Goal: Task Accomplishment & Management: Complete application form

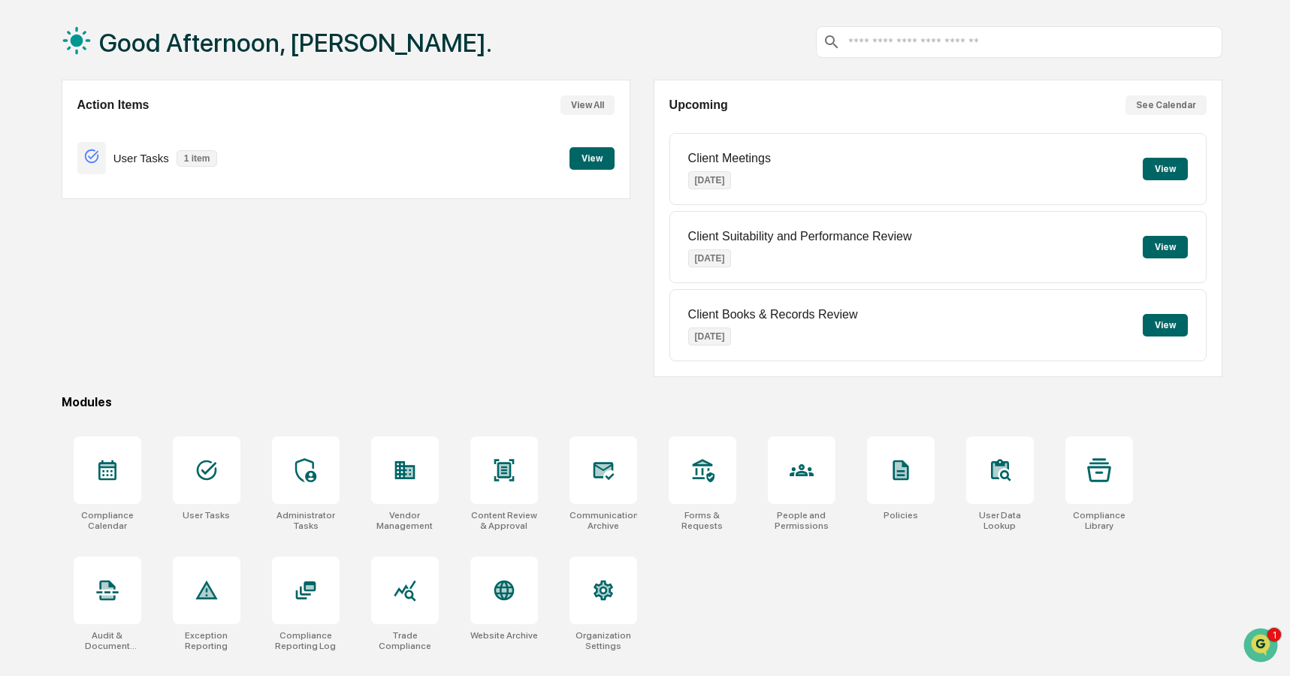
scroll to position [71, 0]
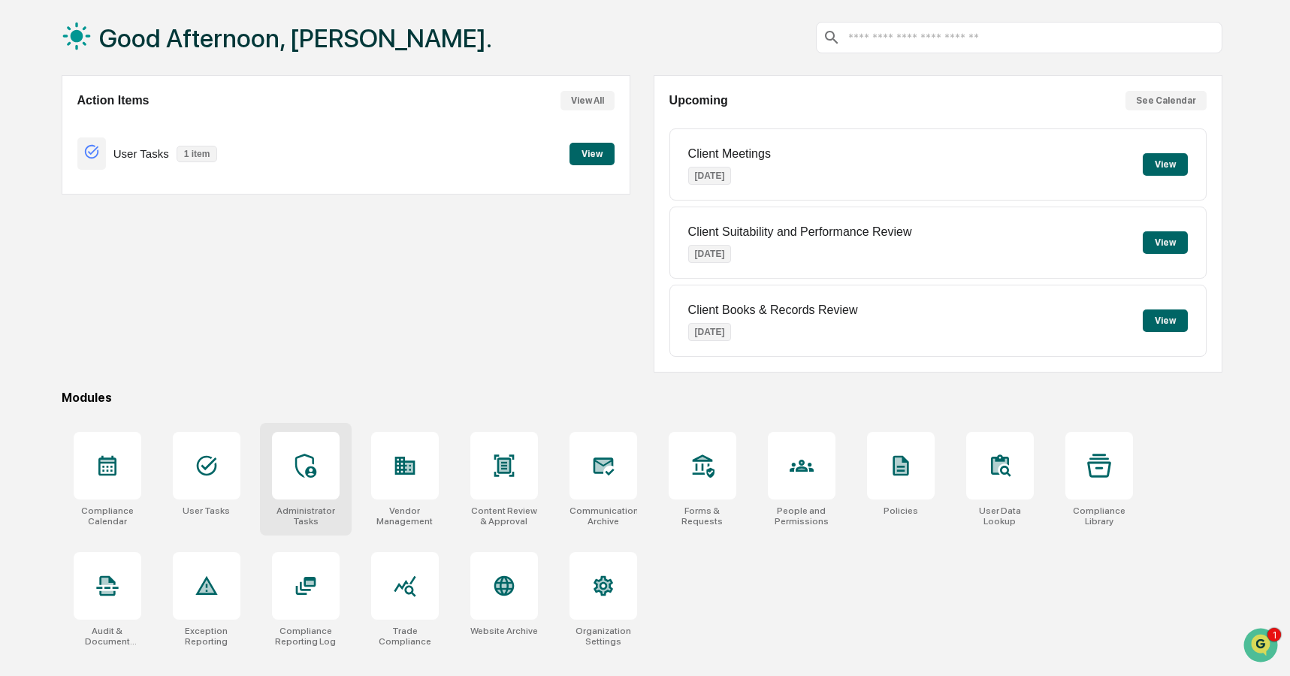
click at [274, 467] on div at bounding box center [306, 466] width 68 height 68
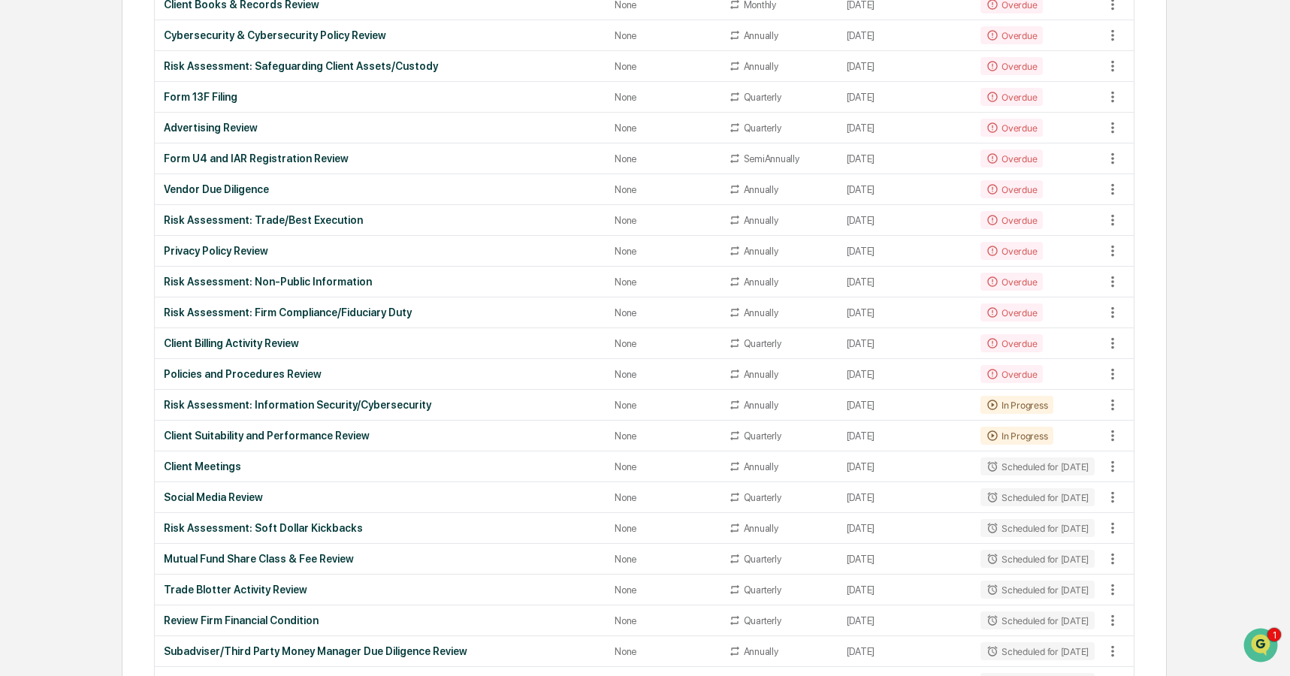
scroll to position [303, 0]
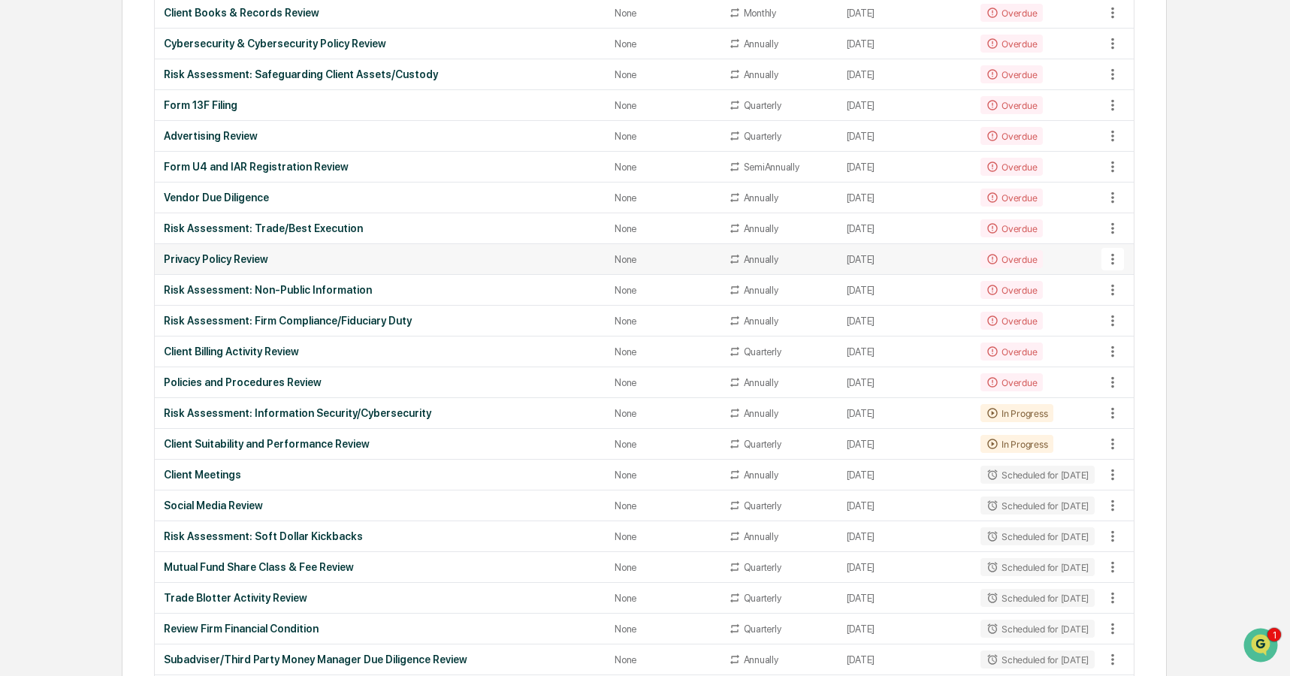
click at [912, 259] on td "[DATE]" at bounding box center [905, 259] width 134 height 31
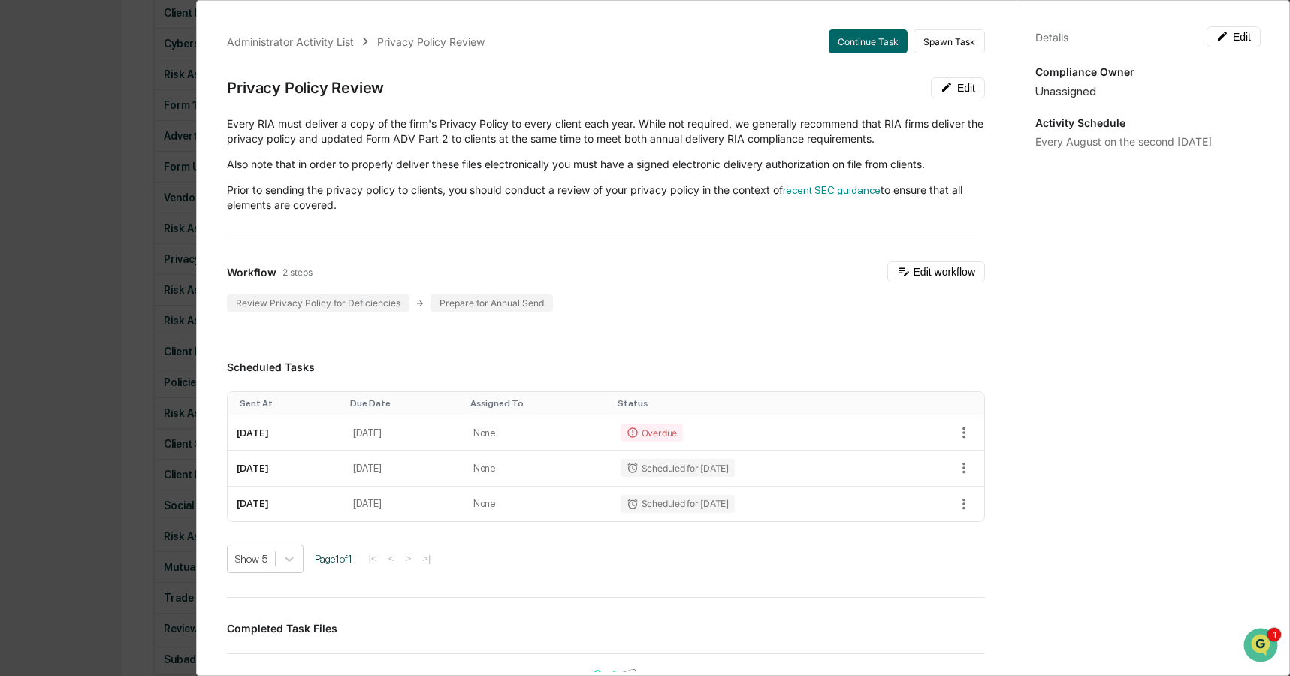
drag, startPoint x: 382, startPoint y: 198, endPoint x: 359, endPoint y: 107, distance: 93.1
click at [359, 107] on div "Administrator Activity List Privacy Policy Review Continue Task Spawn Task Priv…" at bounding box center [606, 540] width 794 height 1059
click at [448, 217] on div "Administrator Activity List Privacy Policy Review Continue Task Spawn Task Priv…" at bounding box center [606, 540] width 794 height 1059
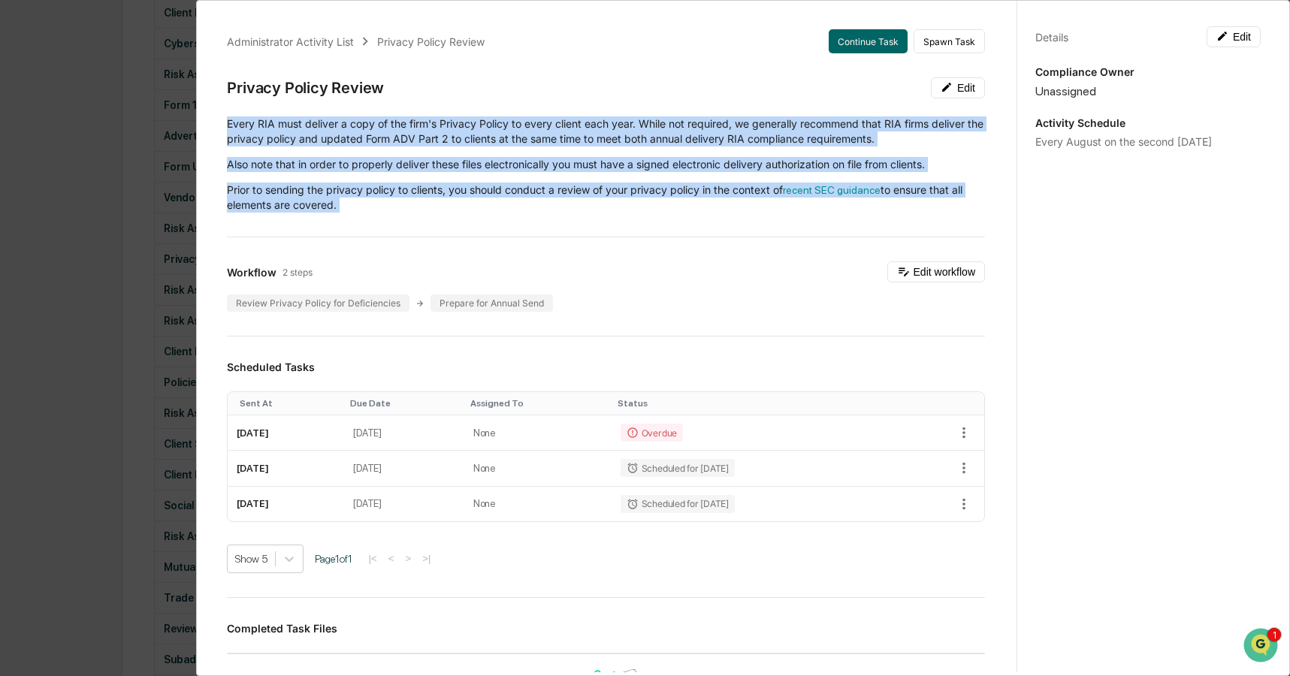
click at [448, 217] on div "Administrator Activity List Privacy Policy Review Continue Task Spawn Task Priv…" at bounding box center [606, 540] width 794 height 1059
click at [448, 213] on div "Administrator Activity List Privacy Policy Review Continue Task Spawn Task Priv…" at bounding box center [606, 540] width 794 height 1059
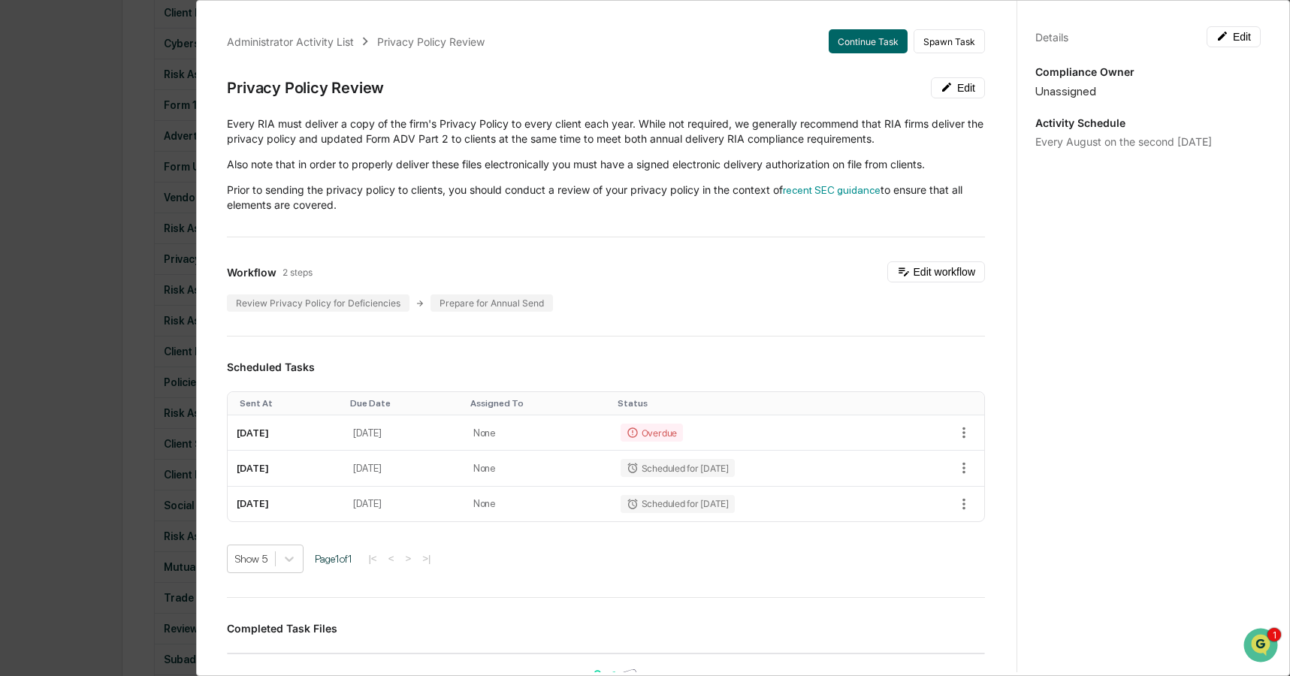
click at [447, 205] on p "Prior to sending the privacy policy to clients, you should conduct a review of …" at bounding box center [606, 198] width 758 height 30
click at [448, 204] on p "Prior to sending the privacy policy to clients, you should conduct a review of …" at bounding box center [606, 198] width 758 height 30
click at [454, 177] on div "Every RIA must deliver a copy of the firm's Privacy Policy to every client each…" at bounding box center [606, 164] width 758 height 96
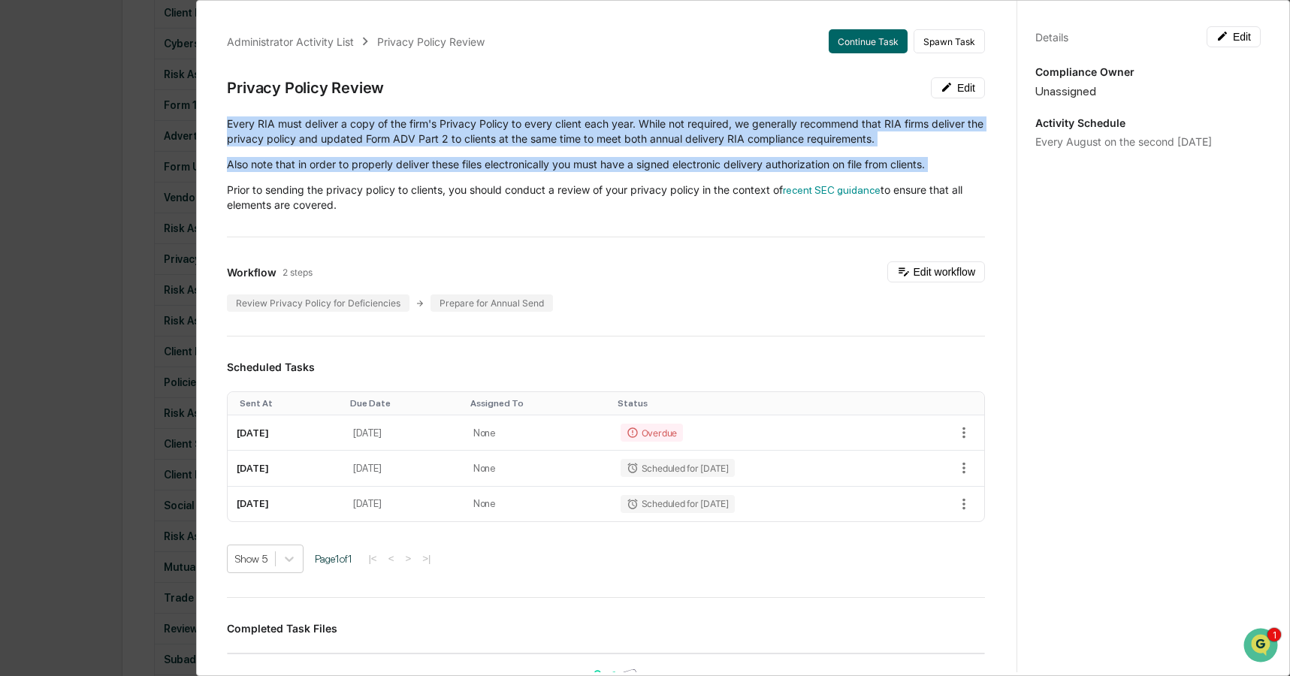
click at [454, 177] on div "Every RIA must deliver a copy of the firm's Privacy Policy to every client each…" at bounding box center [606, 164] width 758 height 96
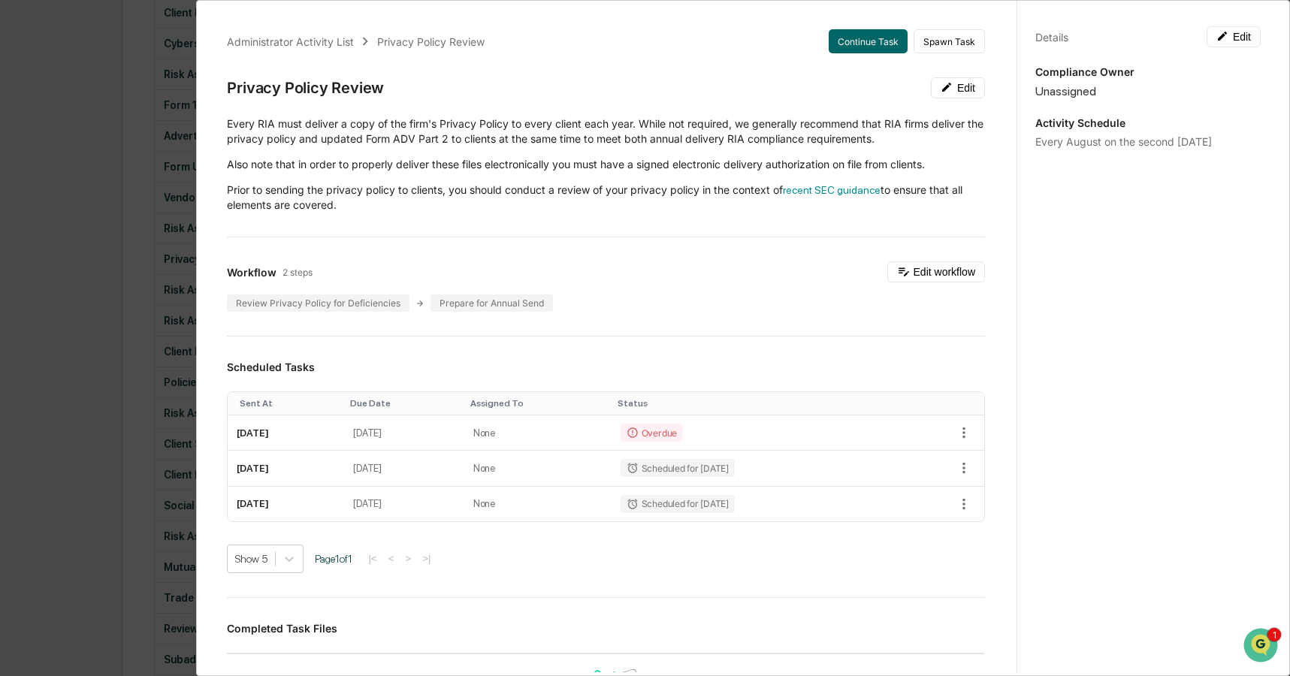
click at [571, 203] on p "Prior to sending the privacy policy to clients, you should conduct a review of …" at bounding box center [606, 198] width 758 height 30
click at [814, 192] on link "recent SEC guidance" at bounding box center [832, 190] width 98 height 12
click at [850, 36] on button "Continue Task" at bounding box center [868, 41] width 79 height 24
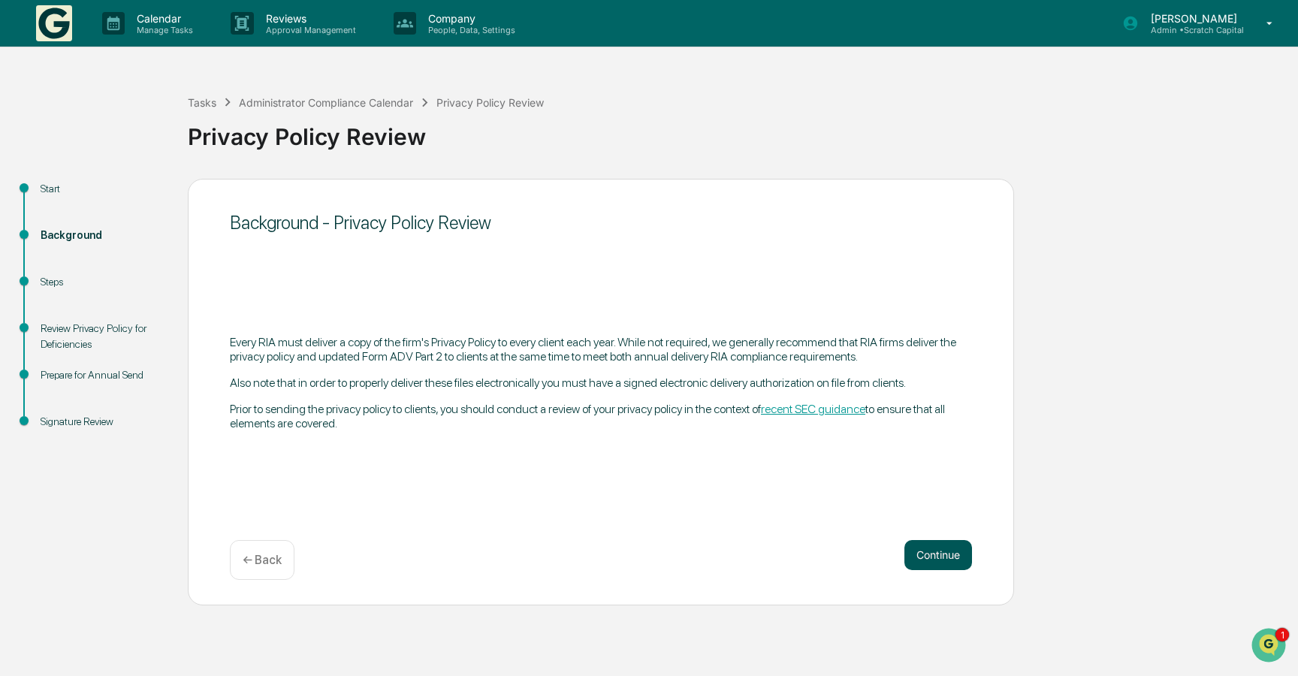
click at [934, 557] on button "Continue" at bounding box center [939, 555] width 68 height 30
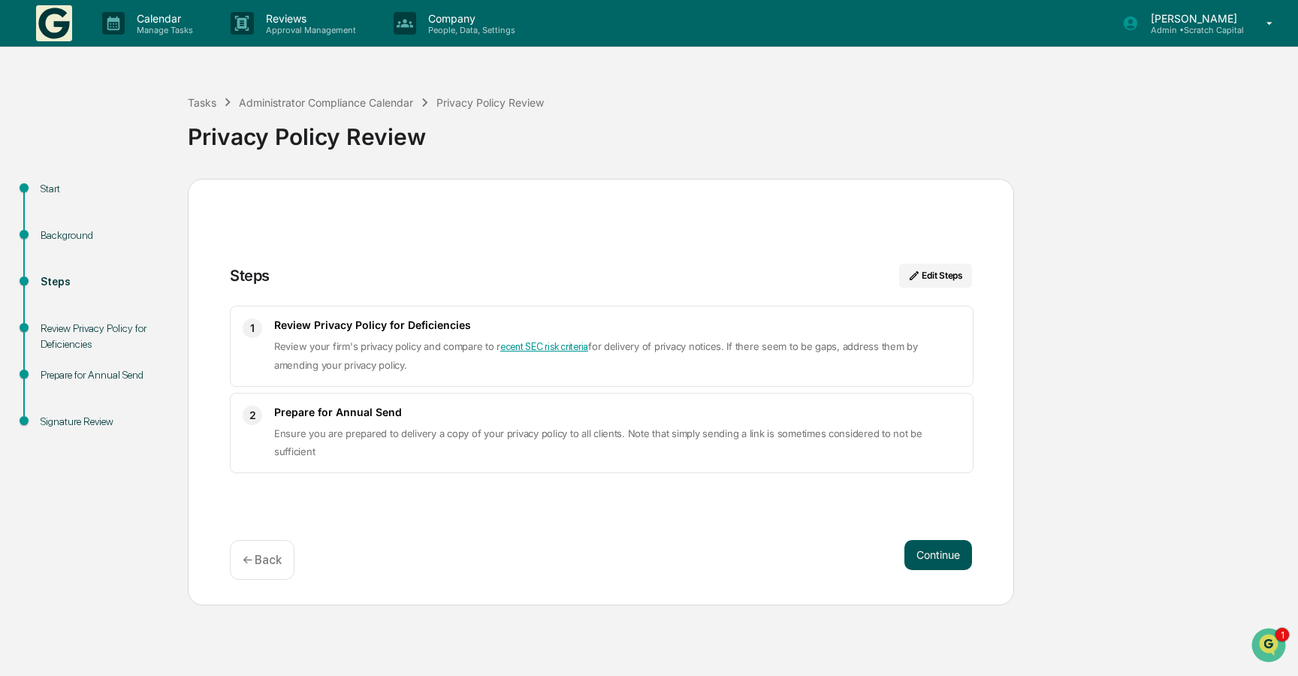
click at [954, 566] on button "Continue" at bounding box center [939, 555] width 68 height 30
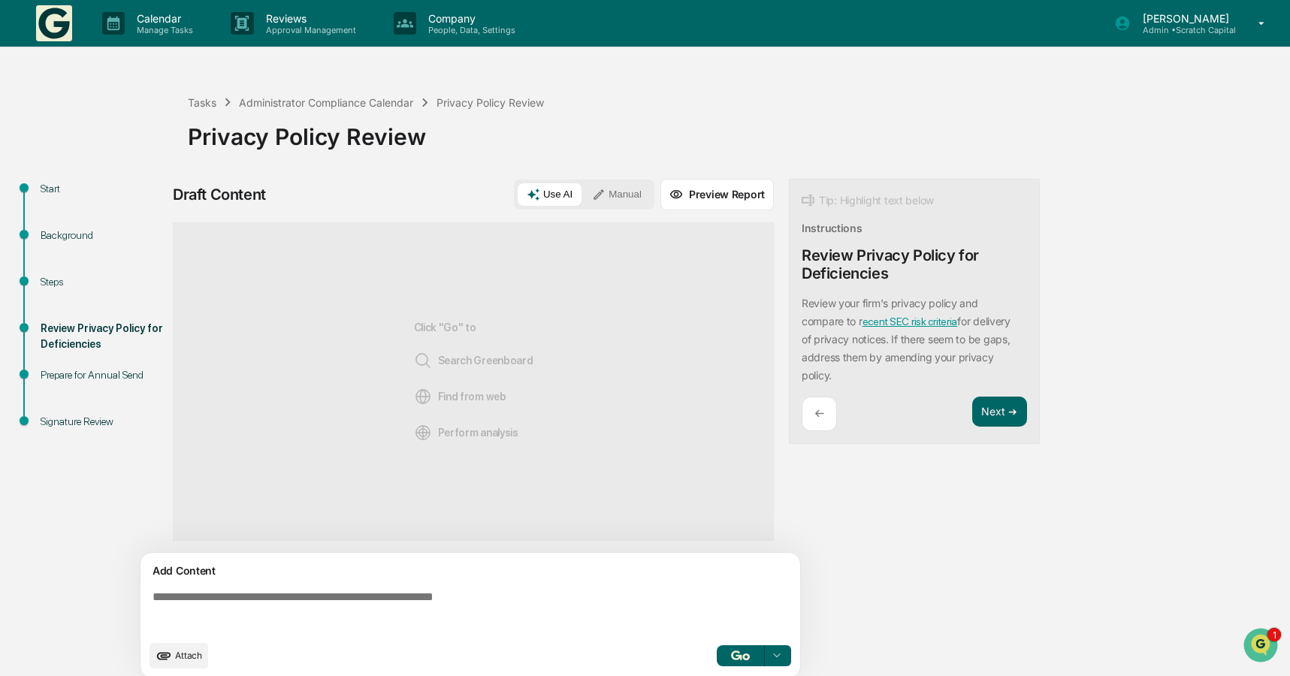
scroll to position [12, 0]
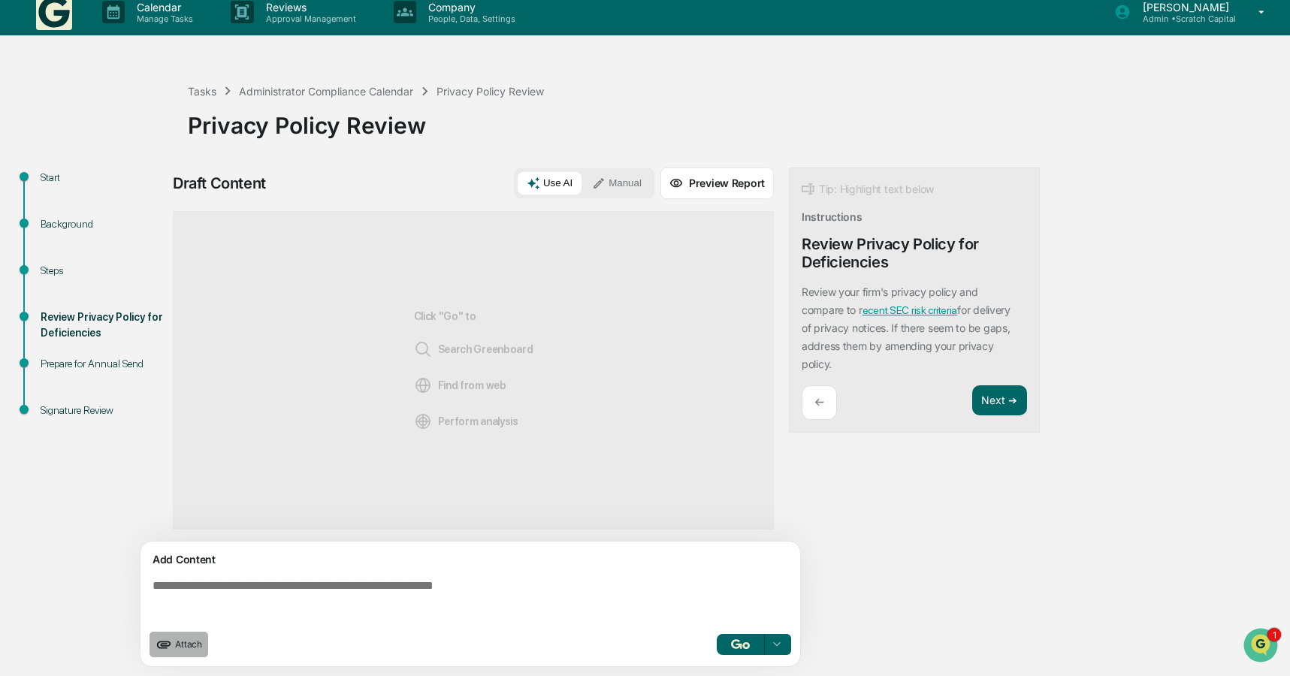
click at [183, 646] on span "Attach" at bounding box center [188, 644] width 27 height 11
click at [171, 646] on icon "upload document" at bounding box center [164, 644] width 17 height 17
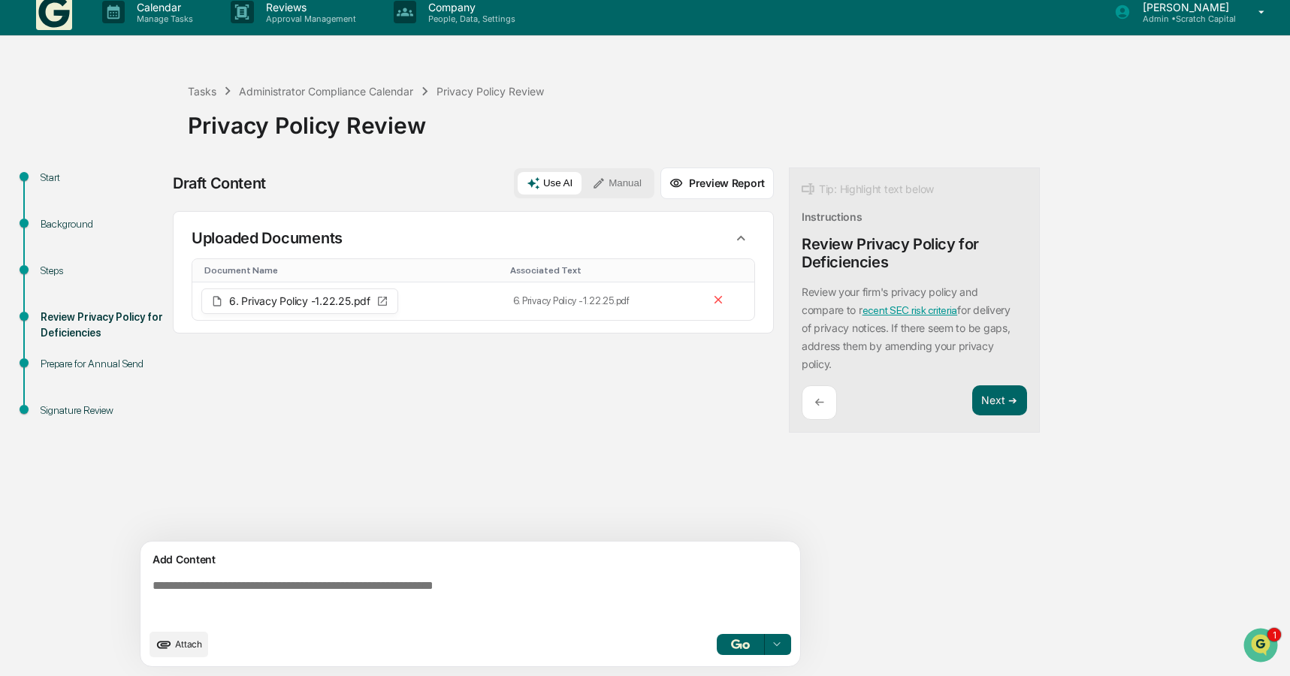
click at [737, 642] on img "button" at bounding box center [740, 644] width 18 height 10
click at [853, 471] on div "Draft Content Use AI Manual Preview Report Sources Uploaded Documents Document …" at bounding box center [593, 422] width 841 height 509
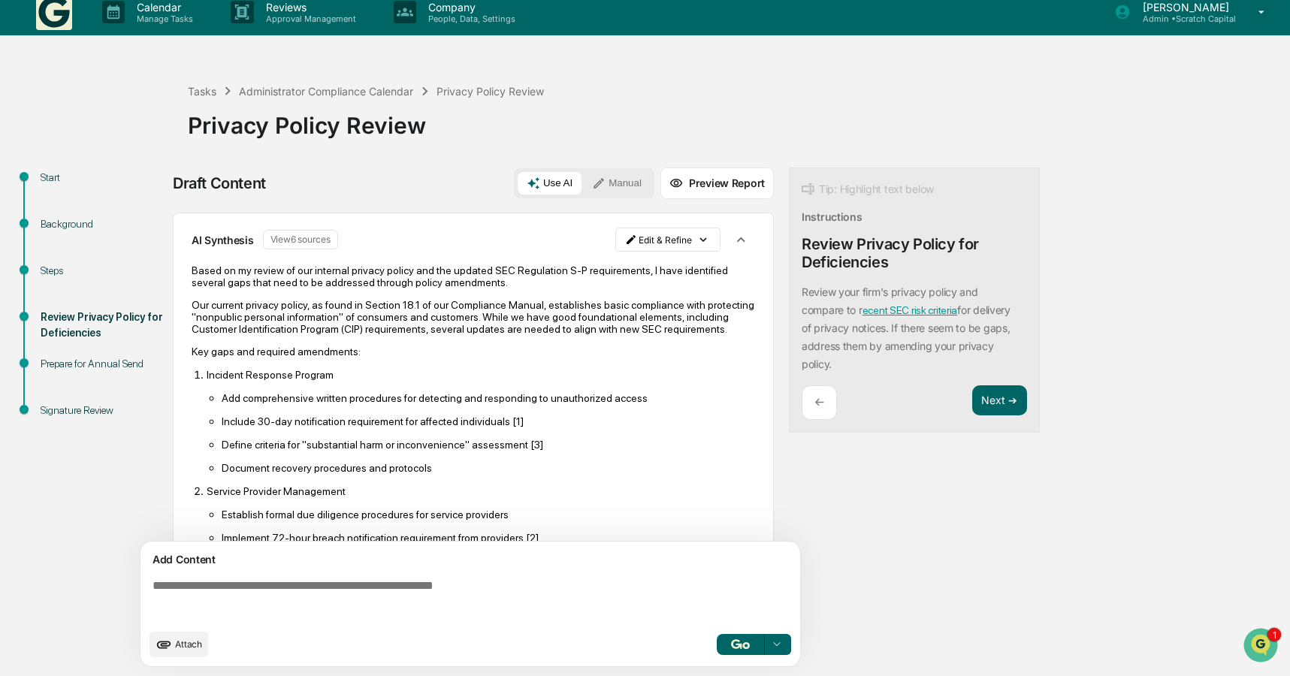
scroll to position [132, 0]
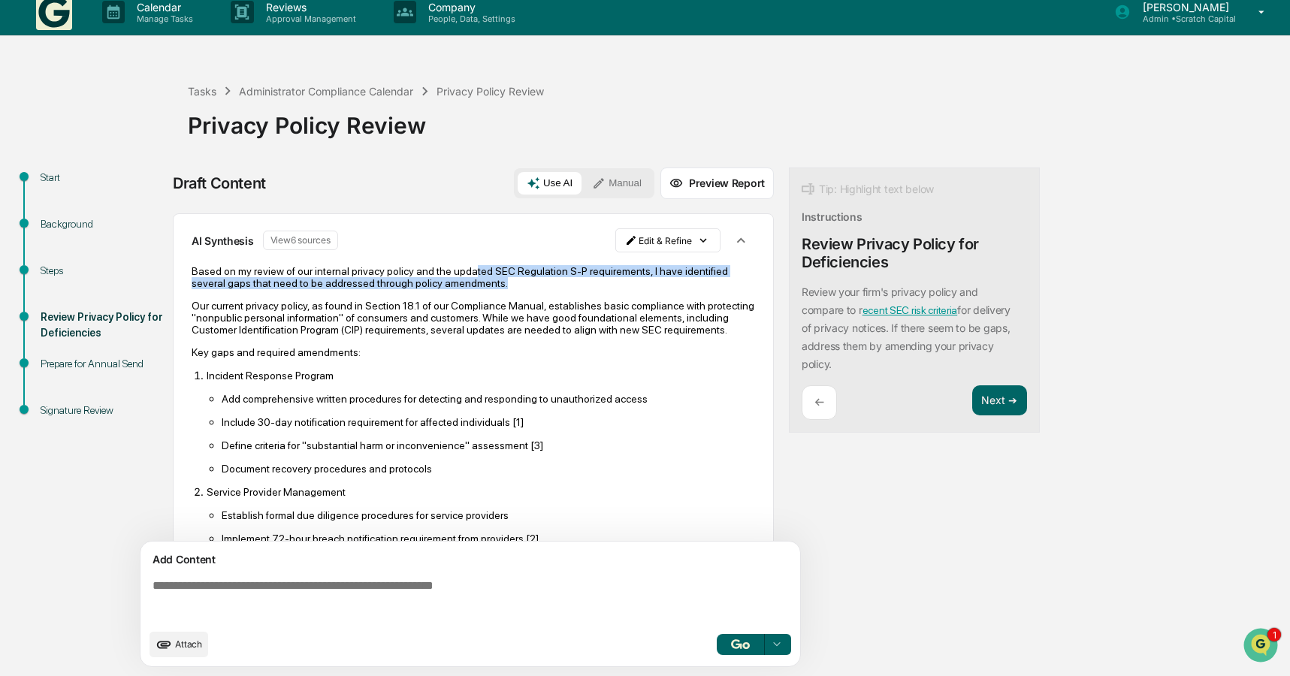
drag, startPoint x: 580, startPoint y: 283, endPoint x: 492, endPoint y: 273, distance: 88.4
click at [492, 273] on p "Based on my review of our internal privacy policy and the updated SEC Regulatio…" at bounding box center [473, 277] width 563 height 24
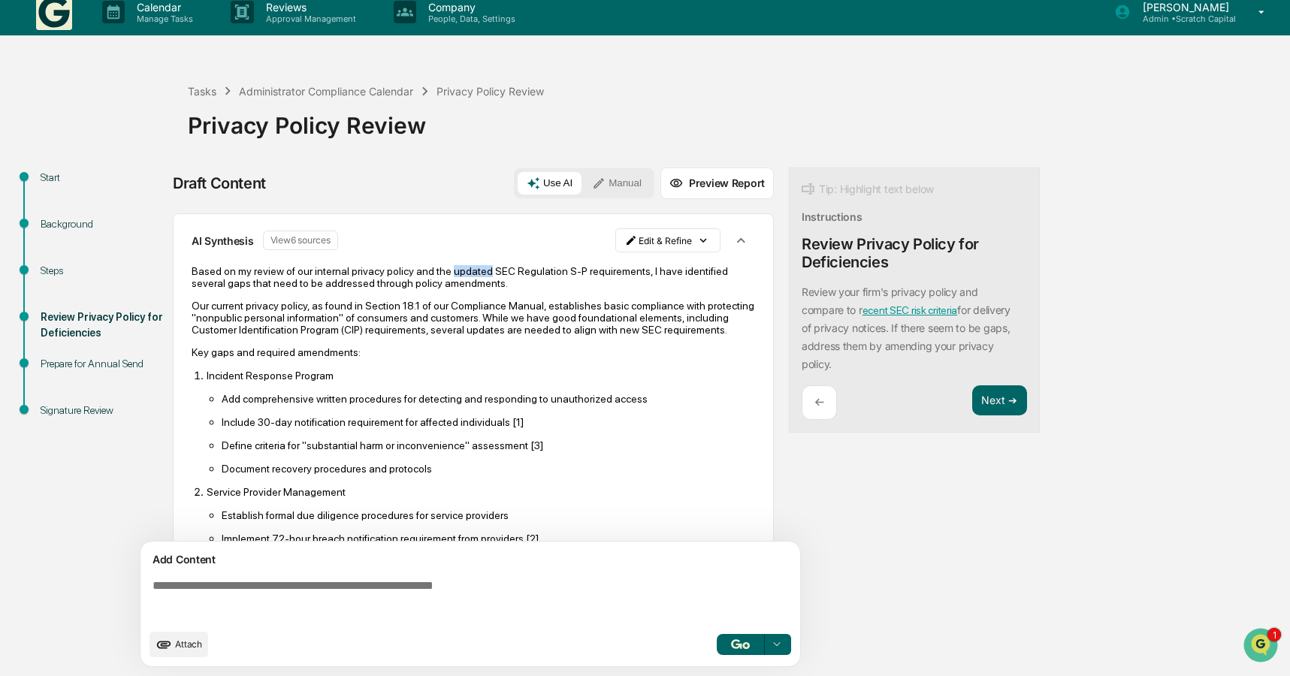
click at [492, 273] on p "Based on my review of our internal privacy policy and the updated SEC Regulatio…" at bounding box center [473, 277] width 563 height 24
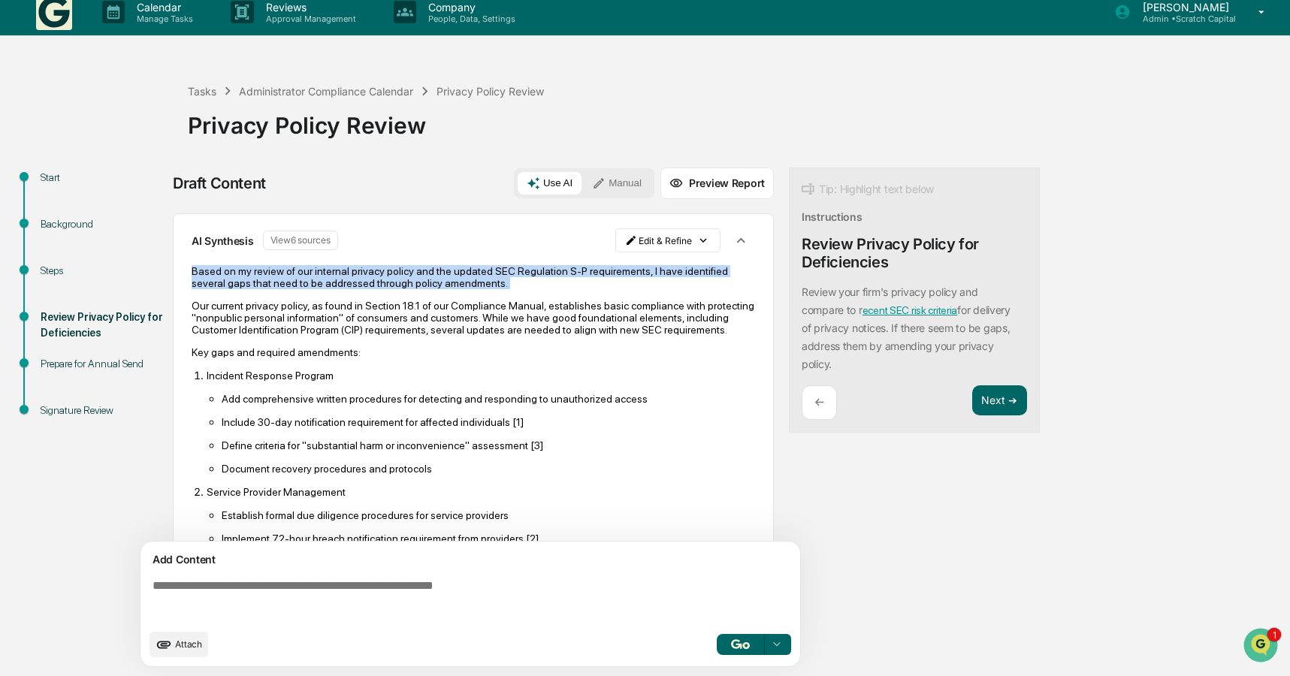
click at [492, 273] on p "Based on my review of our internal privacy policy and the updated SEC Regulatio…" at bounding box center [473, 277] width 563 height 24
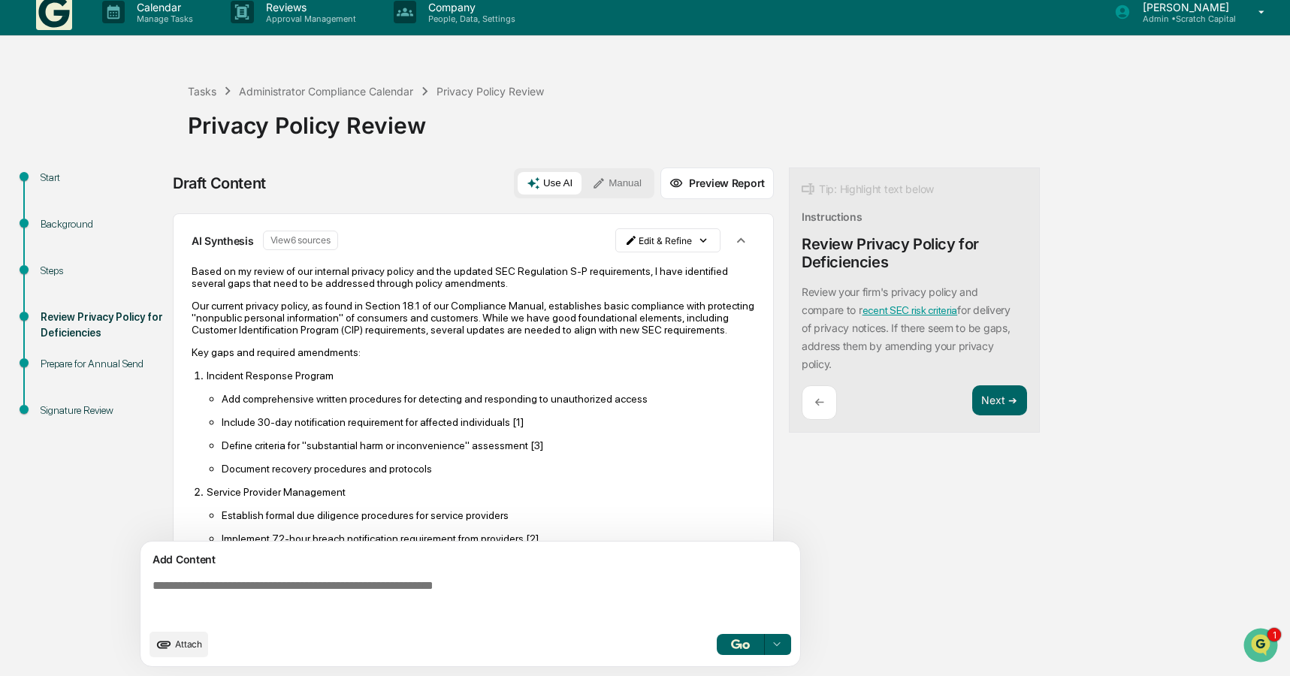
click at [478, 306] on p "Our current privacy policy, as found in Section 18.1 of our Compliance Manual, …" at bounding box center [473, 318] width 563 height 36
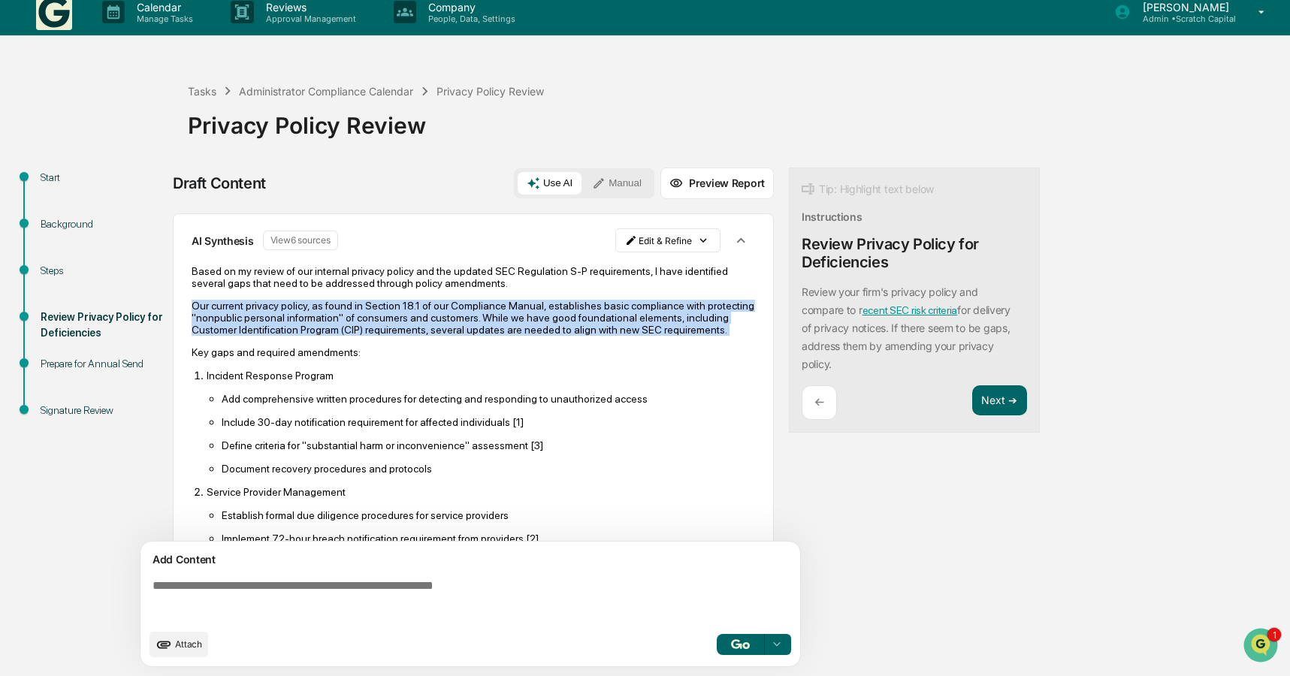
click at [478, 306] on p "Our current privacy policy, as found in Section 18.1 of our Compliance Manual, …" at bounding box center [473, 318] width 563 height 36
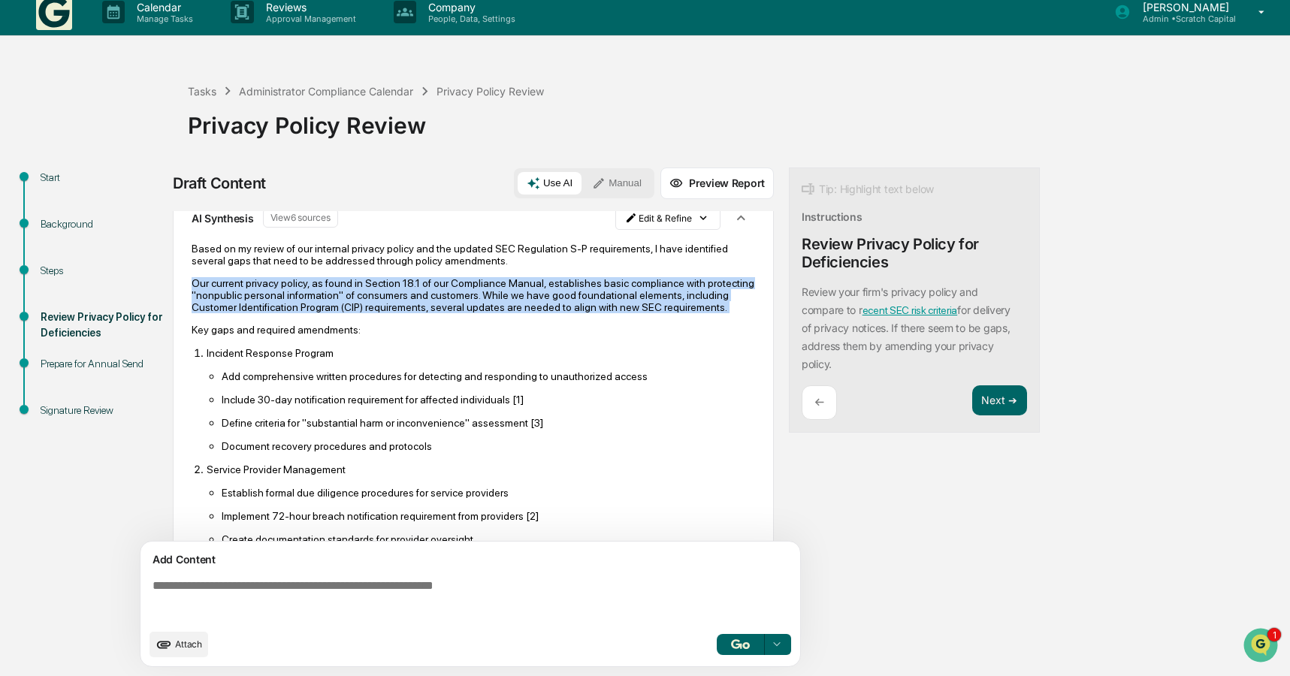
scroll to position [169, 0]
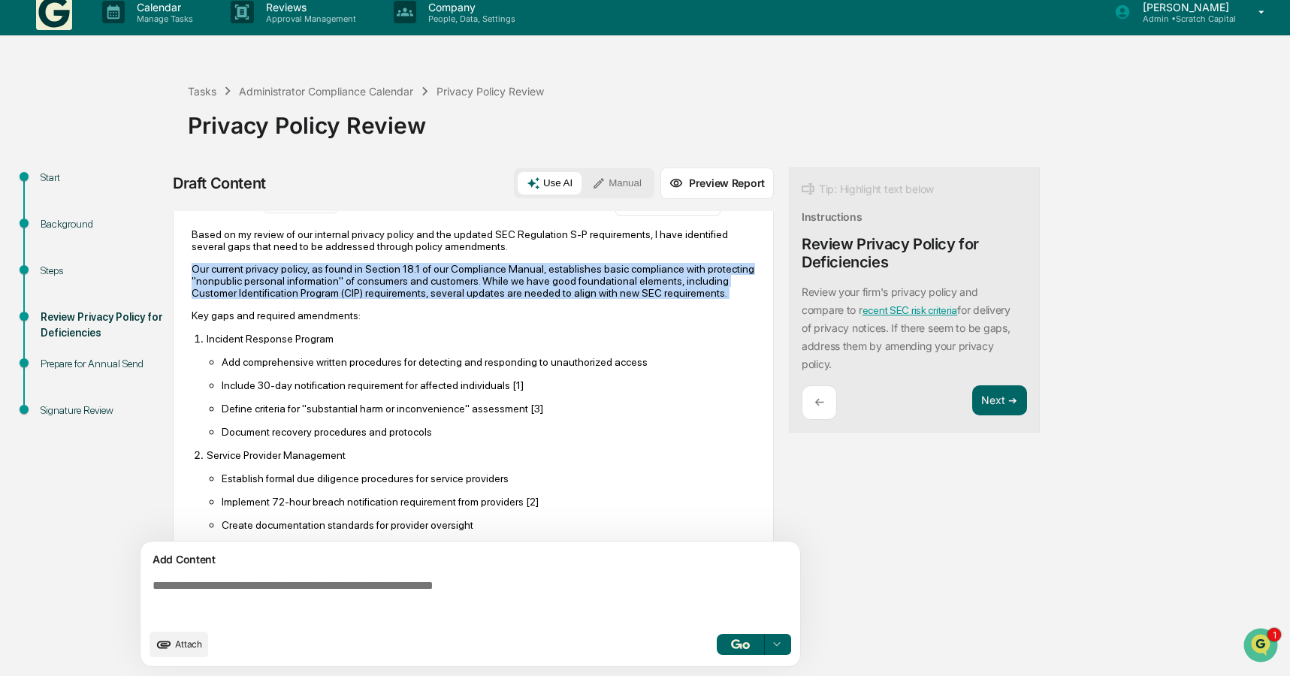
click at [338, 282] on p "Our current privacy policy, as found in Section 18.1 of our Compliance Manual, …" at bounding box center [473, 281] width 563 height 36
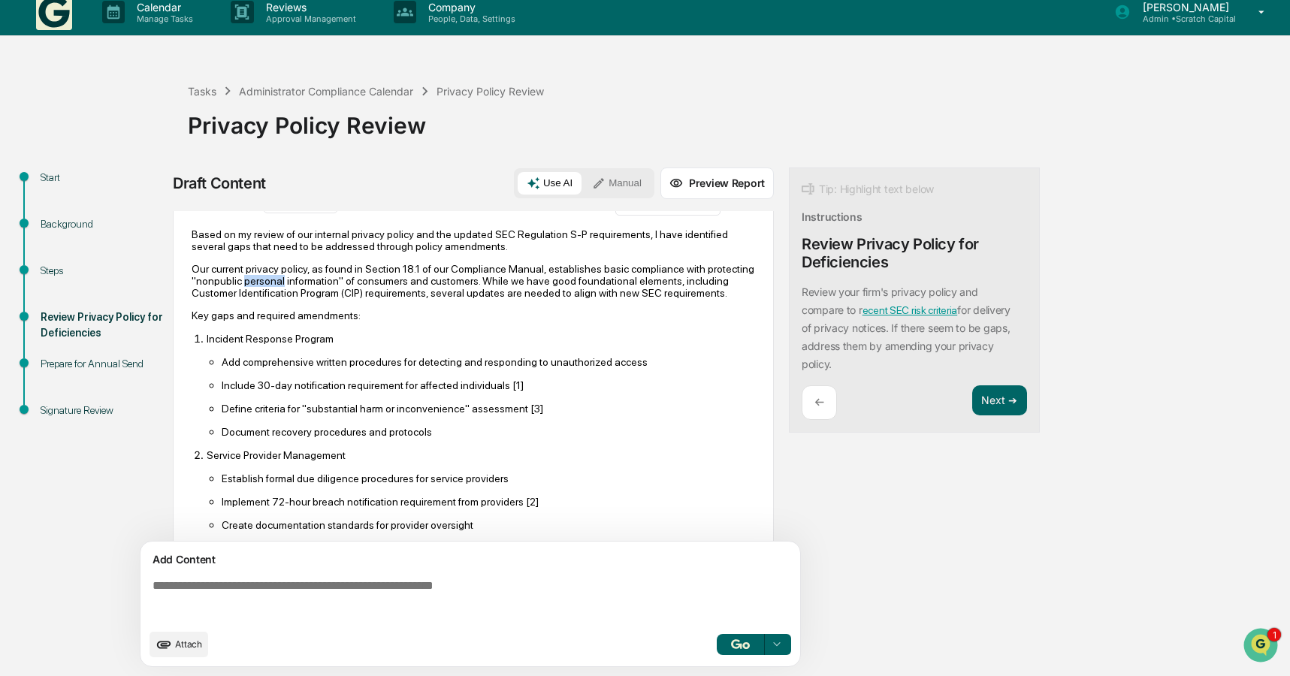
click at [338, 282] on p "Our current privacy policy, as found in Section 18.1 of our Compliance Manual, …" at bounding box center [473, 281] width 563 height 36
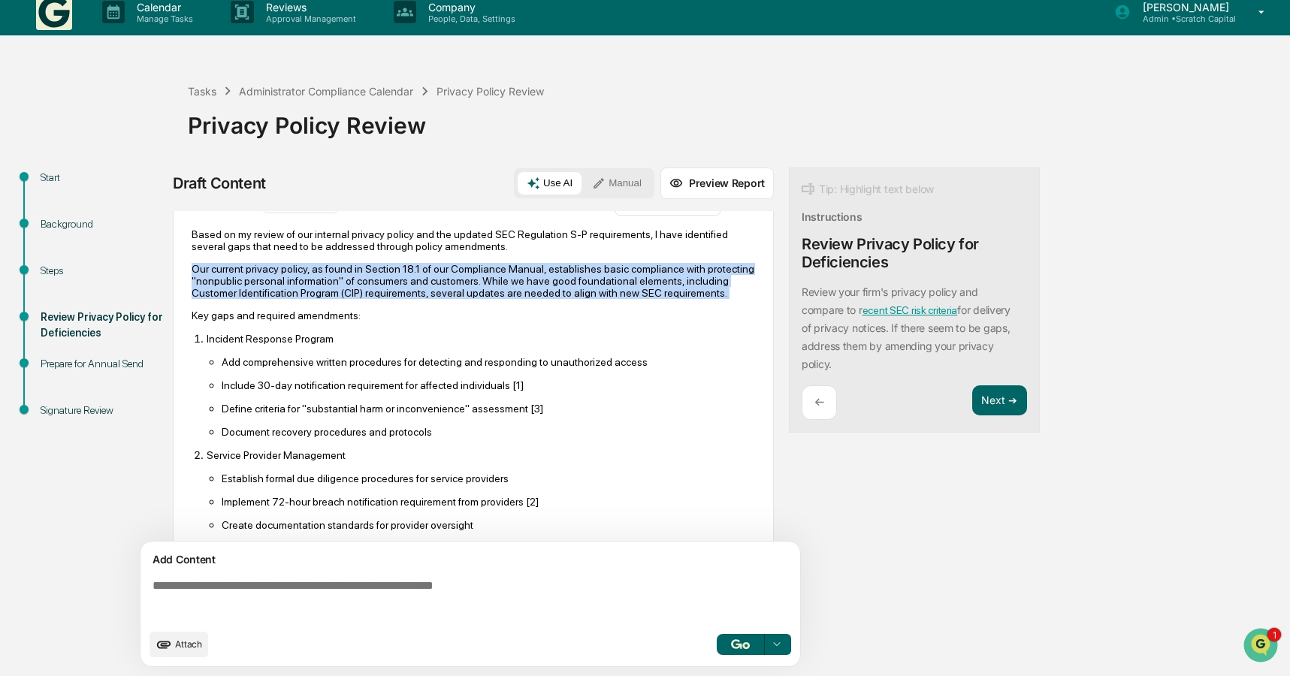
click at [338, 282] on p "Our current privacy policy, as found in Section 18.1 of our Compliance Manual, …" at bounding box center [473, 281] width 563 height 36
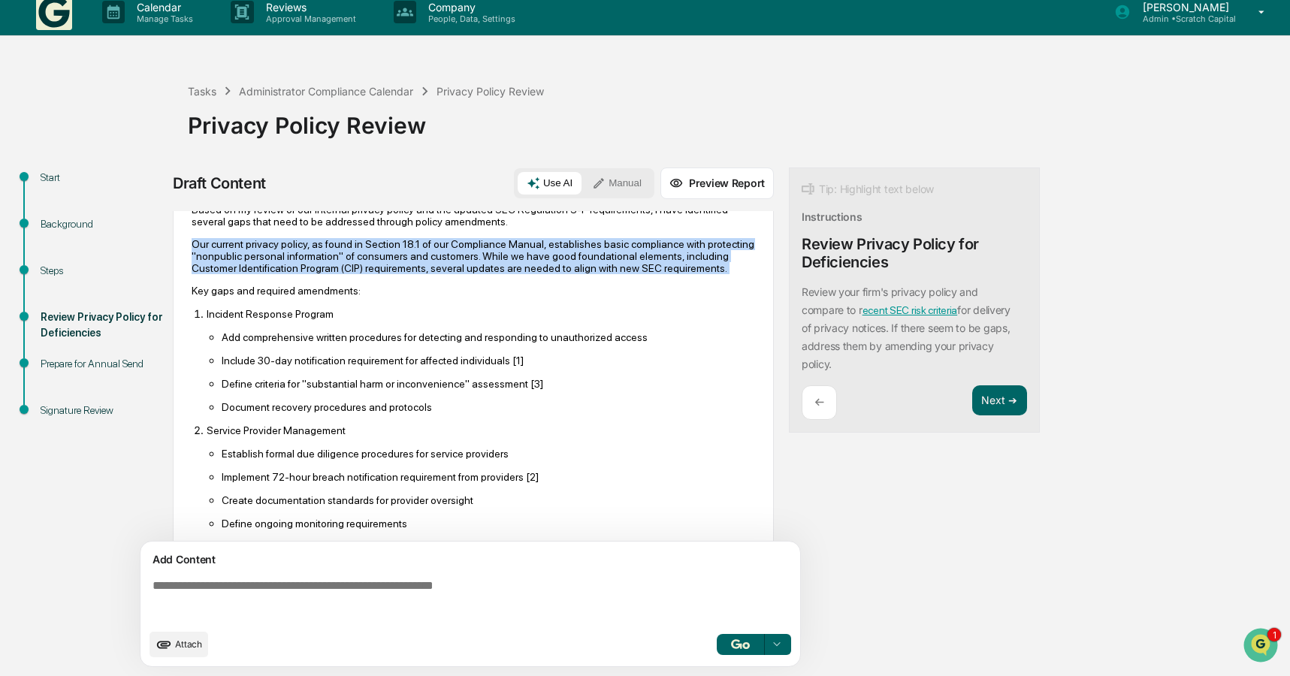
scroll to position [199, 0]
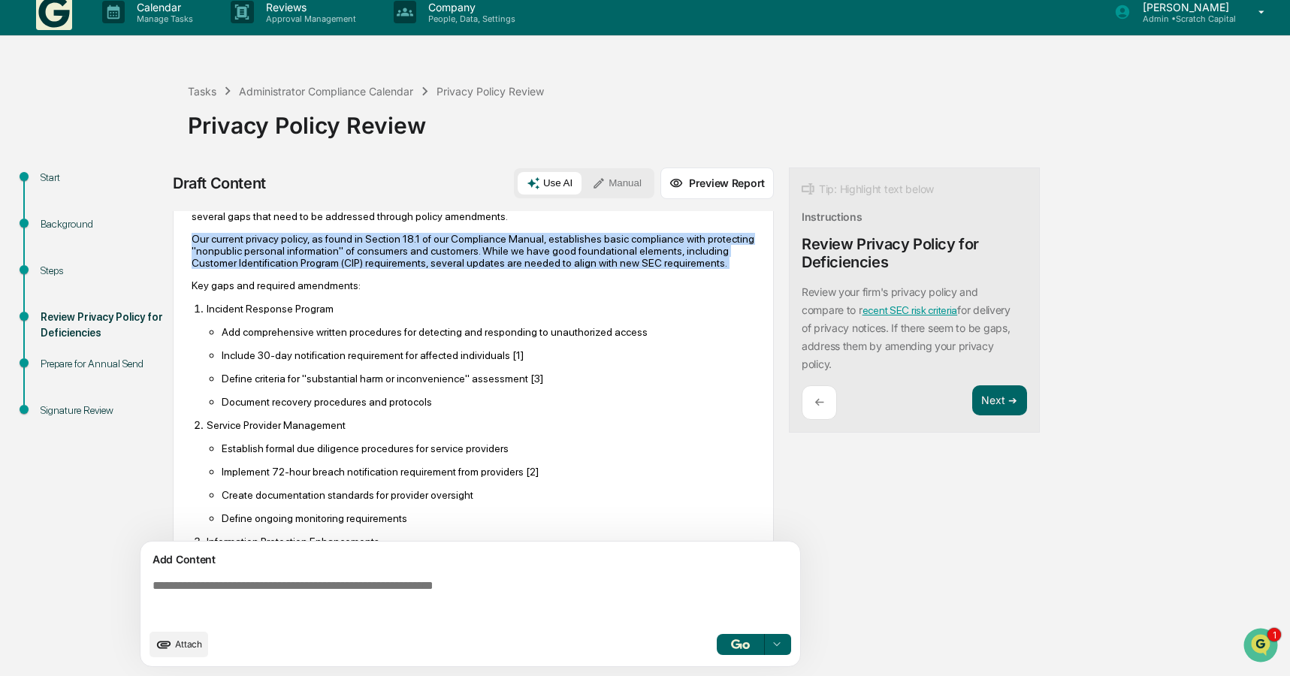
click at [353, 261] on p "Our current privacy policy, as found in Section 18.1 of our Compliance Manual, …" at bounding box center [473, 251] width 563 height 36
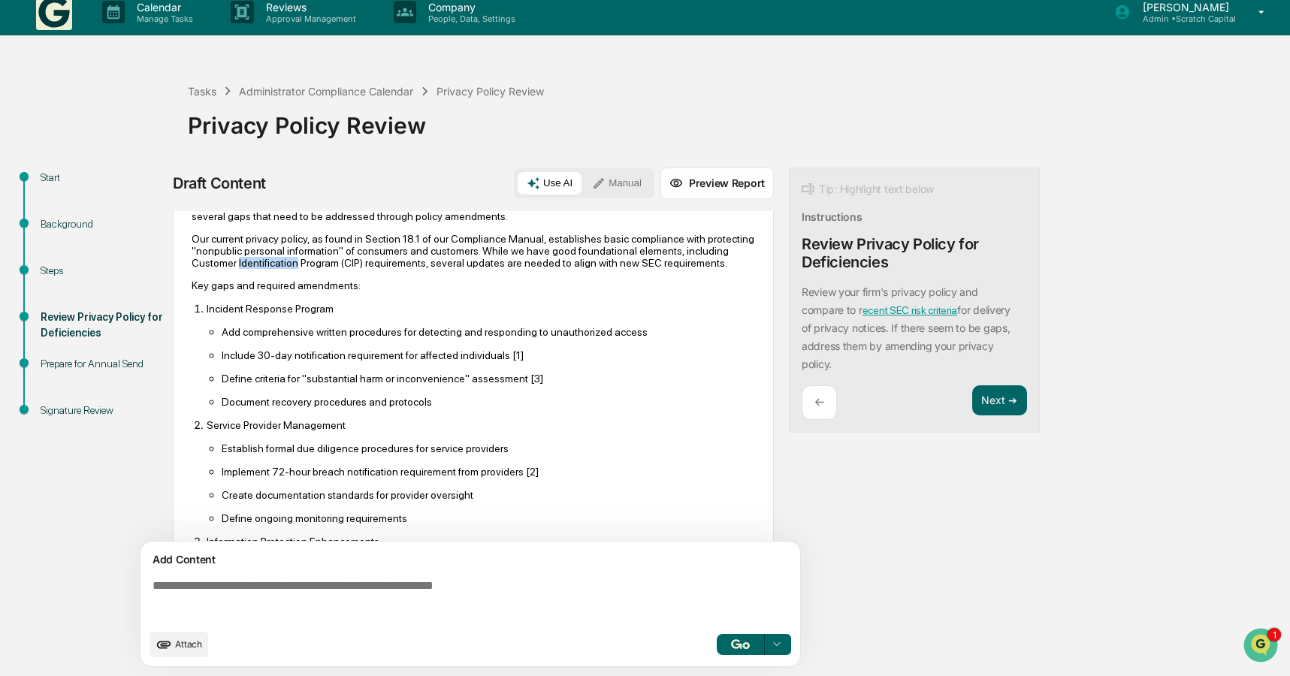
click at [353, 261] on p "Our current privacy policy, as found in Section 18.1 of our Compliance Manual, …" at bounding box center [473, 251] width 563 height 36
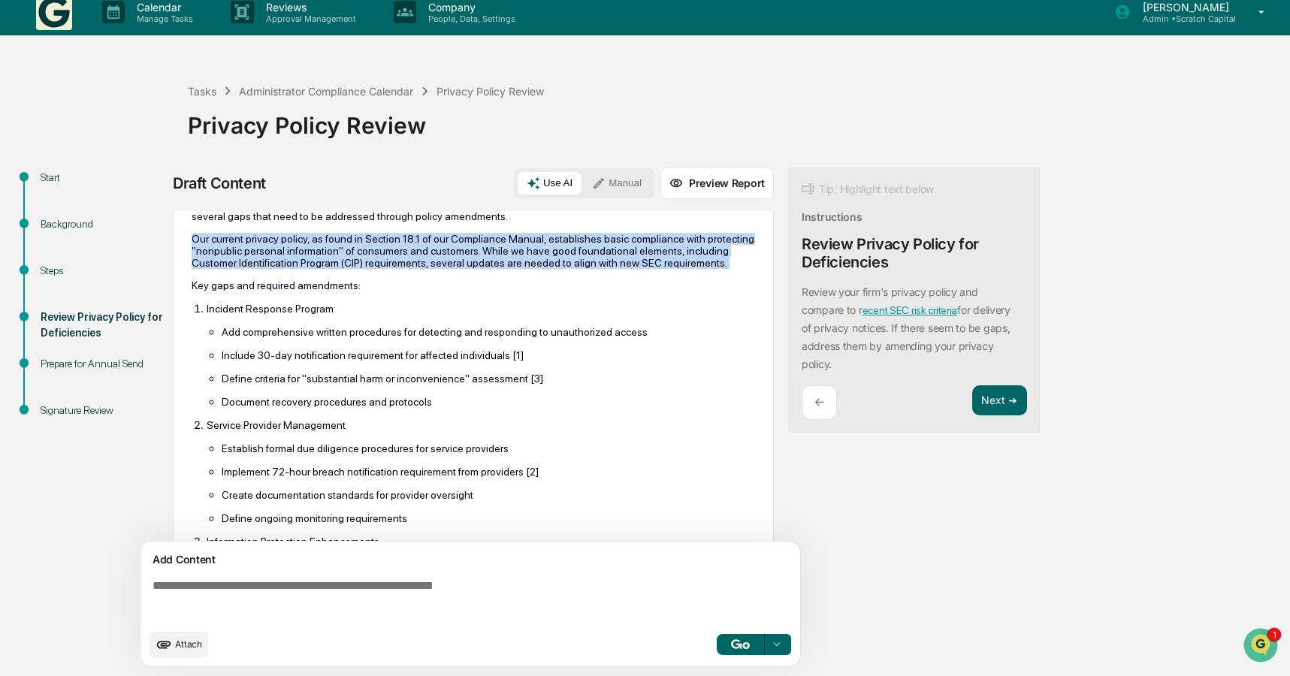
click at [353, 261] on p "Our current privacy policy, as found in Section 18.1 of our Compliance Manual, …" at bounding box center [473, 251] width 563 height 36
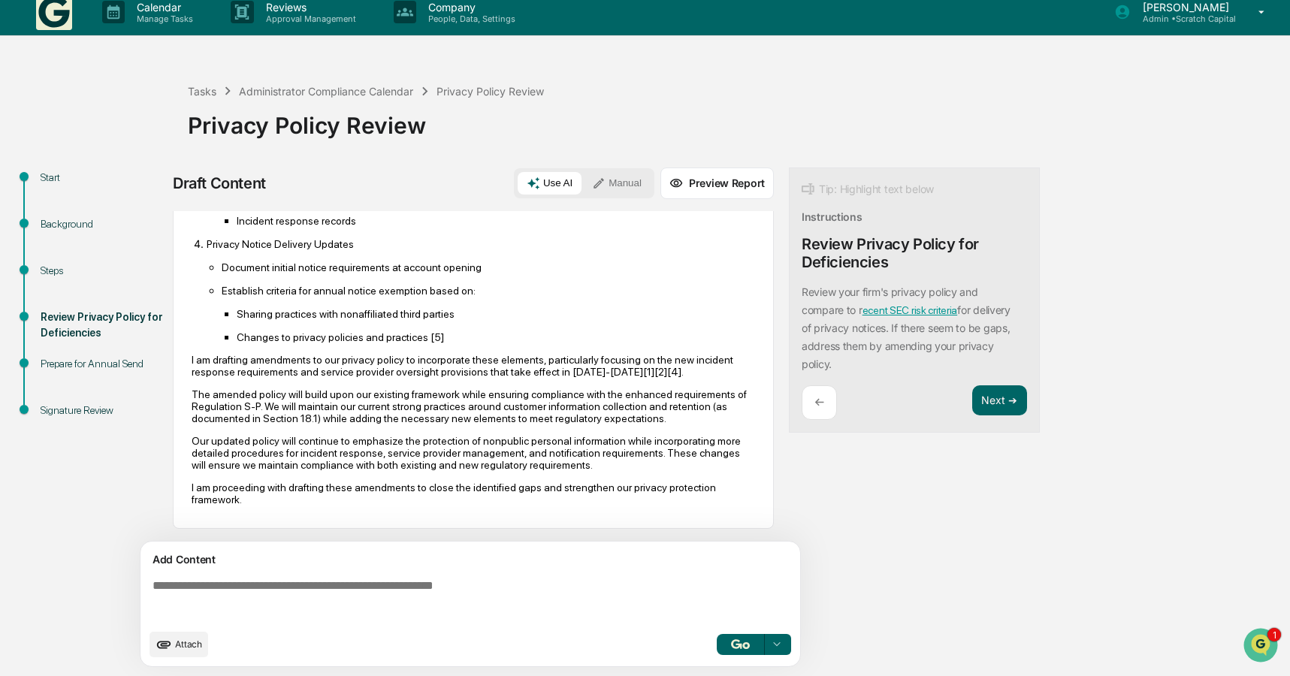
scroll to position [671, 0]
click at [294, 354] on p "I am drafting amendments to our privacy policy to incorporate these elements, p…" at bounding box center [473, 366] width 563 height 24
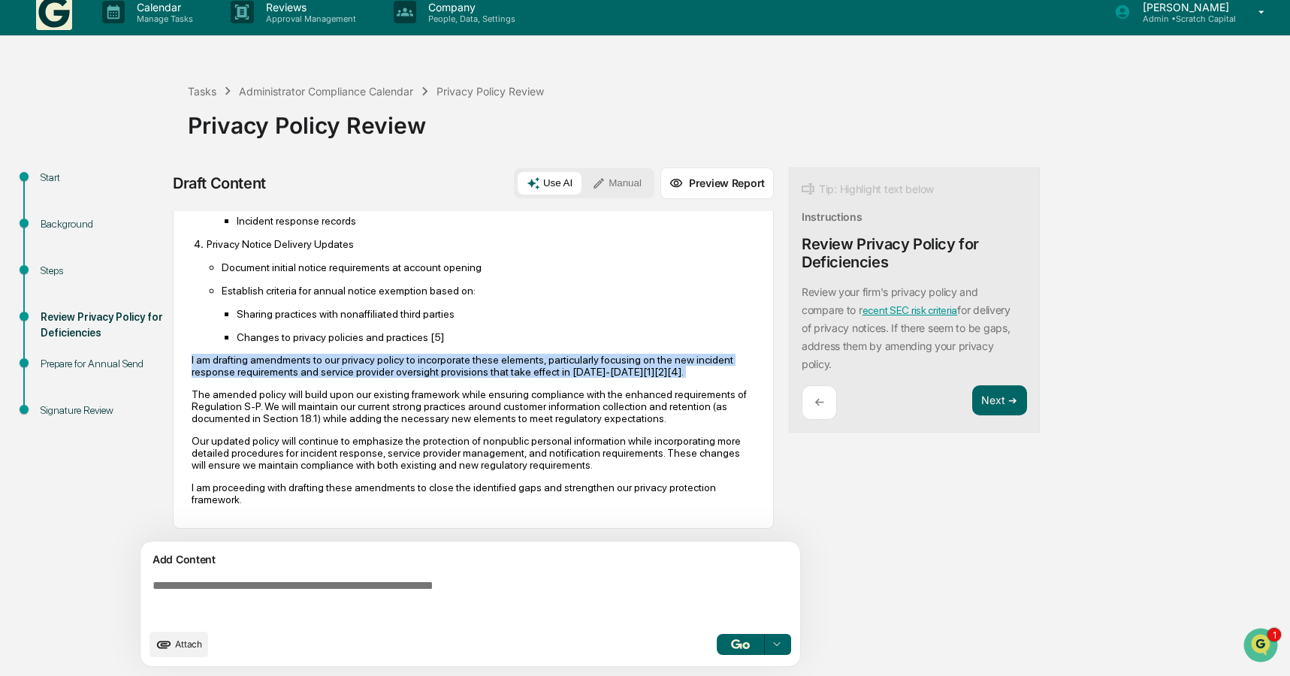
click at [294, 354] on p "I am drafting amendments to our privacy policy to incorporate these elements, p…" at bounding box center [473, 366] width 563 height 24
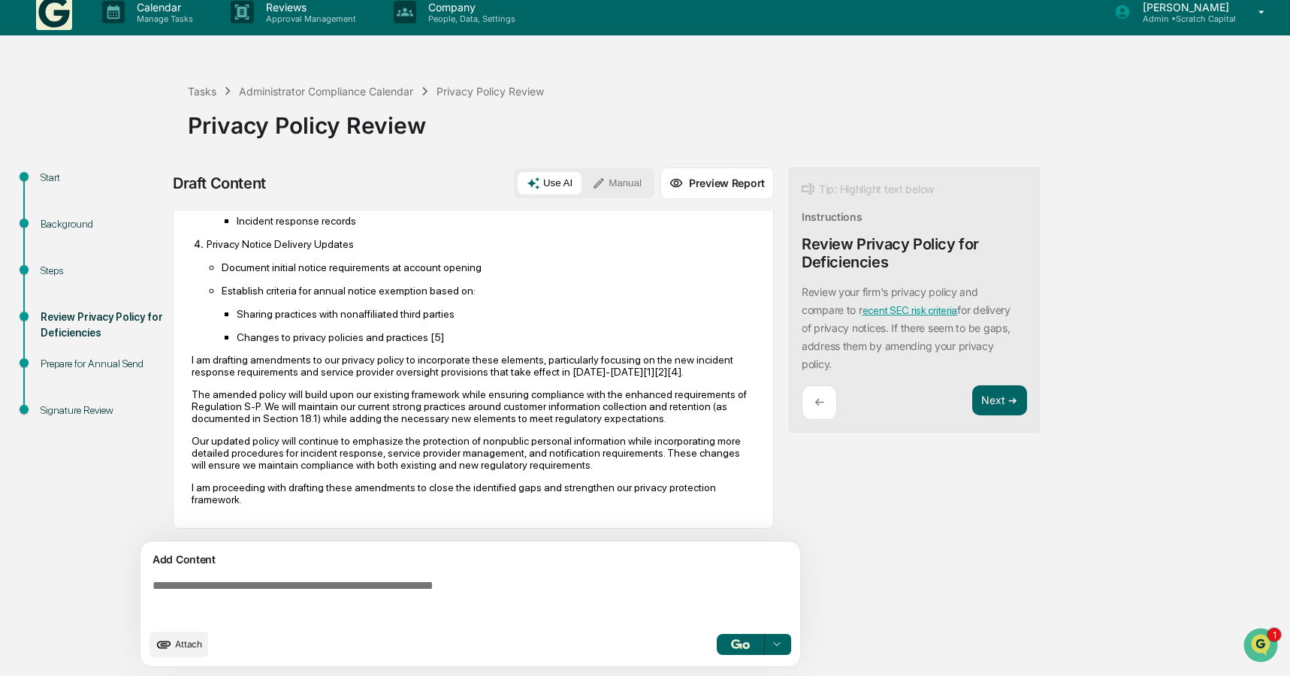
click at [310, 514] on div "Based on my review of our internal privacy policy and the updated SEC Regulatio…" at bounding box center [473, 134] width 563 height 766
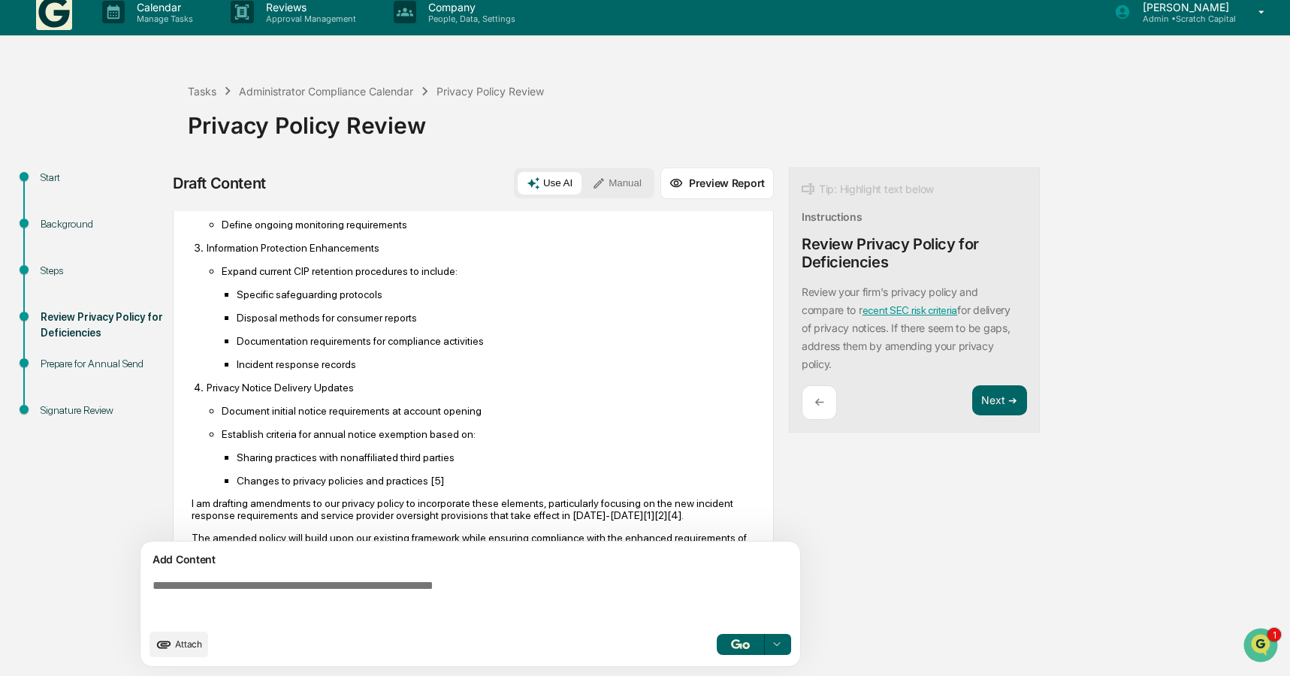
scroll to position [515, 0]
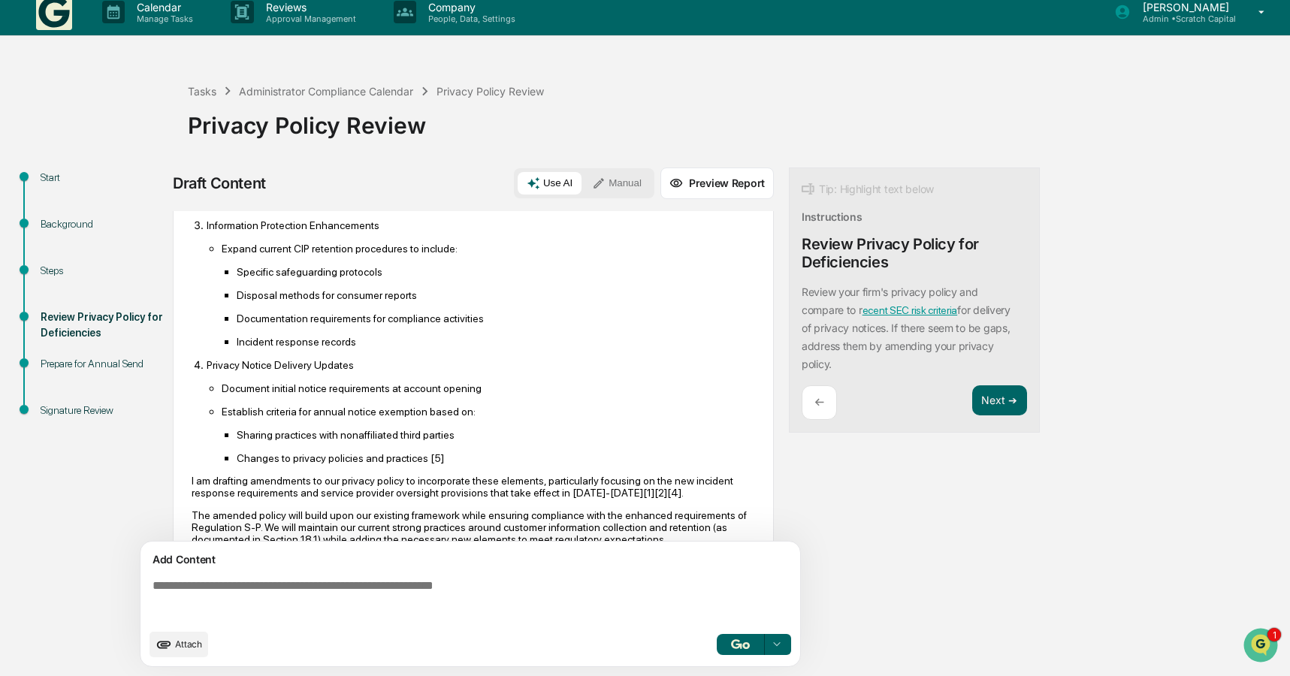
click at [696, 182] on button "Preview Report" at bounding box center [716, 184] width 113 height 32
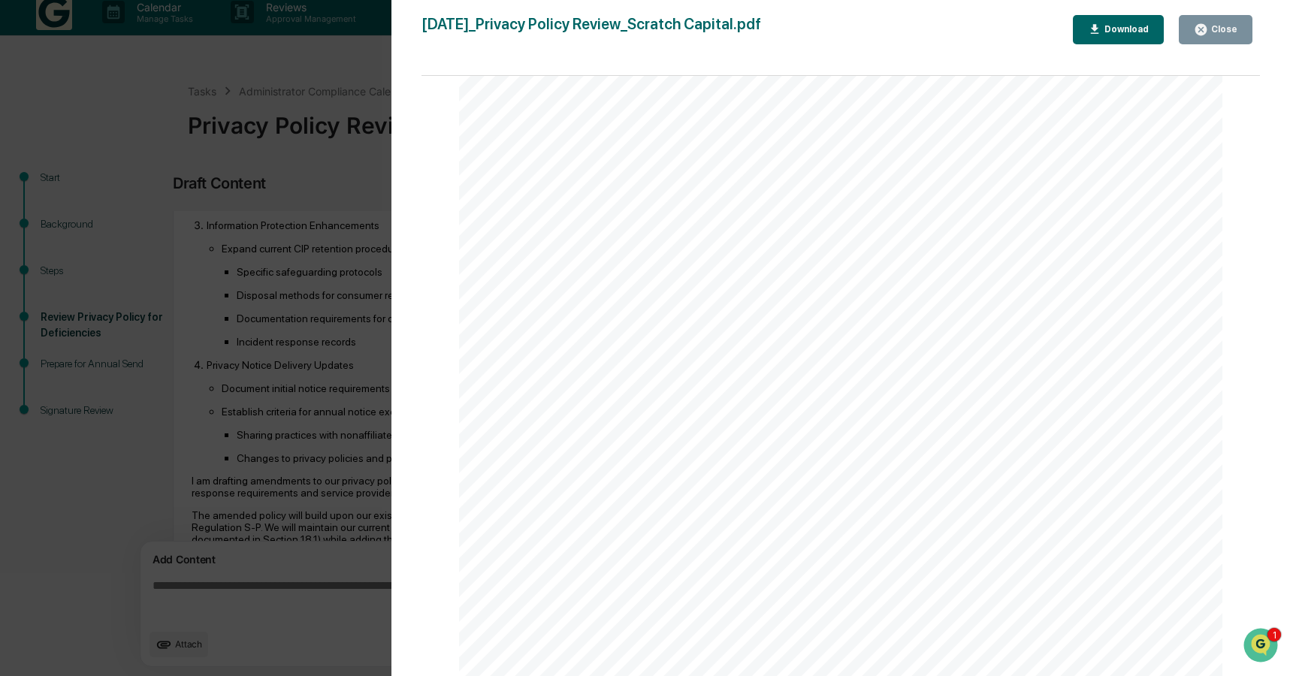
scroll to position [1642, 0]
click at [202, 369] on div "Version History 08/20/2025, 09:16 PM Andrew Lunt 2025-08-20_Privacy Policy Revi…" at bounding box center [645, 338] width 1290 height 676
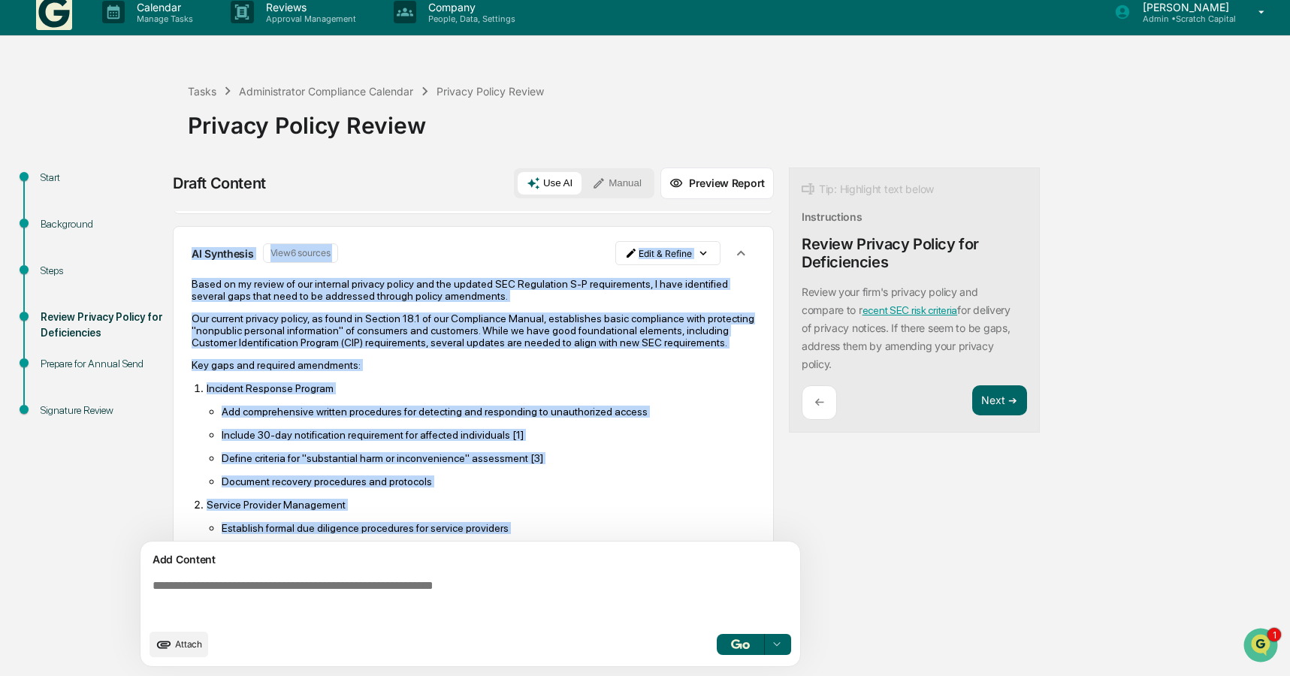
scroll to position [84, 0]
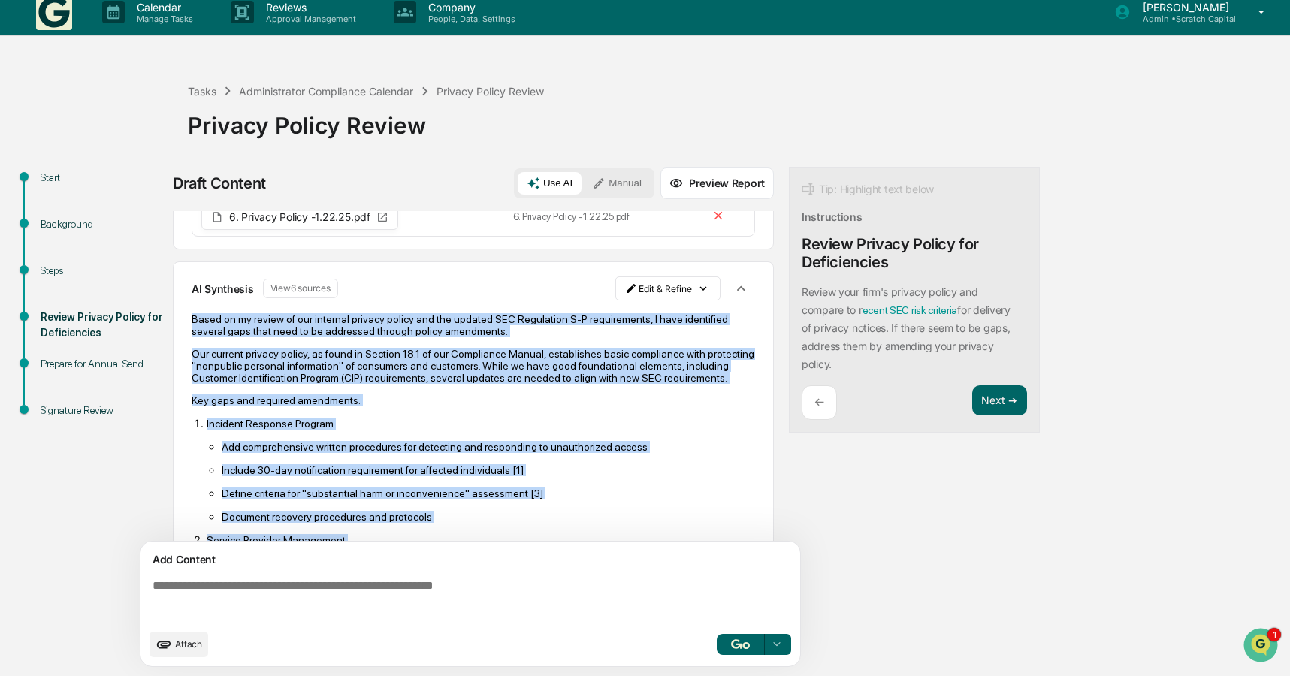
drag, startPoint x: 306, startPoint y: 503, endPoint x: 184, endPoint y: 323, distance: 217.5
click at [184, 323] on div "AI Synthesis View 6 sources Edit & Refine Based on my review of our internal pr…" at bounding box center [473, 671] width 601 height 820
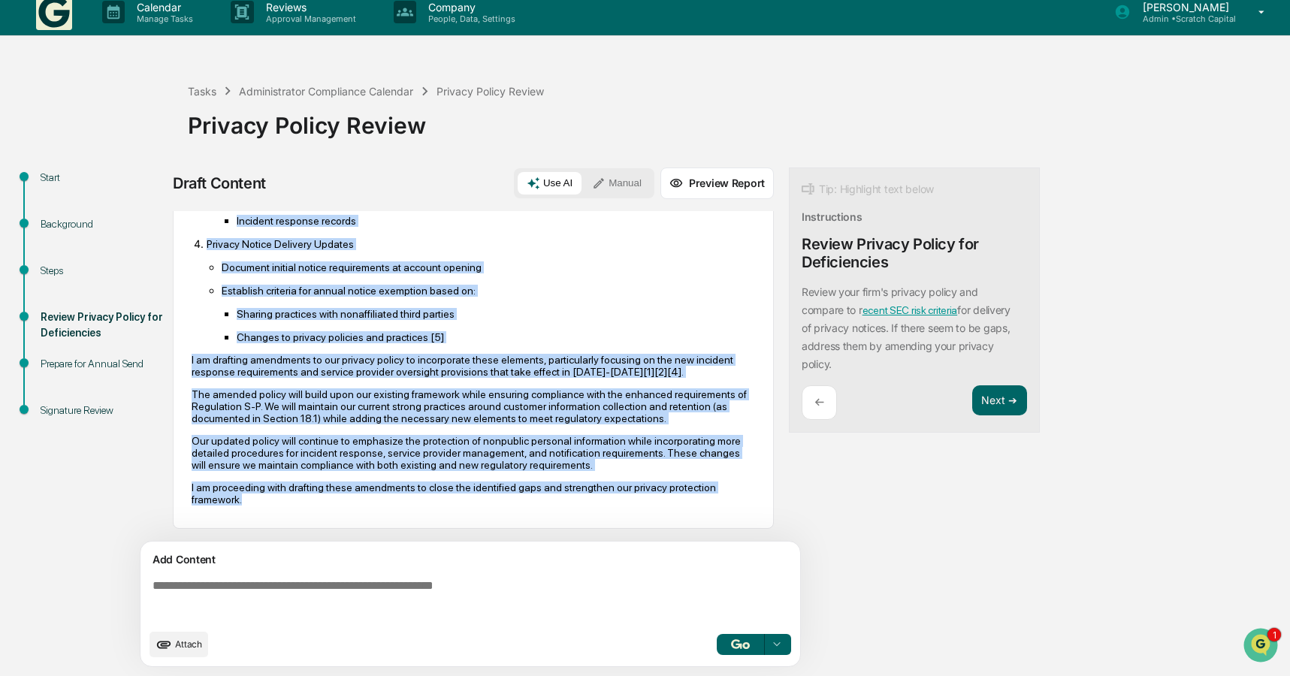
scroll to position [649, 0]
click at [527, 334] on p "Changes to privacy policies and practices [5]" at bounding box center [496, 337] width 518 height 12
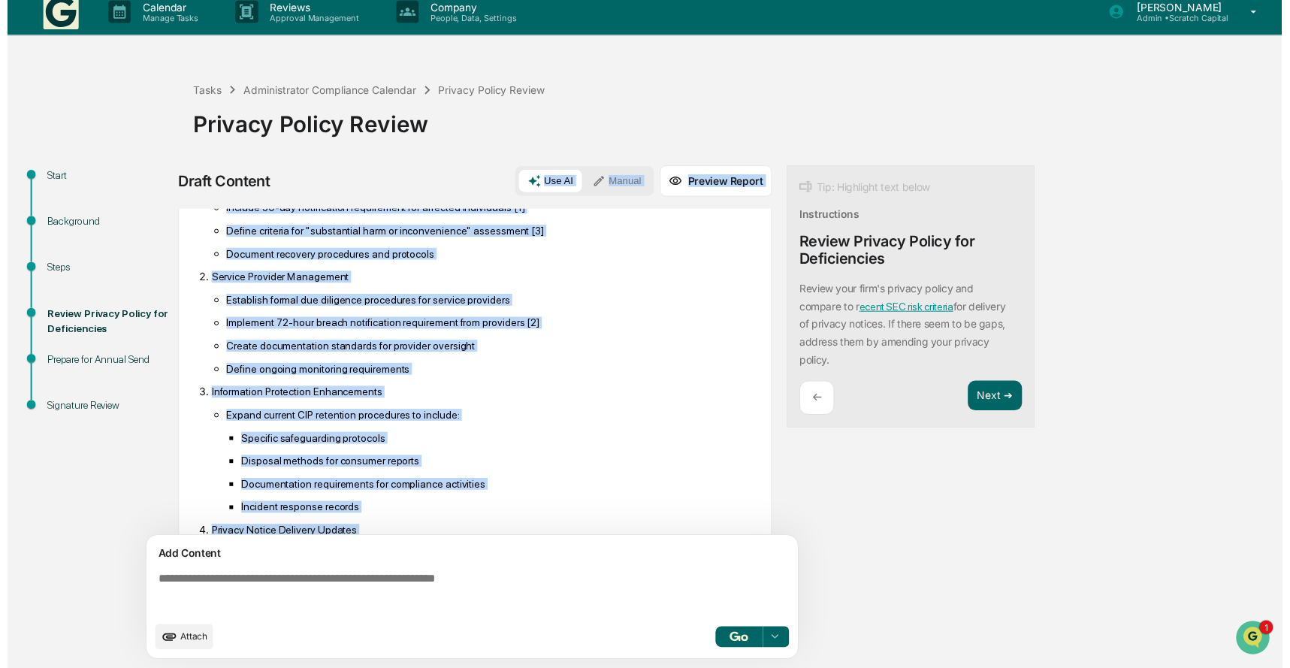
scroll to position [0, 0]
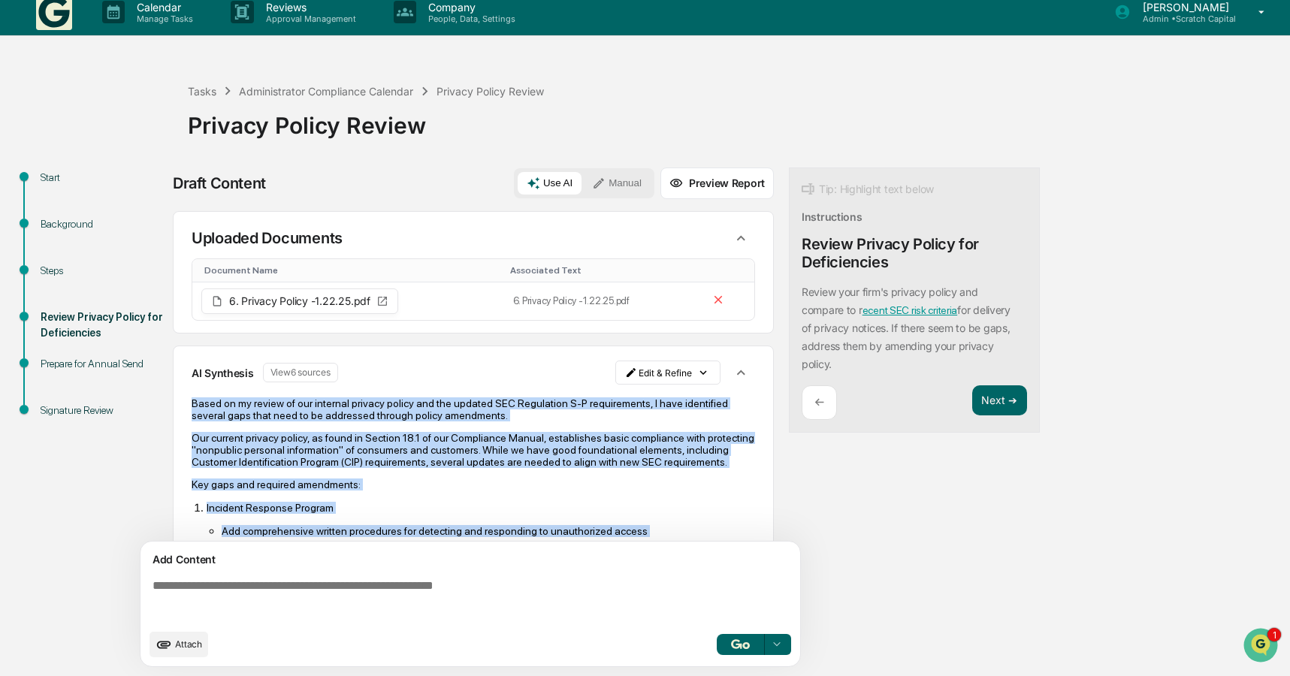
drag, startPoint x: 457, startPoint y: 333, endPoint x: 180, endPoint y: 402, distance: 285.0
copy div "Based on my review of our internal privacy policy and the updated SEC Regulatio…"
click at [999, 411] on button "Next ➔" at bounding box center [999, 400] width 55 height 31
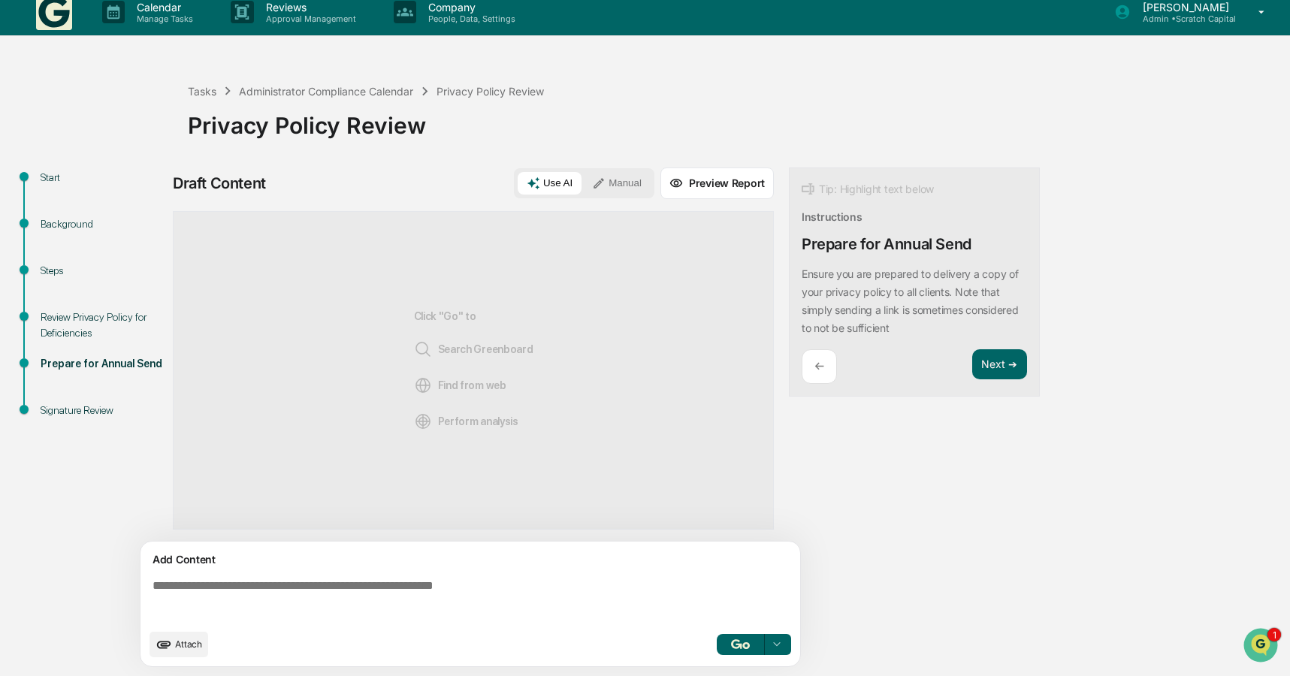
click at [501, 588] on textarea at bounding box center [474, 600] width 654 height 54
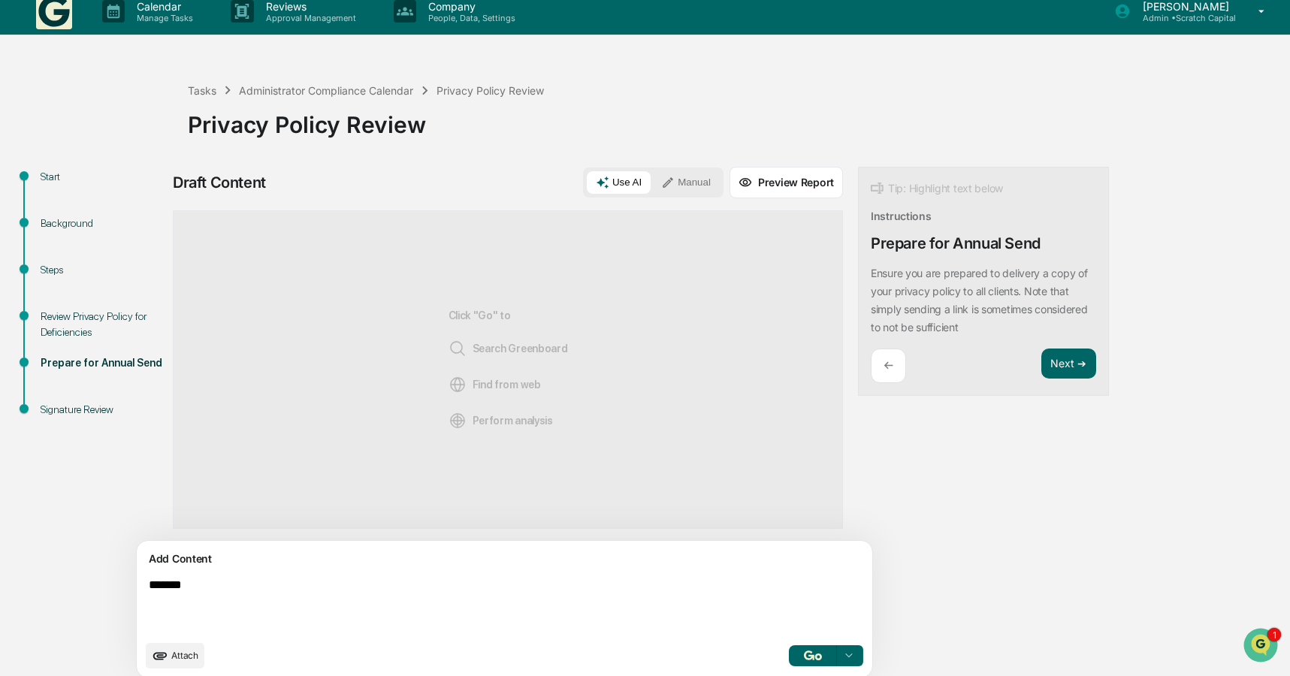
click at [652, 189] on button "Manual" at bounding box center [686, 182] width 68 height 23
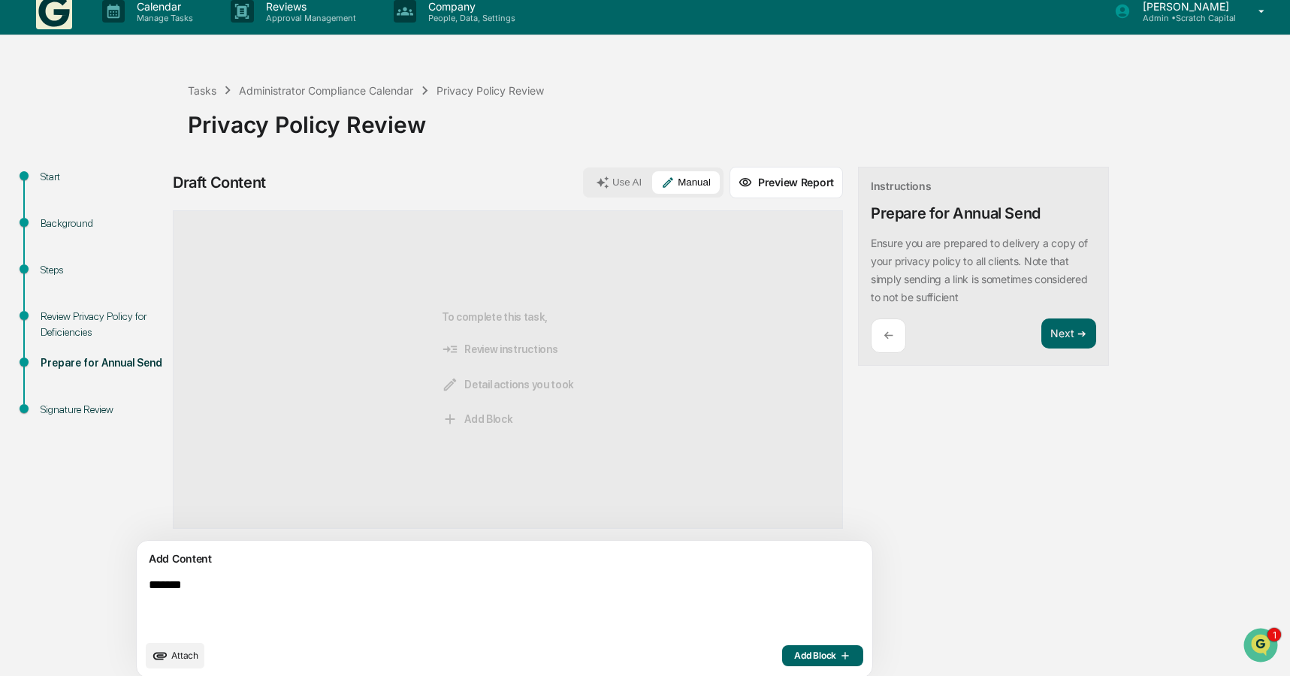
click at [268, 579] on textarea "******" at bounding box center [470, 605] width 654 height 66
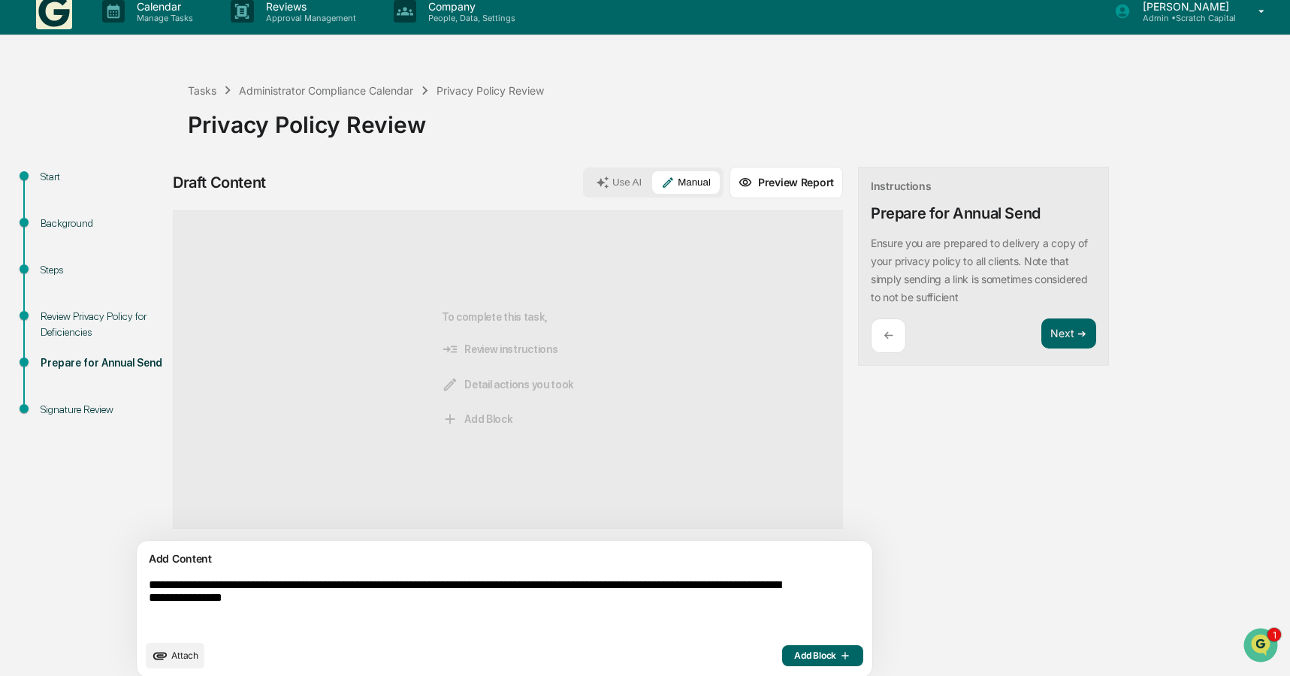
type textarea "**********"
click at [794, 655] on span "Add Block" at bounding box center [822, 656] width 57 height 12
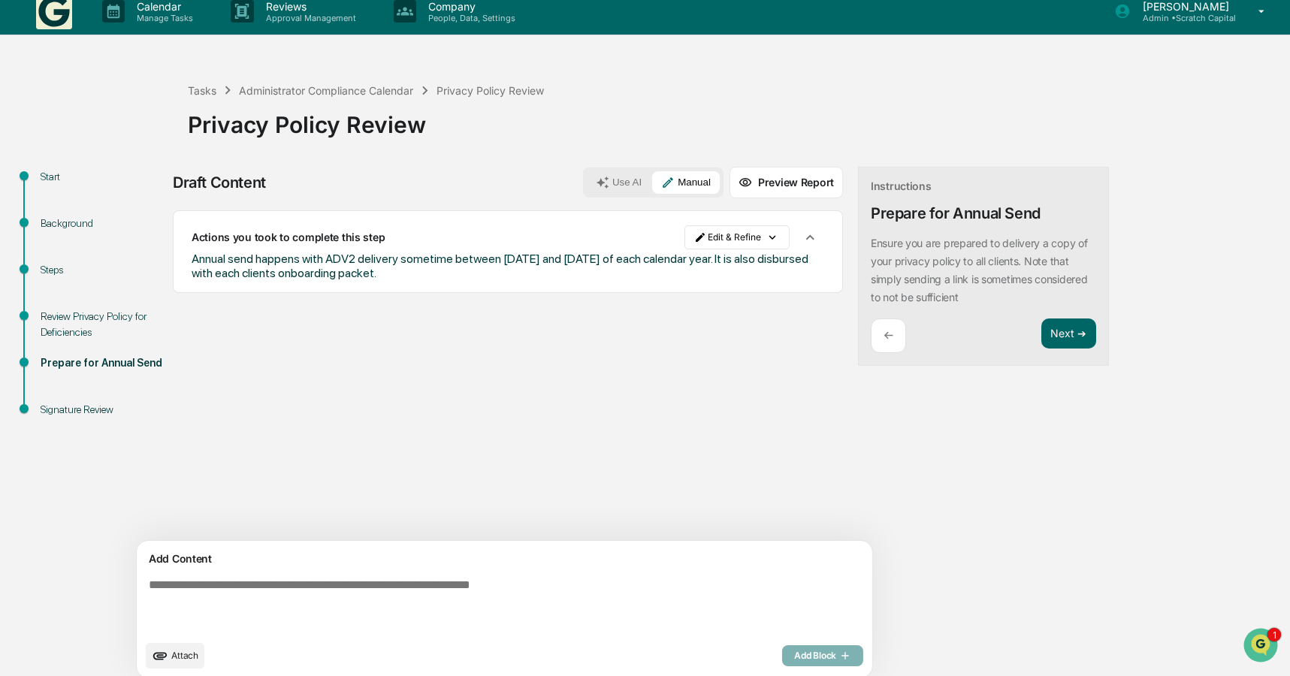
click at [657, 407] on div "Sources Actions you took to complete this step Edit & Refine Annual send happen…" at bounding box center [508, 375] width 670 height 331
click at [1041, 334] on button "Next ➔" at bounding box center [1068, 334] width 55 height 31
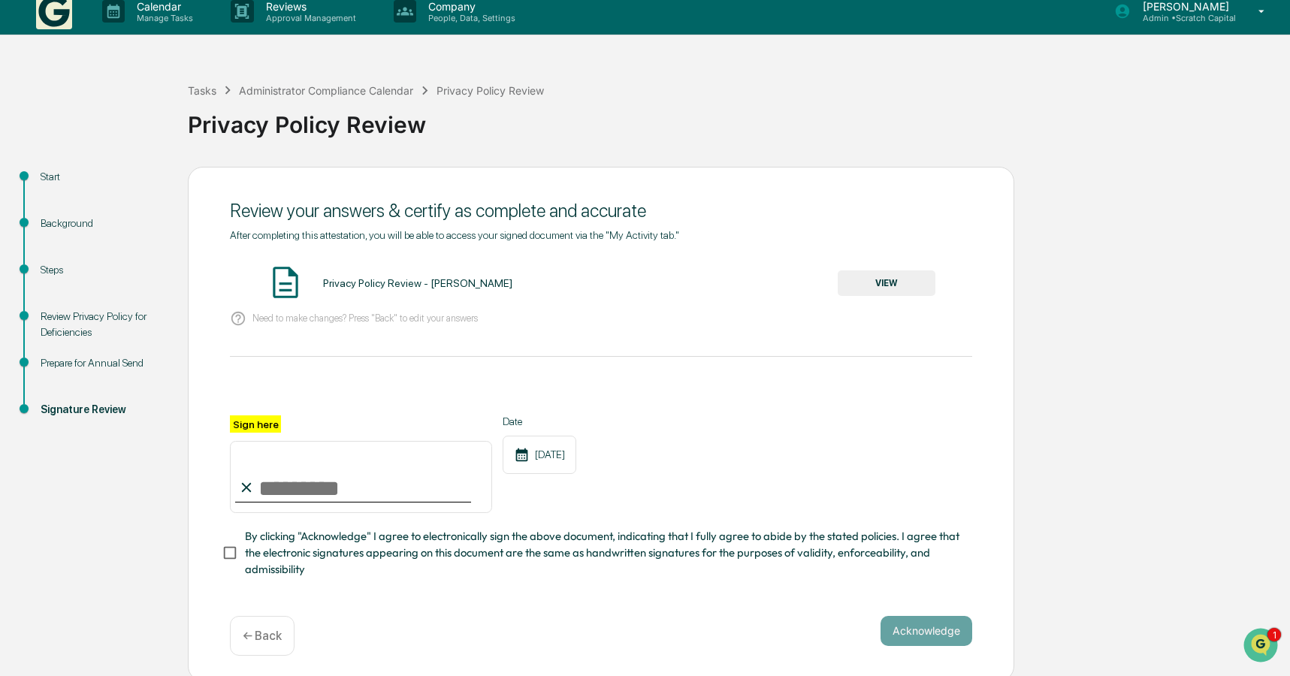
click at [277, 475] on input "Sign here" at bounding box center [361, 477] width 262 height 72
type input "**********"
click at [156, 572] on div "**********" at bounding box center [645, 424] width 1275 height 515
click at [923, 627] on button "Acknowledge" at bounding box center [927, 631] width 92 height 30
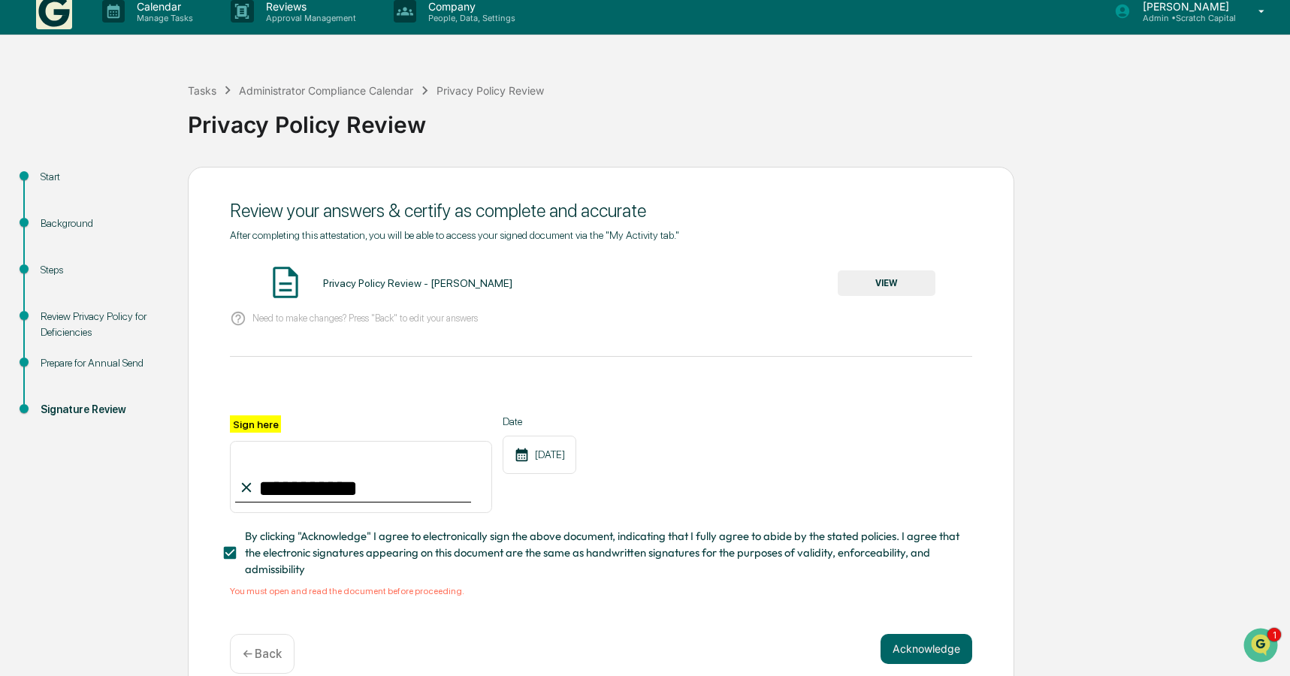
click at [900, 285] on button "VIEW" at bounding box center [887, 283] width 98 height 26
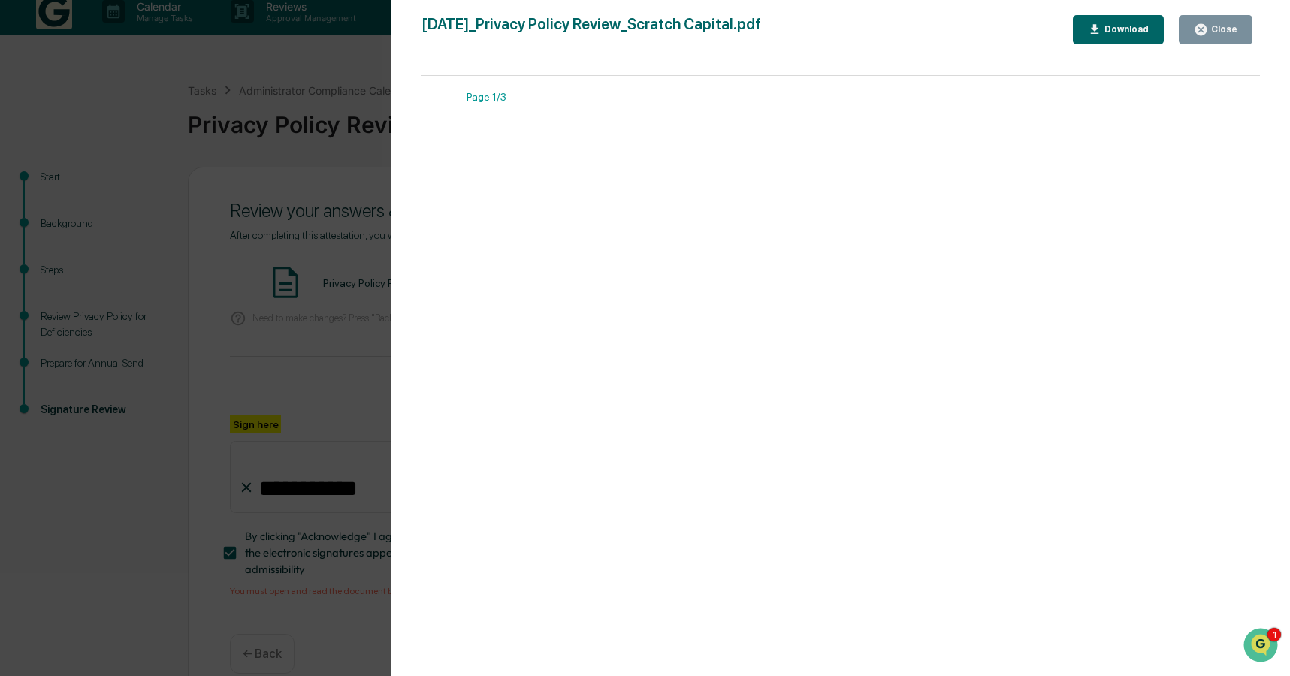
click at [1212, 38] on button "Close" at bounding box center [1216, 29] width 74 height 29
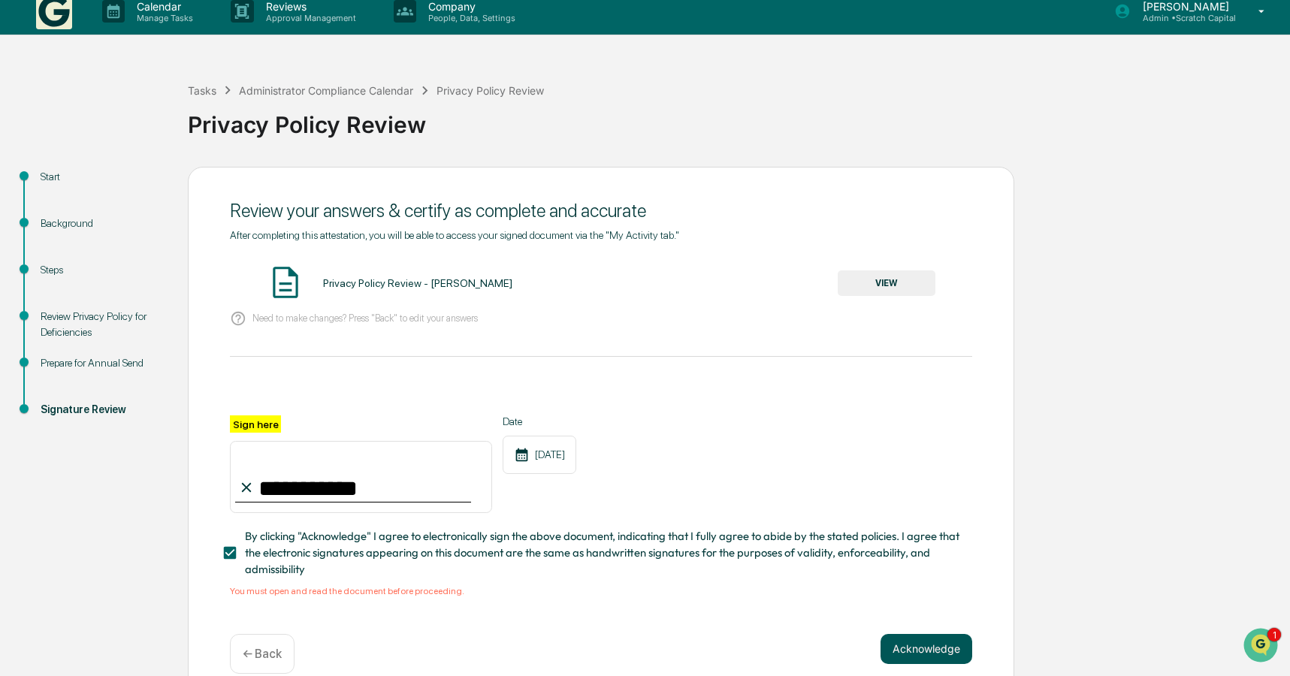
click at [929, 639] on button "Acknowledge" at bounding box center [927, 649] width 92 height 30
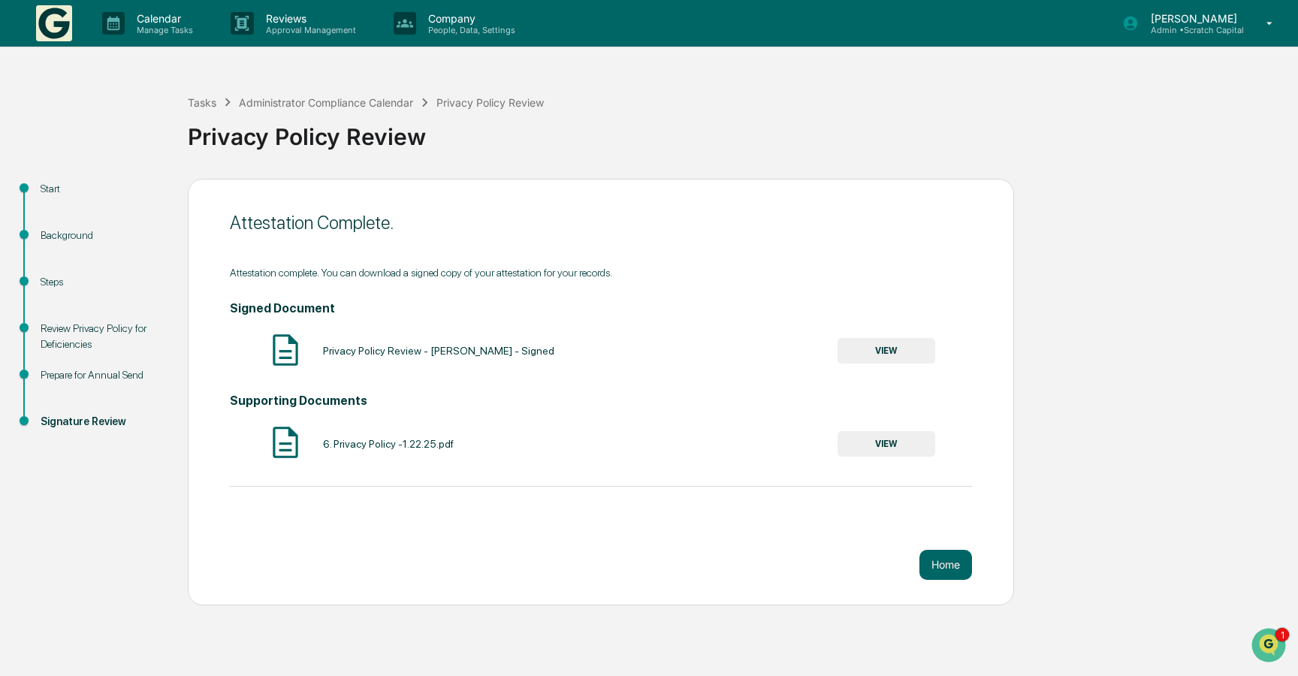
click at [878, 350] on button "VIEW" at bounding box center [887, 351] width 98 height 26
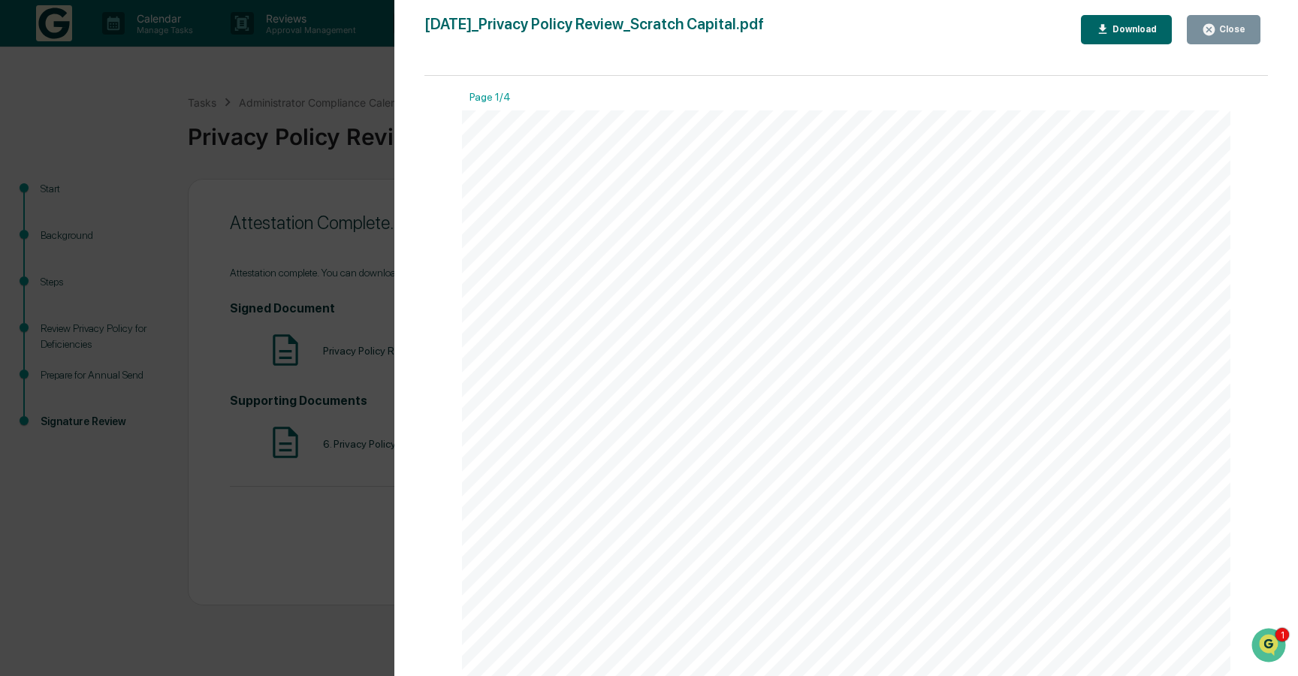
click at [1129, 30] on div "Download" at bounding box center [1133, 29] width 47 height 11
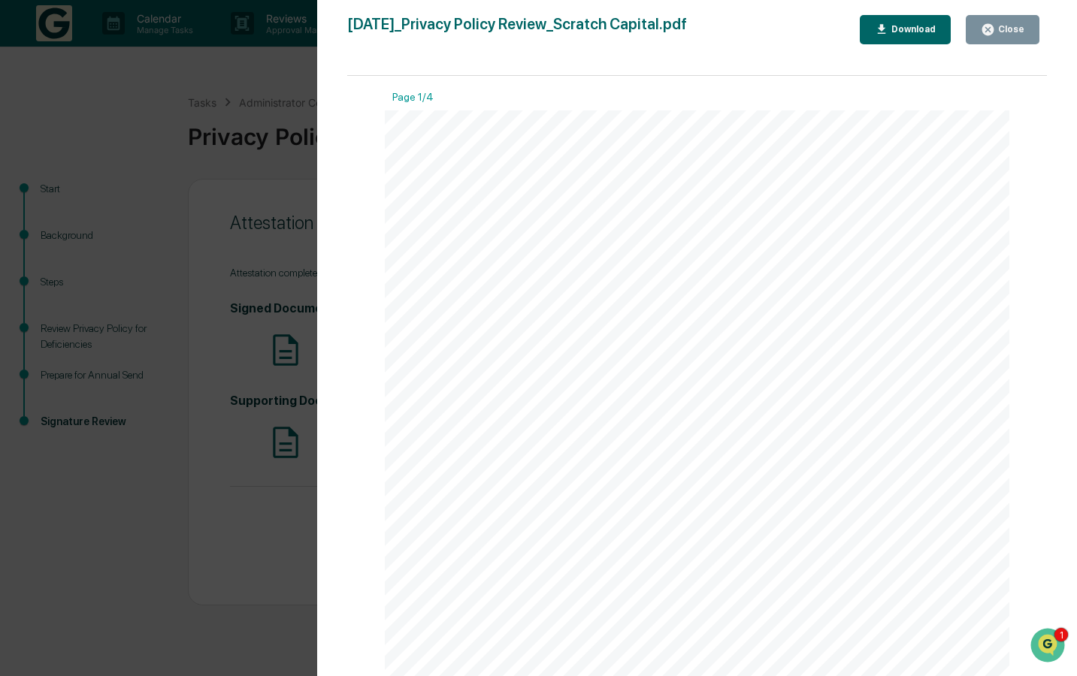
click at [1017, 35] on div "Close" at bounding box center [1002, 30] width 44 height 14
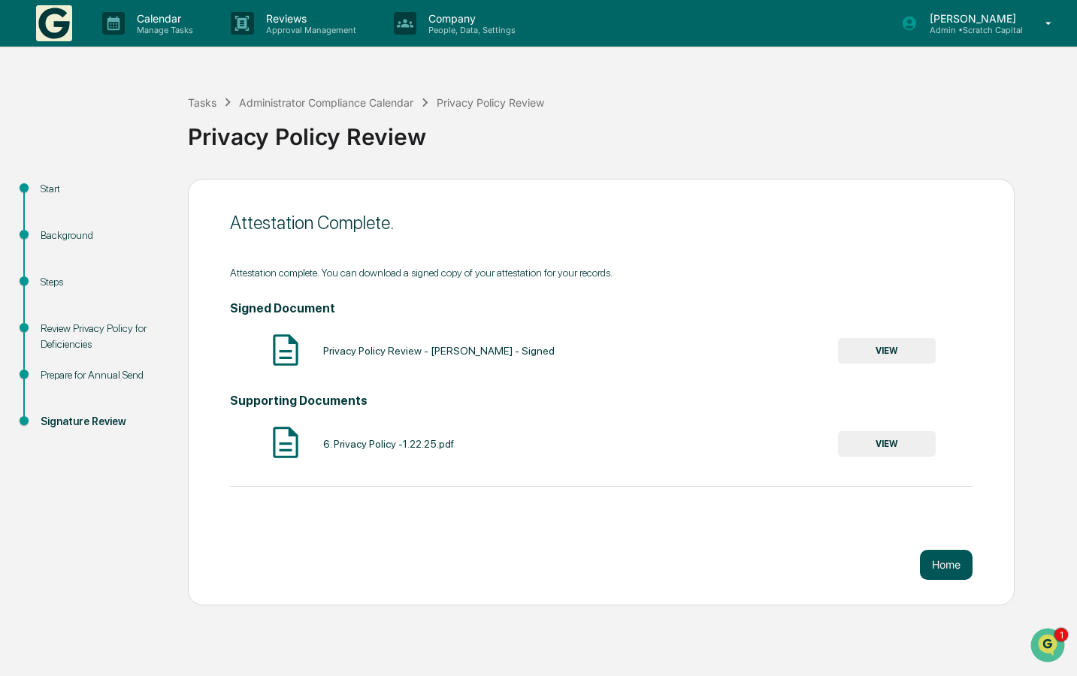
click at [946, 572] on button "Home" at bounding box center [946, 565] width 53 height 30
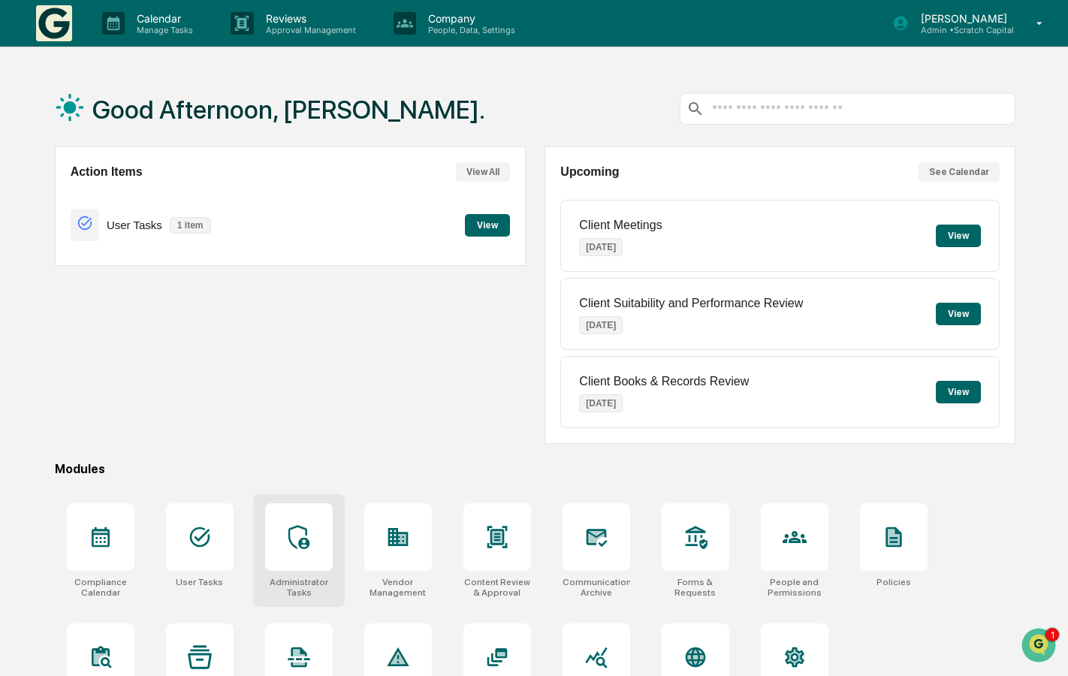
click at [333, 527] on div "Administrator Tasks" at bounding box center [299, 550] width 92 height 113
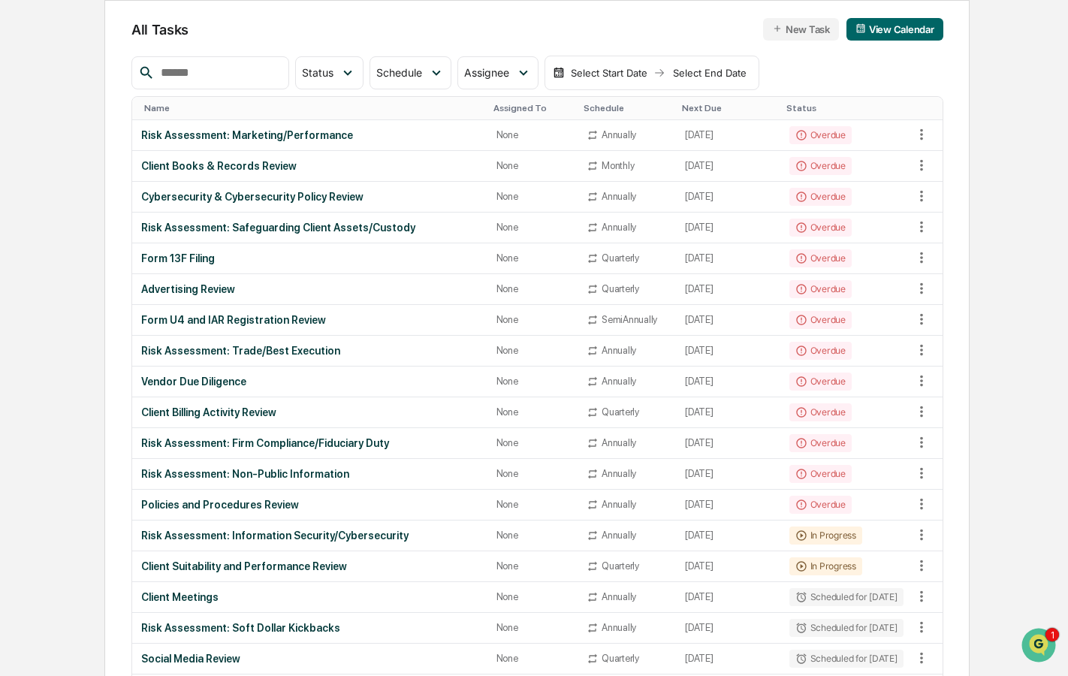
scroll to position [159, 0]
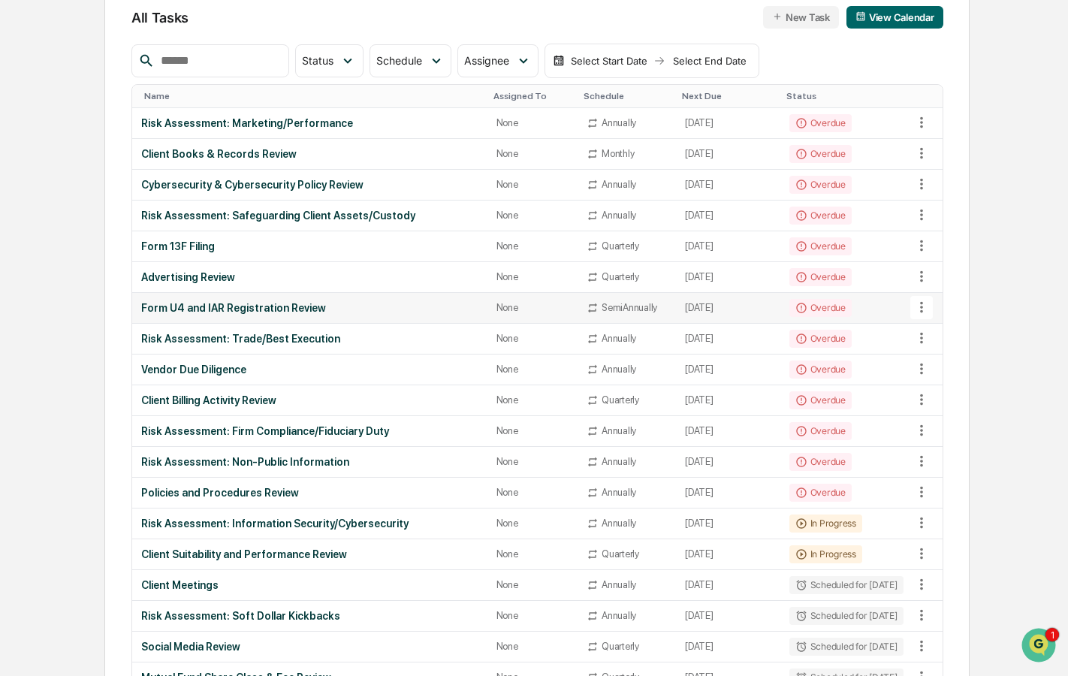
click at [303, 321] on td "Form U4 and IAR Registration Review" at bounding box center [309, 308] width 355 height 31
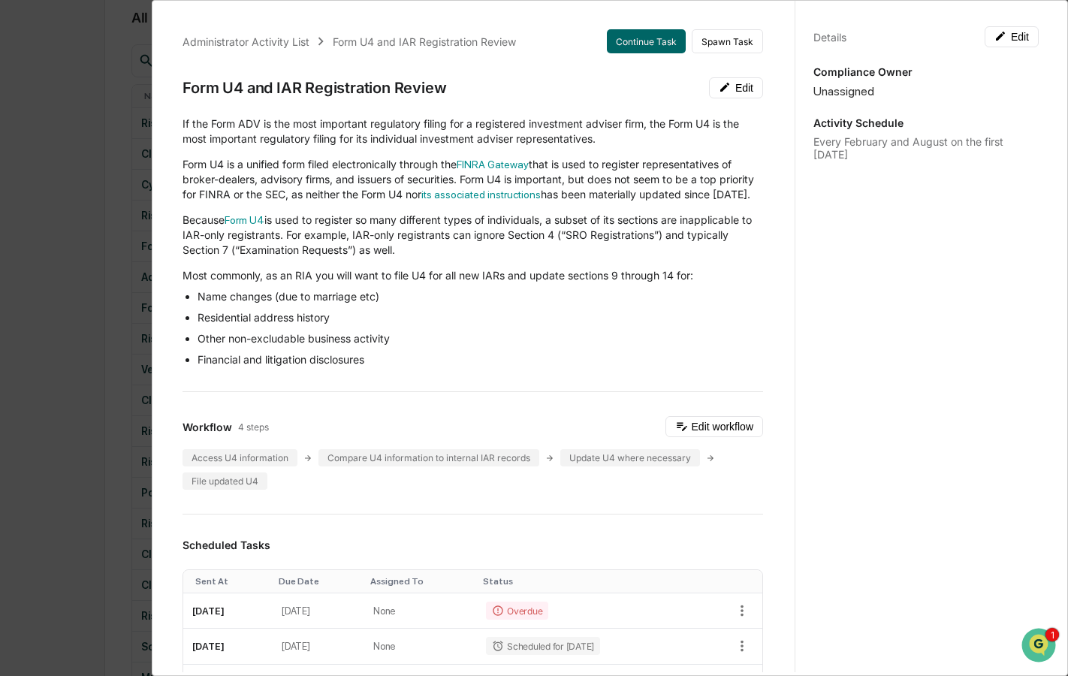
click at [366, 124] on p "If the Form ADV is the most important regulatory filing for a registered invest…" at bounding box center [473, 131] width 581 height 30
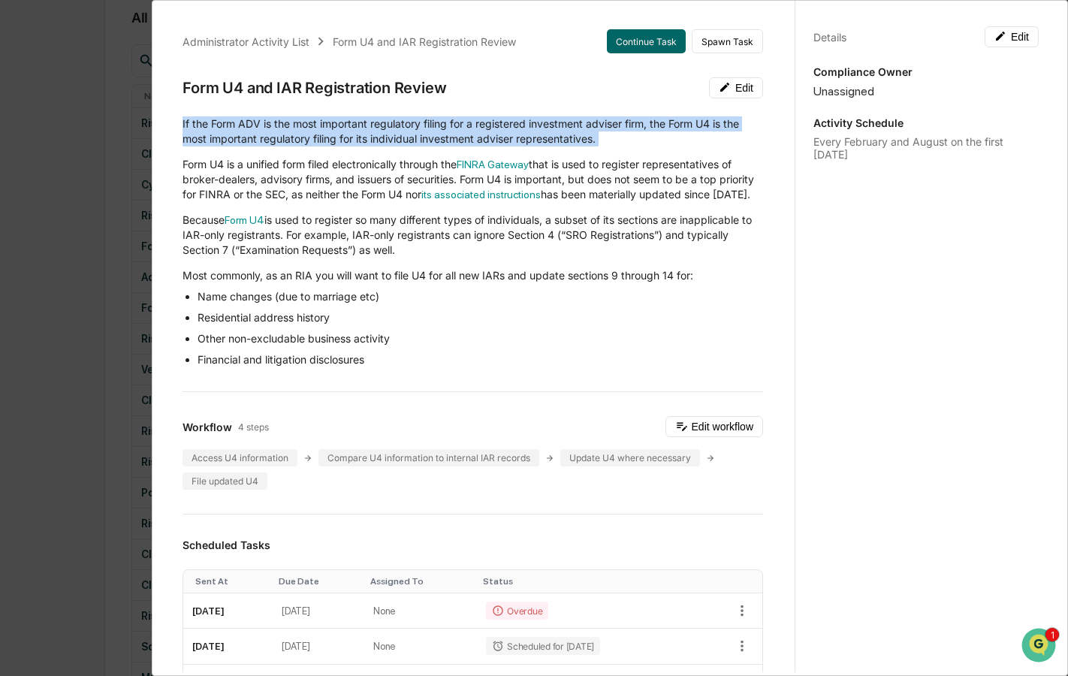
click at [366, 124] on p "If the Form ADV is the most important regulatory filing for a registered invest…" at bounding box center [473, 131] width 581 height 30
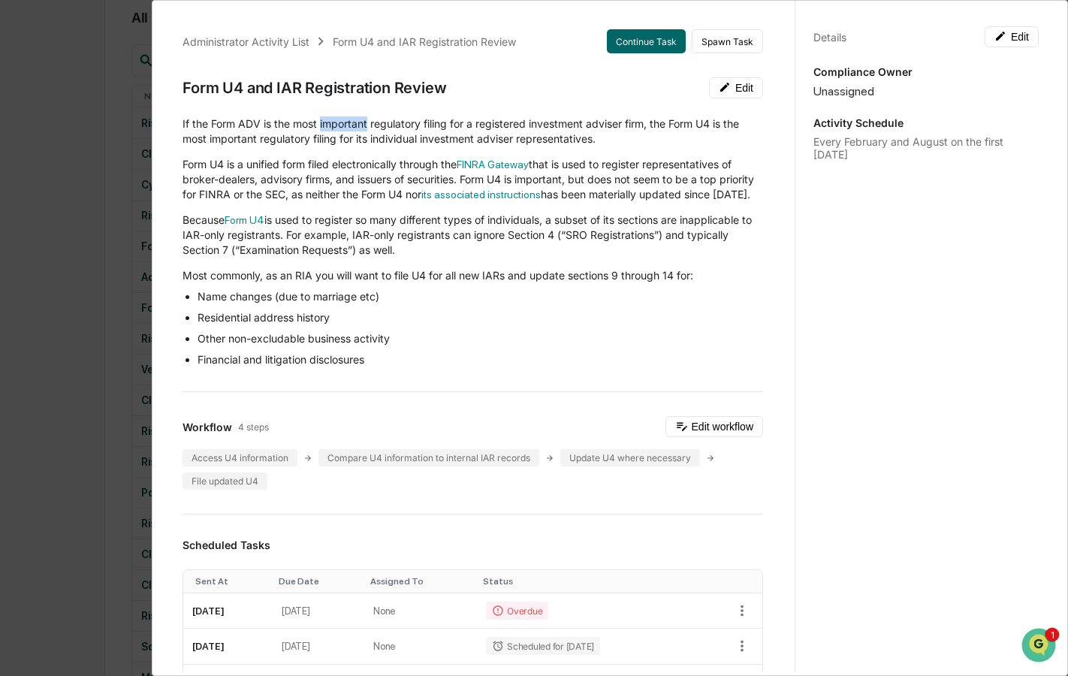
click at [366, 124] on p "If the Form ADV is the most important regulatory filing for a registered invest…" at bounding box center [473, 131] width 581 height 30
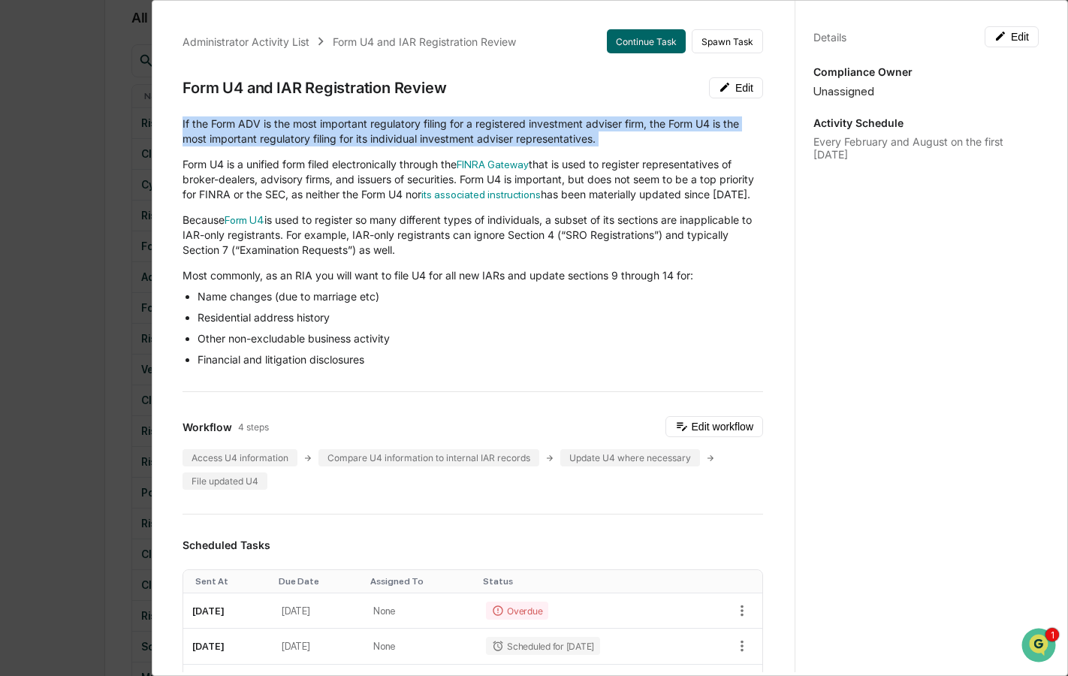
click at [366, 124] on p "If the Form ADV is the most important regulatory filing for a registered invest…" at bounding box center [473, 131] width 581 height 30
click at [633, 39] on button "Continue Task" at bounding box center [646, 41] width 79 height 24
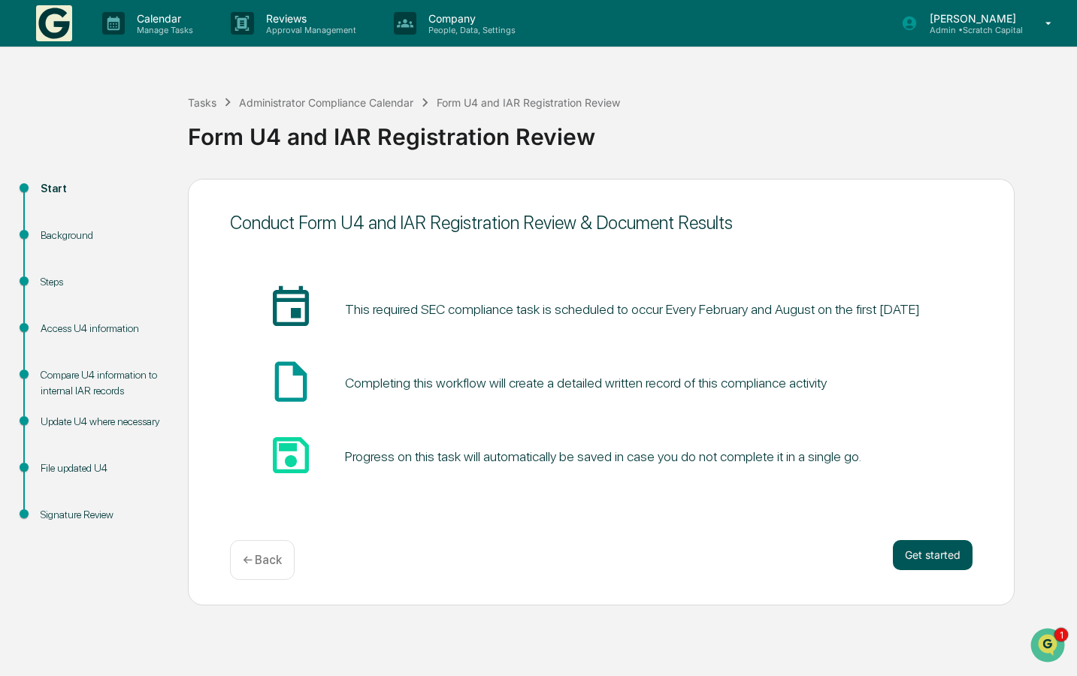
click at [944, 552] on button "Get started" at bounding box center [933, 555] width 80 height 30
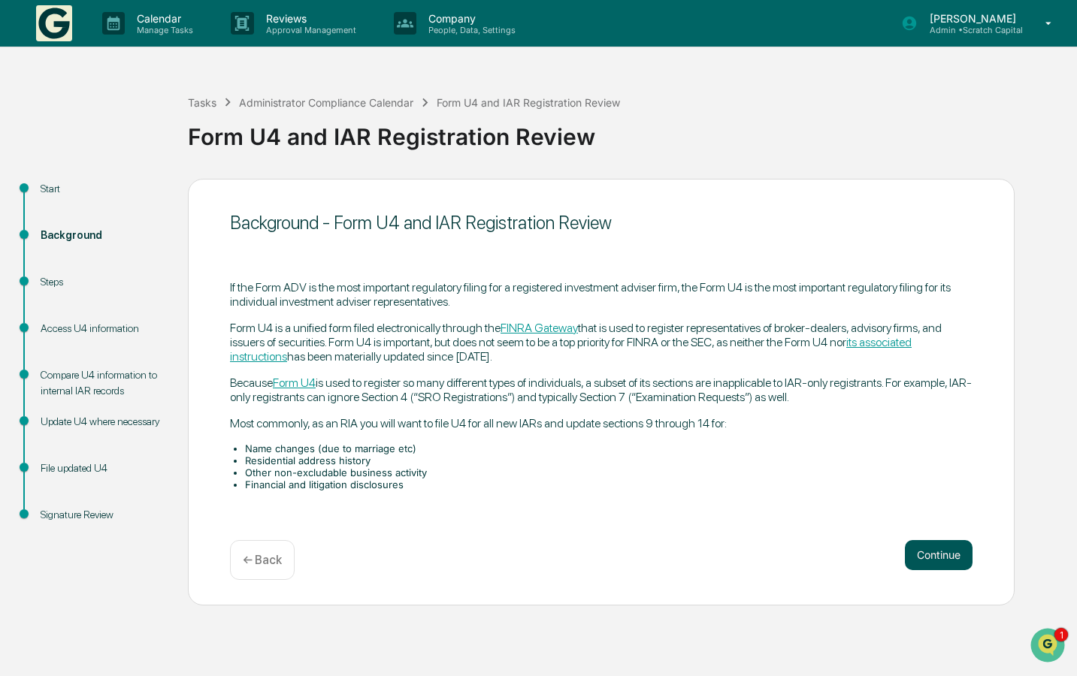
click at [936, 555] on button "Continue" at bounding box center [939, 555] width 68 height 30
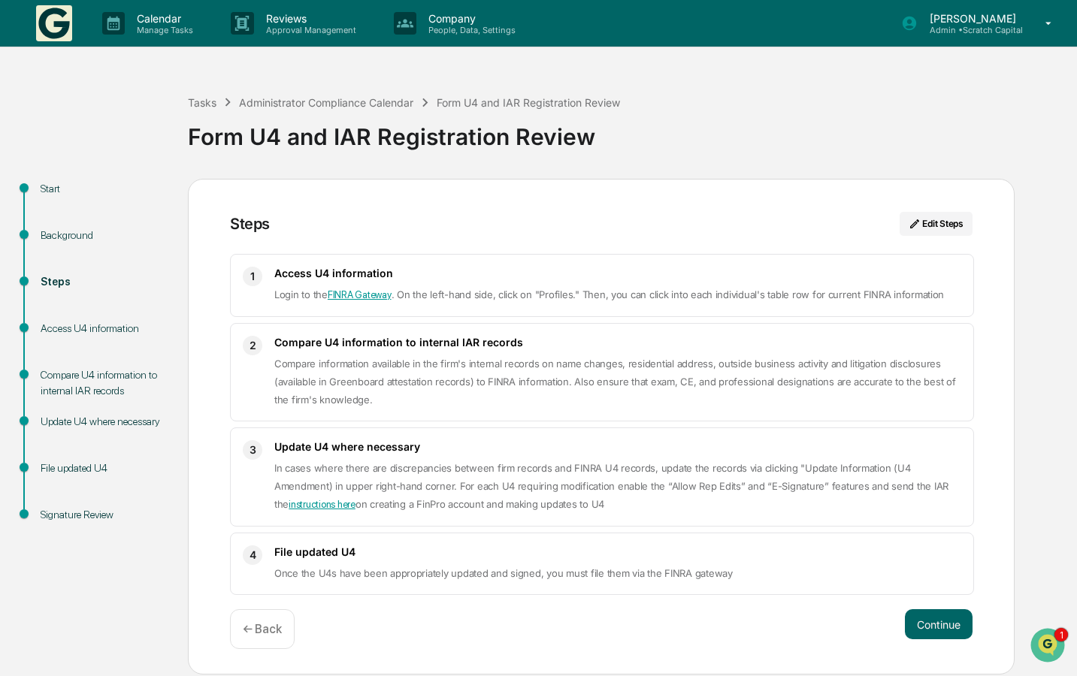
click at [353, 297] on link "FINRA Gateway" at bounding box center [360, 294] width 64 height 11
click at [162, 26] on p "Manage Tasks" at bounding box center [163, 30] width 76 height 11
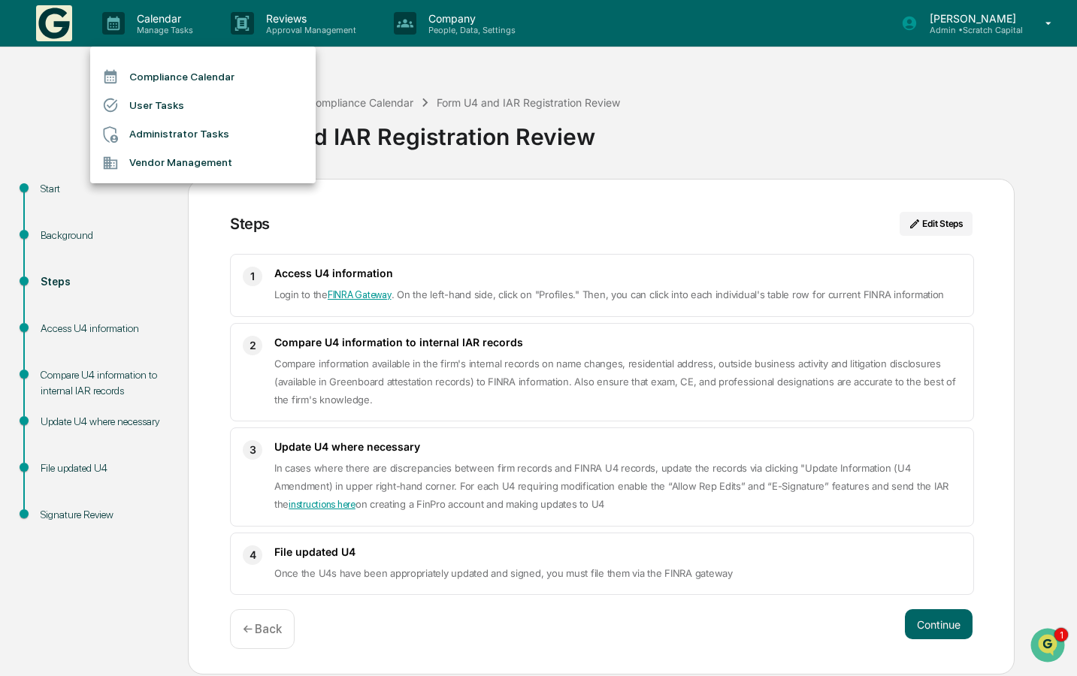
click at [316, 30] on div at bounding box center [538, 338] width 1077 height 676
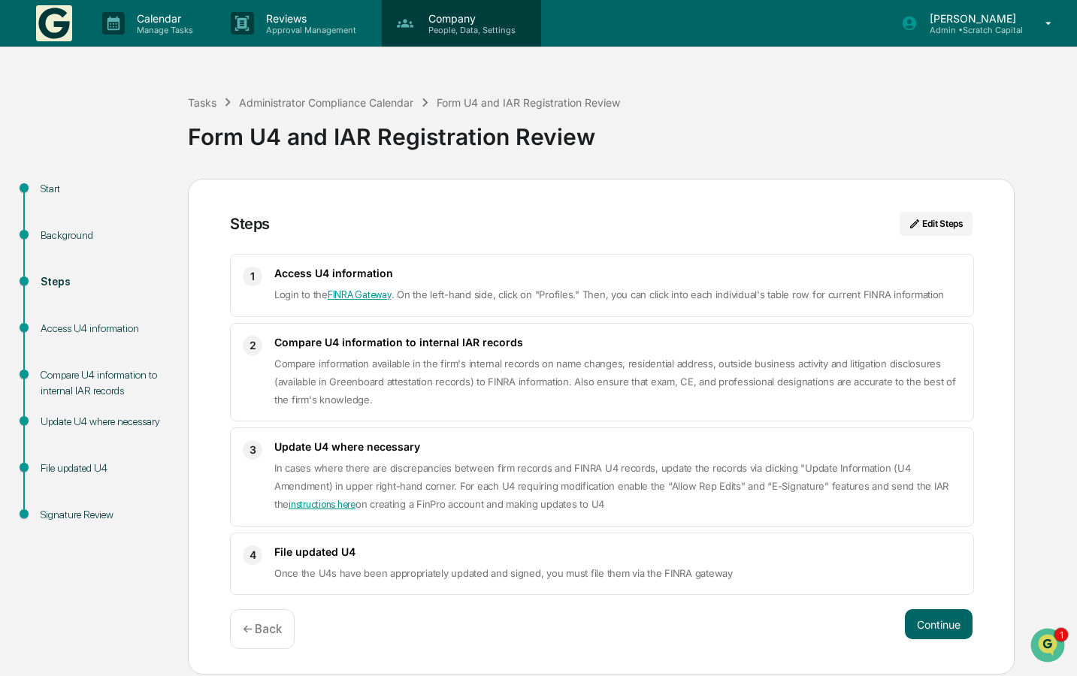
click at [449, 7] on div "Company People, Data, Settings" at bounding box center [461, 23] width 159 height 47
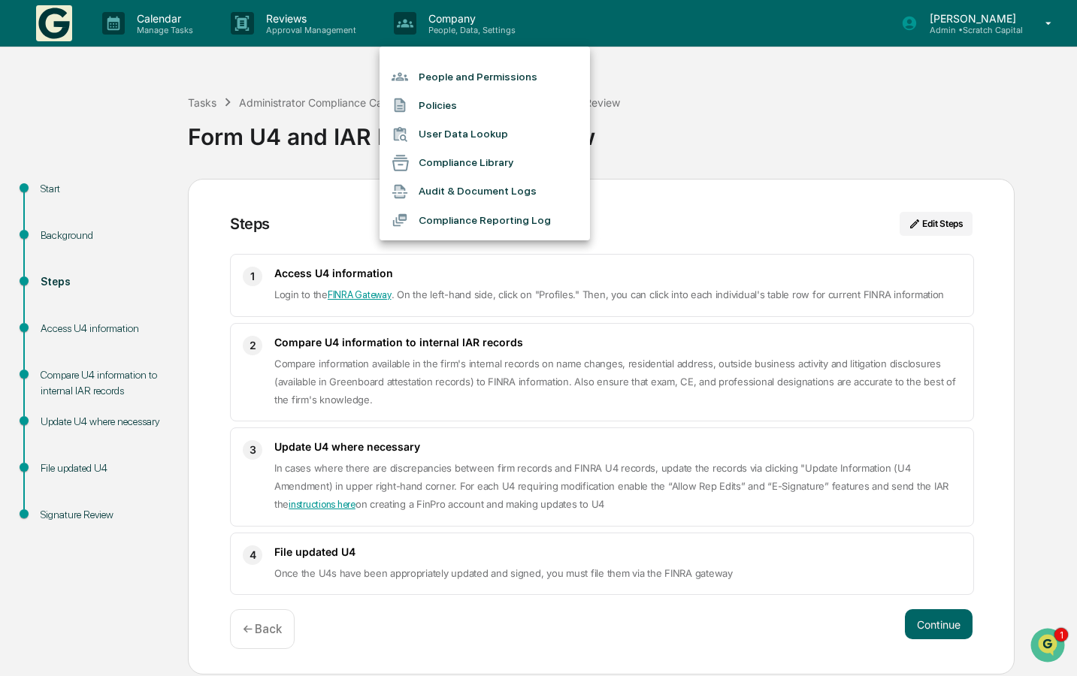
click at [444, 340] on div at bounding box center [538, 338] width 1077 height 676
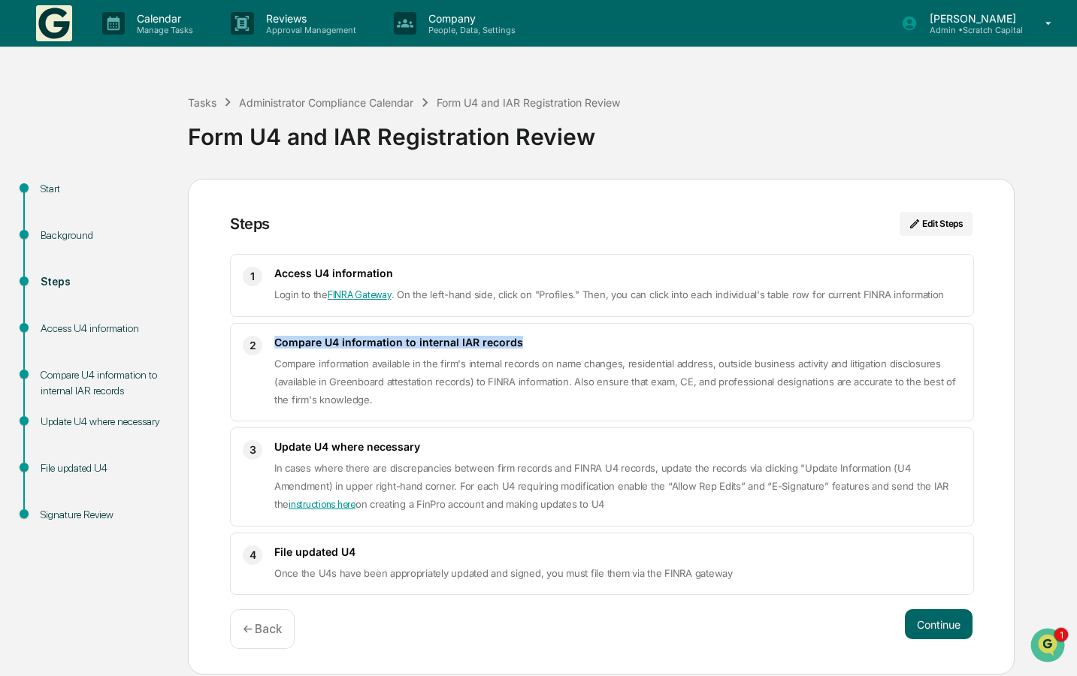
click at [444, 340] on h3 "Compare U4 information to internal IAR records" at bounding box center [617, 342] width 687 height 13
click at [341, 450] on h3 "Update U4 where necessary" at bounding box center [617, 446] width 687 height 13
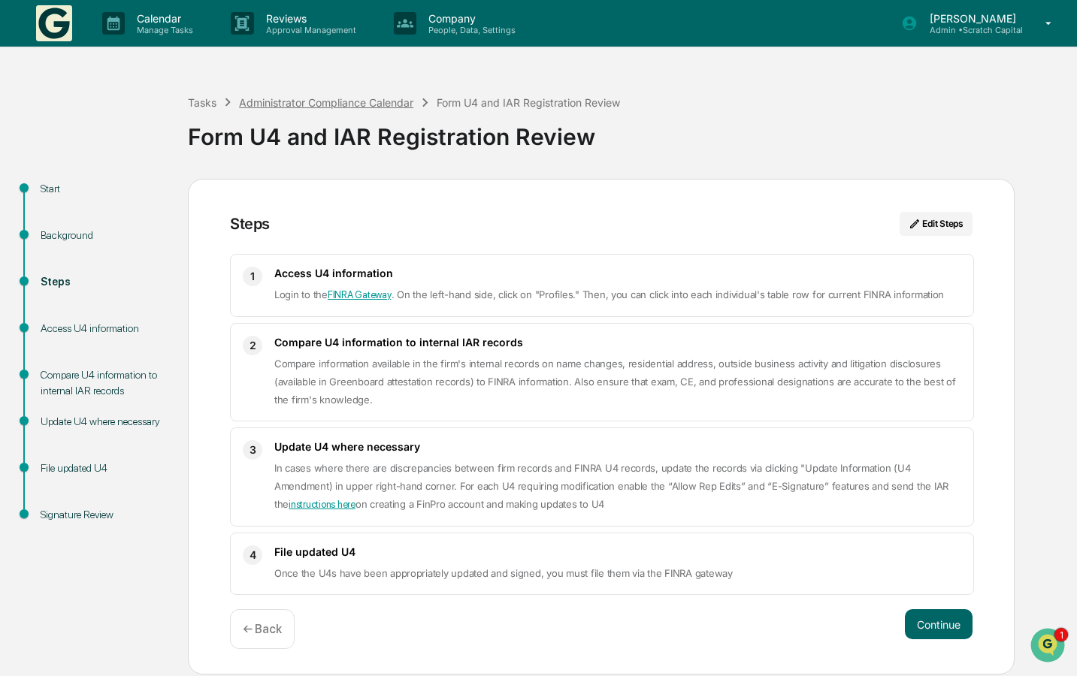
click at [335, 109] on div "Administrator Compliance Calendar" at bounding box center [326, 102] width 174 height 13
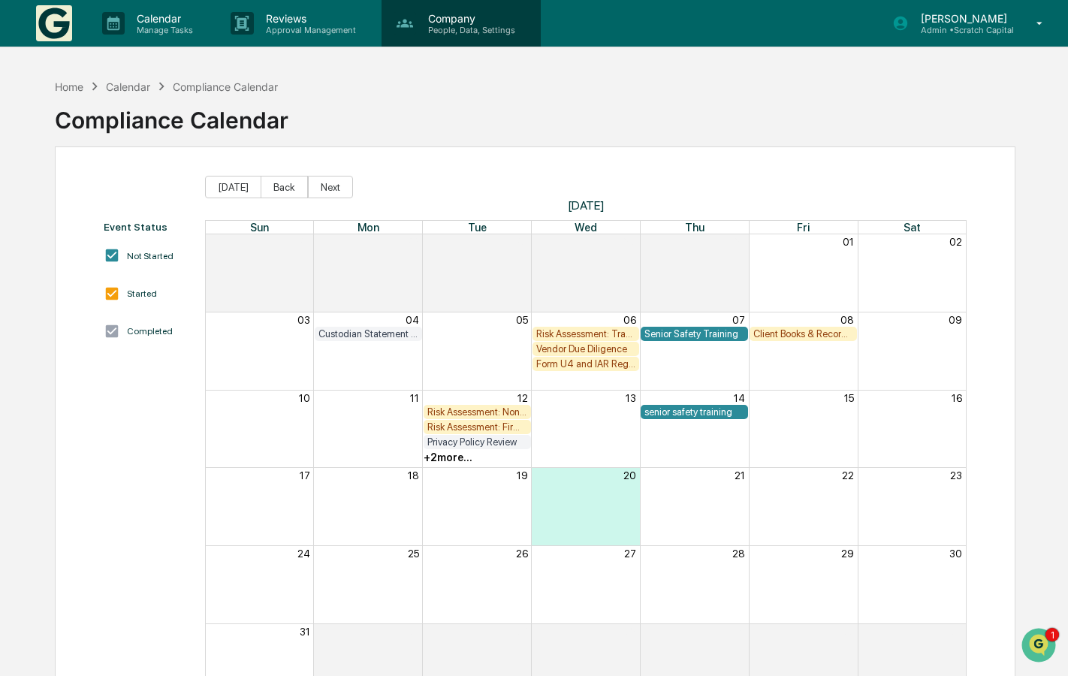
click at [491, 34] on p "People, Data, Settings" at bounding box center [469, 30] width 107 height 11
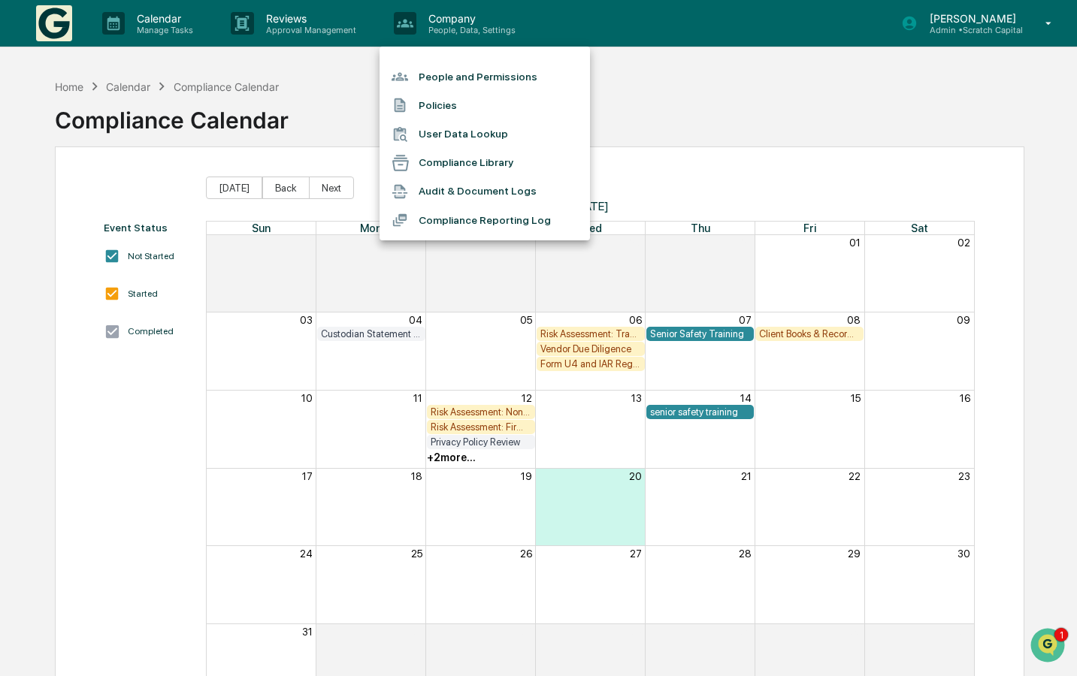
click at [180, 25] on div at bounding box center [538, 338] width 1077 height 676
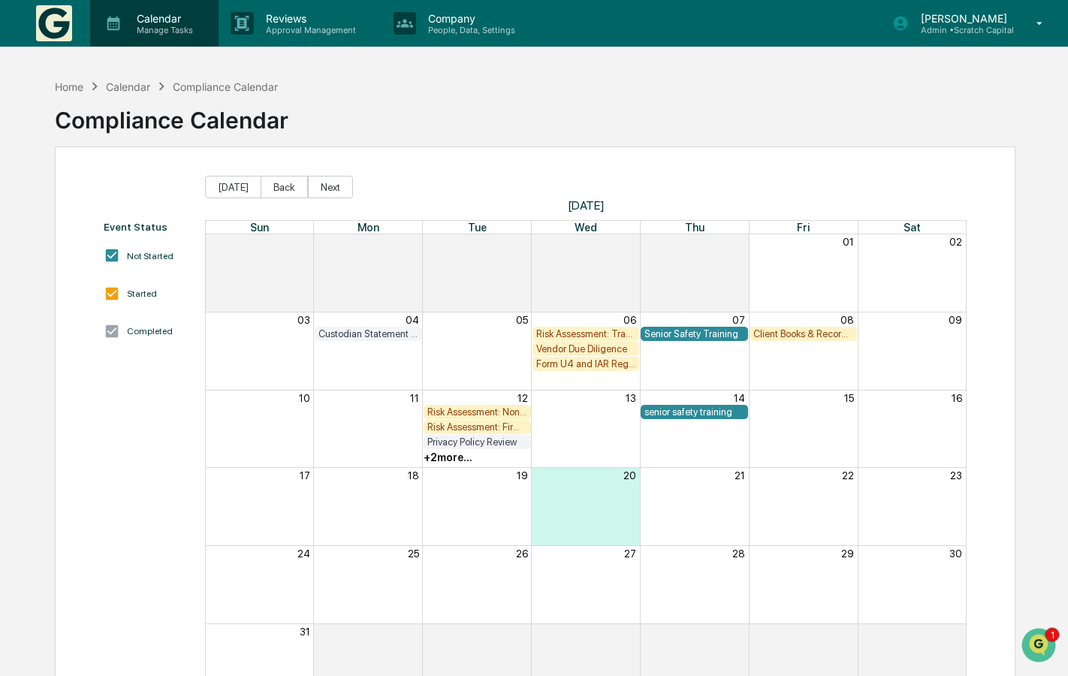
click at [160, 26] on p "Manage Tasks" at bounding box center [163, 30] width 76 height 11
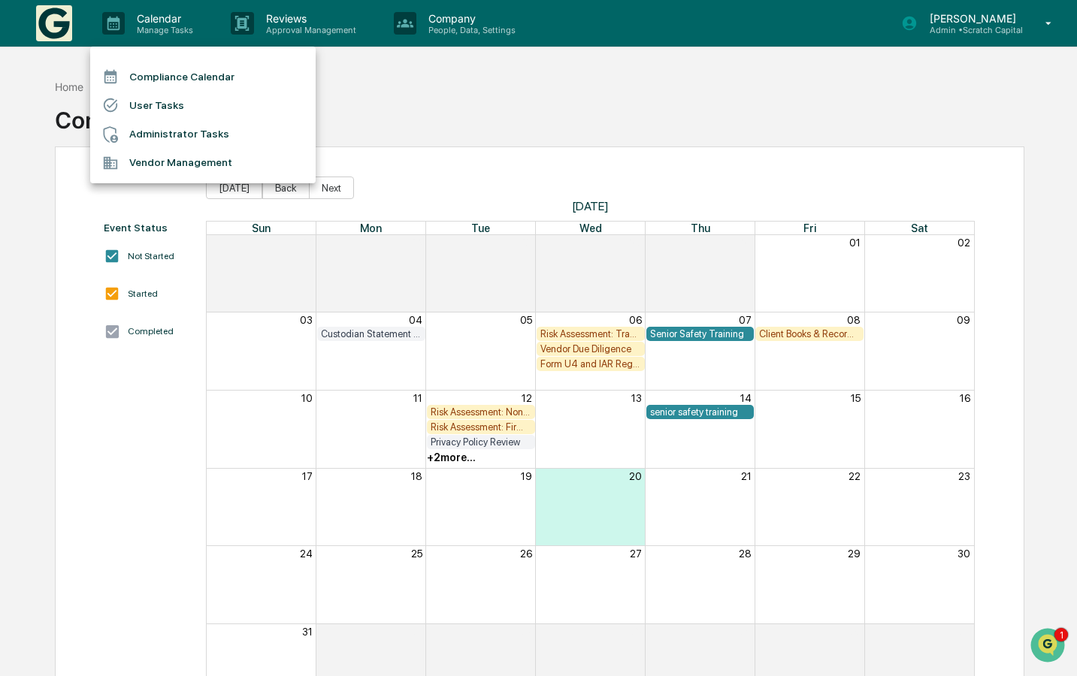
click at [409, 32] on div at bounding box center [538, 338] width 1077 height 676
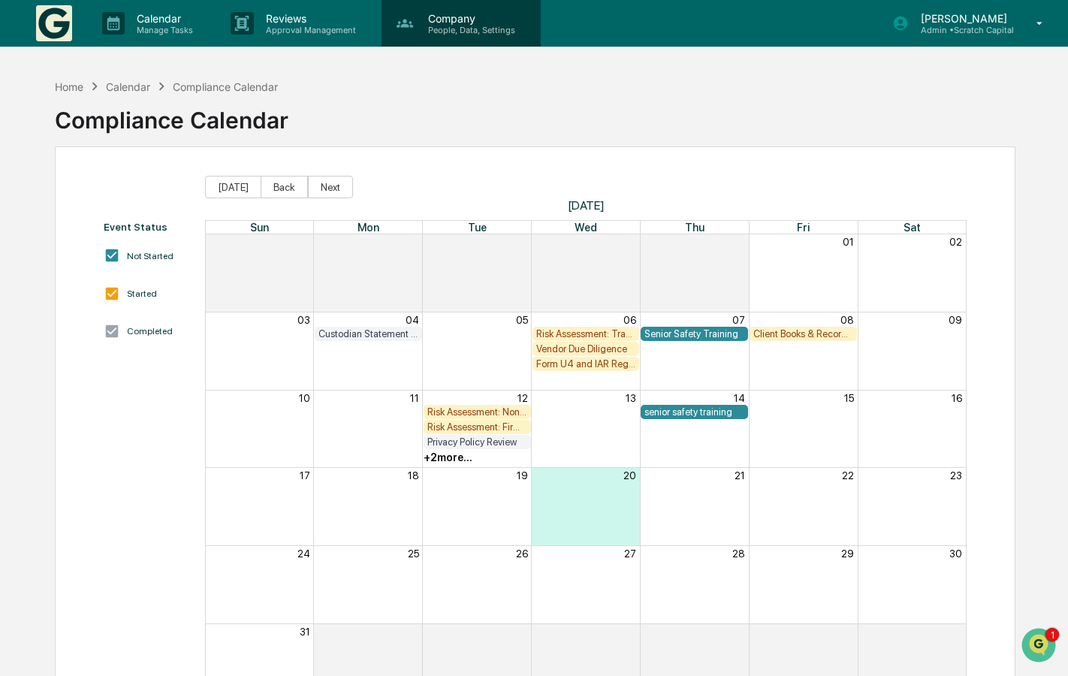
click at [453, 25] on p "People, Data, Settings" at bounding box center [469, 30] width 107 height 11
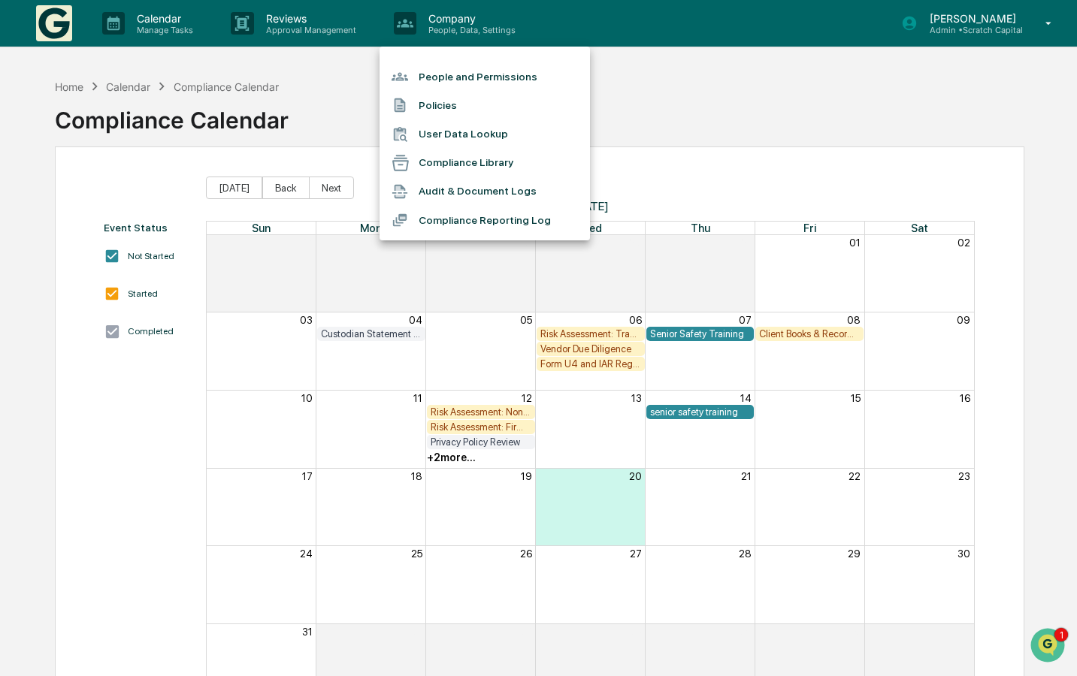
click at [478, 77] on li "People and Permissions" at bounding box center [484, 76] width 210 height 29
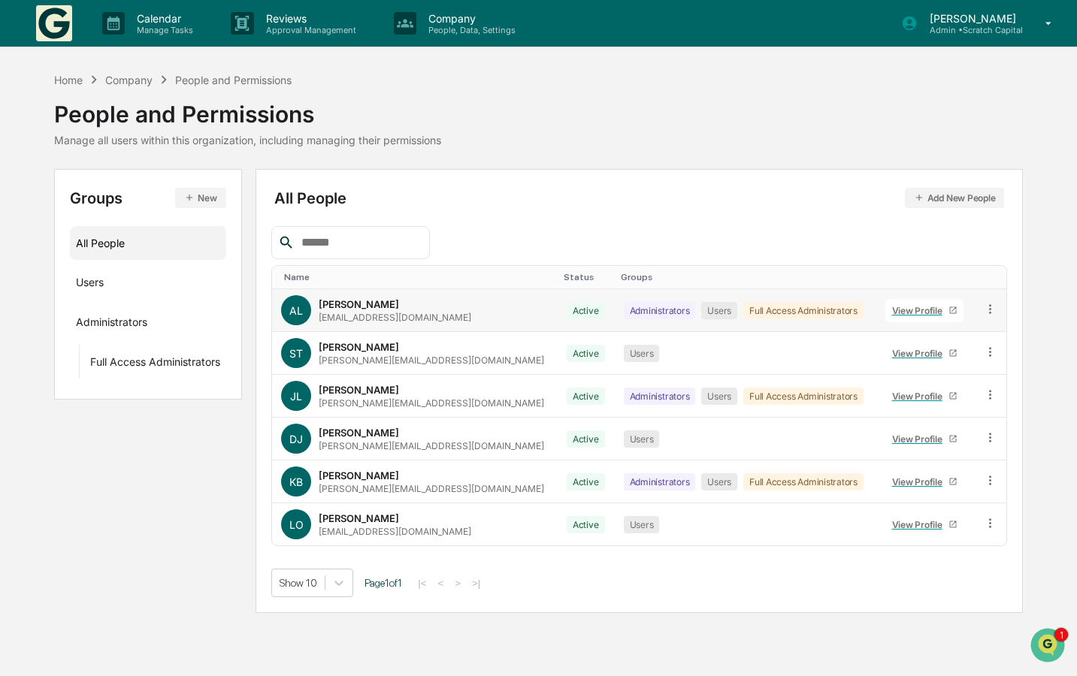
click at [892, 315] on link "View Profile" at bounding box center [924, 310] width 78 height 23
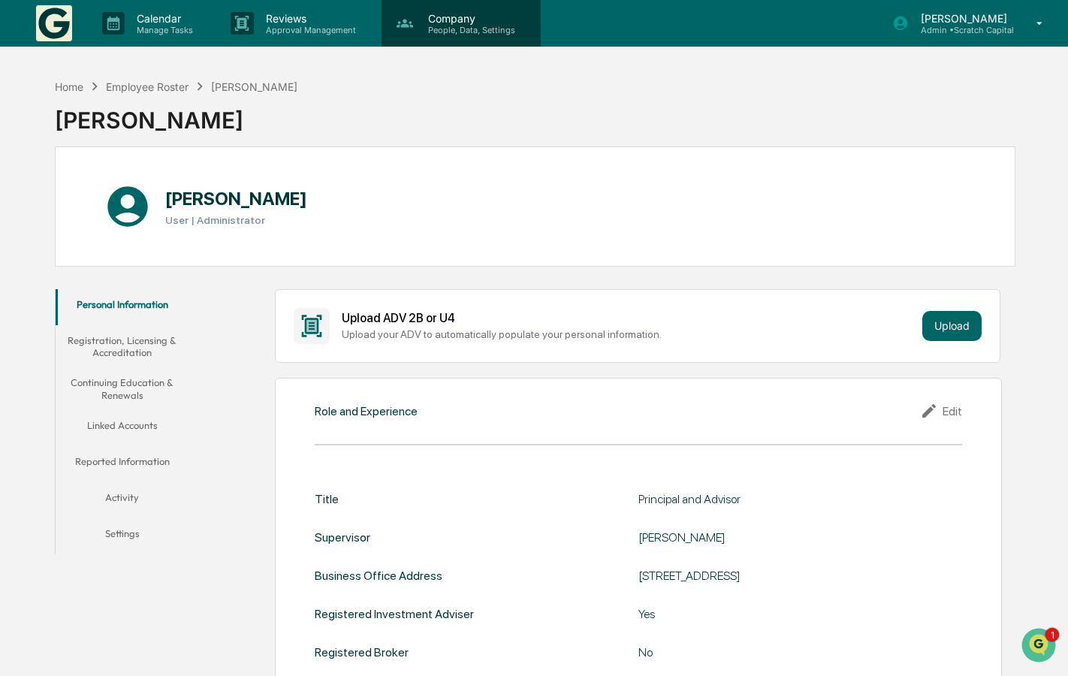
click at [450, 30] on p "People, Data, Settings" at bounding box center [469, 30] width 107 height 11
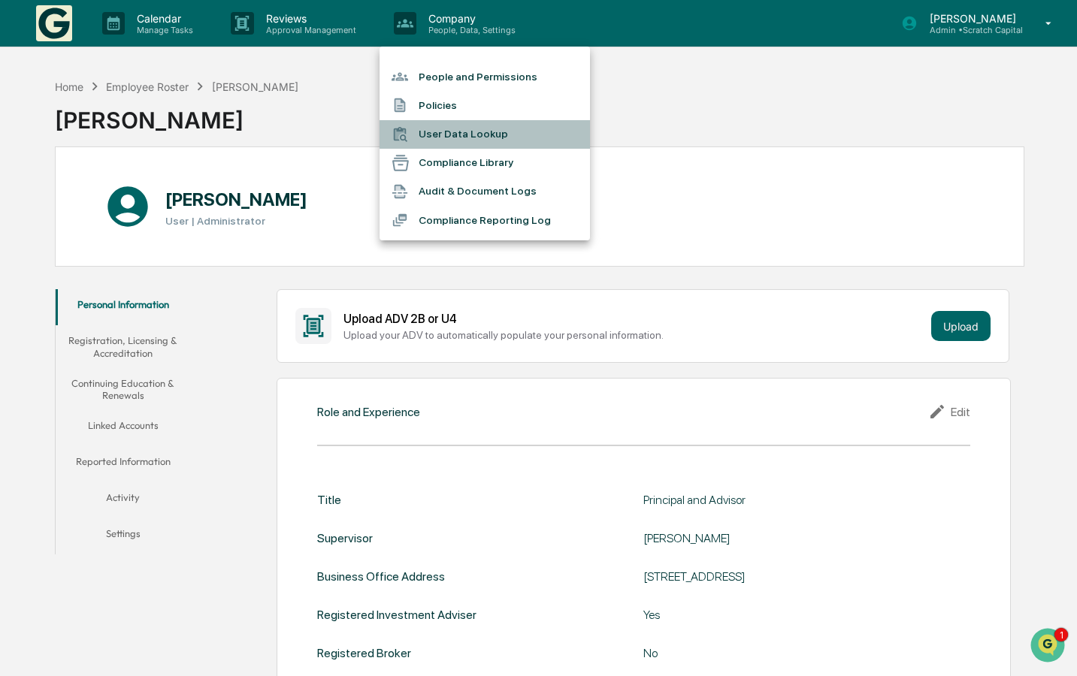
click at [470, 138] on li "User Data Lookup" at bounding box center [484, 134] width 210 height 29
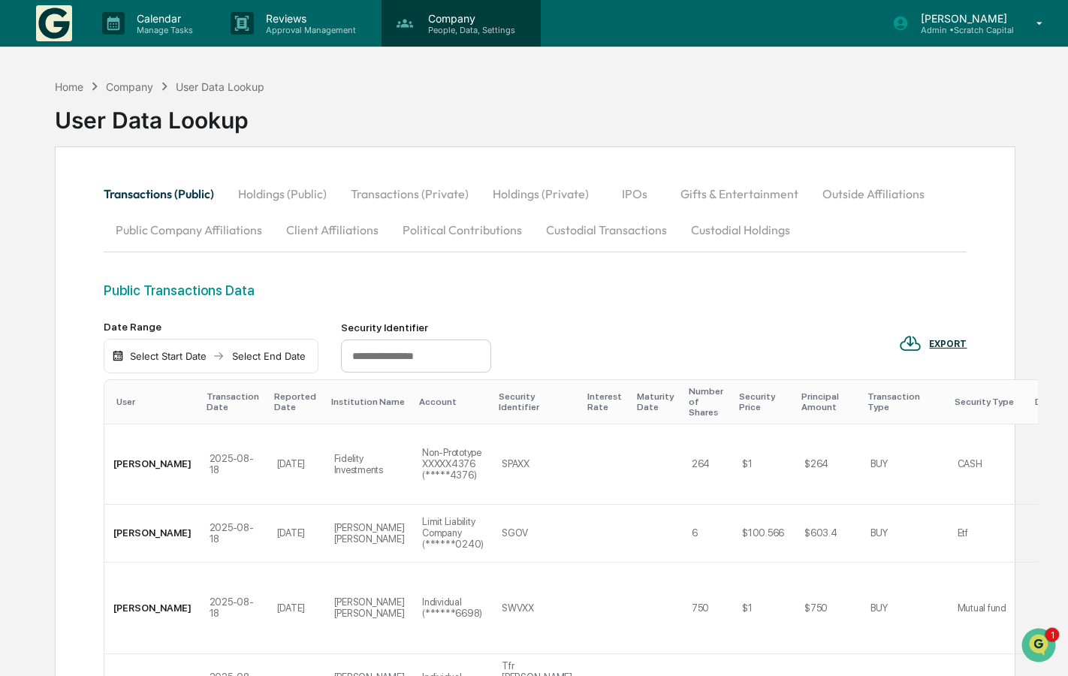
click at [428, 28] on p "People, Data, Settings" at bounding box center [469, 30] width 107 height 11
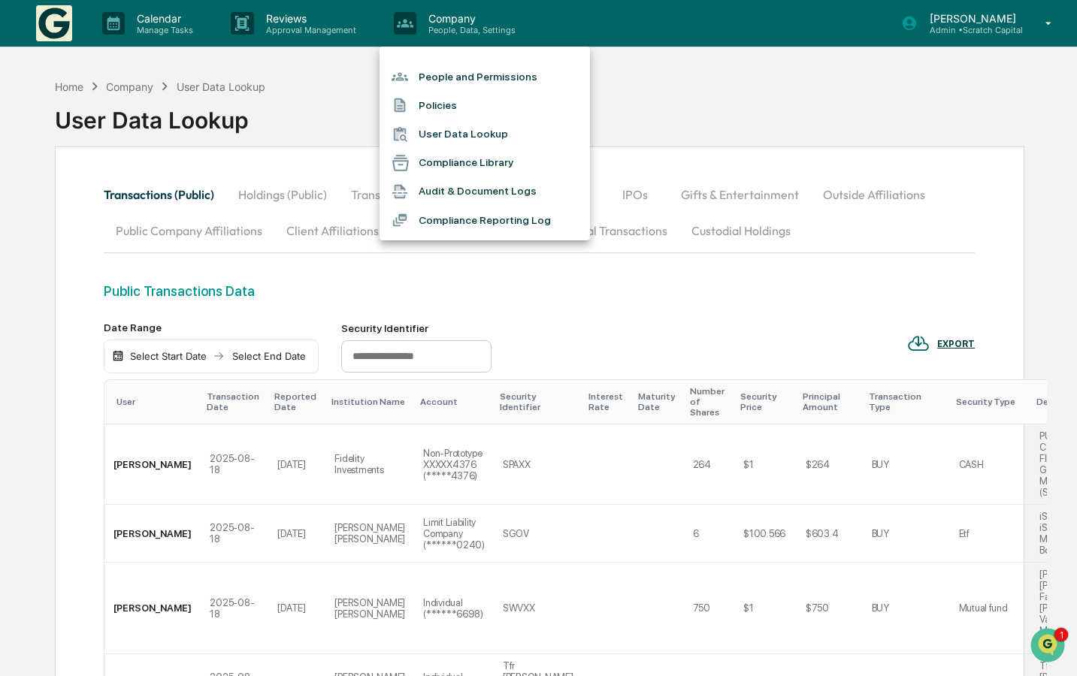
click at [445, 82] on li "People and Permissions" at bounding box center [484, 76] width 210 height 29
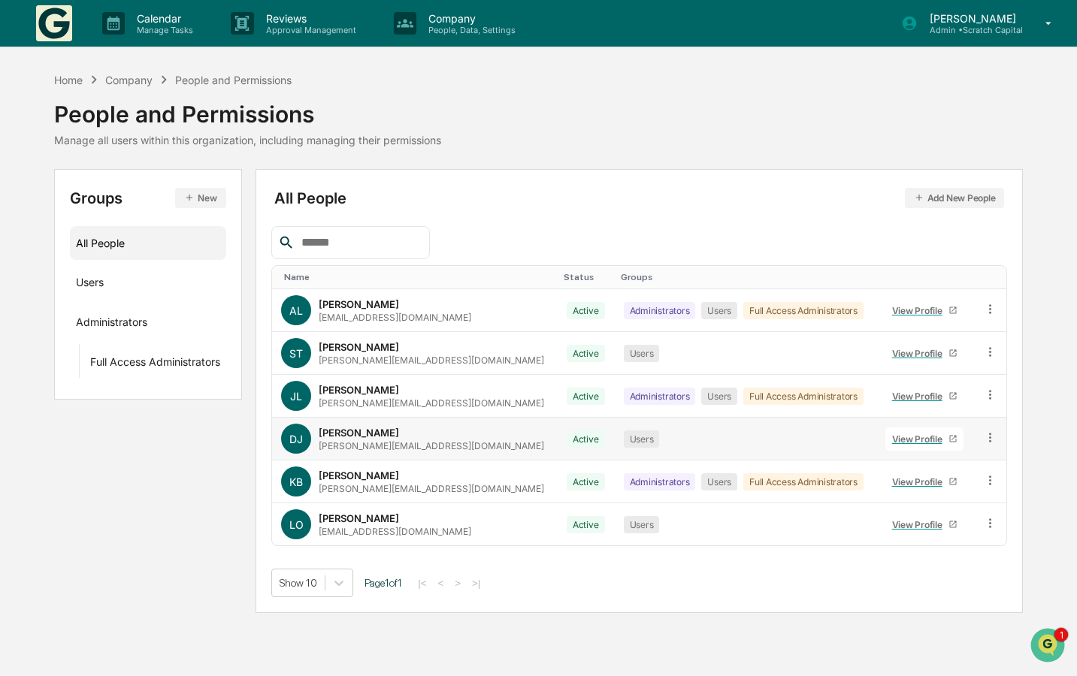
click at [445, 420] on td "DJ Derek Jones derek@scratch-capital.com" at bounding box center [414, 439] width 285 height 43
click at [885, 446] on link "View Profile" at bounding box center [924, 438] width 78 height 23
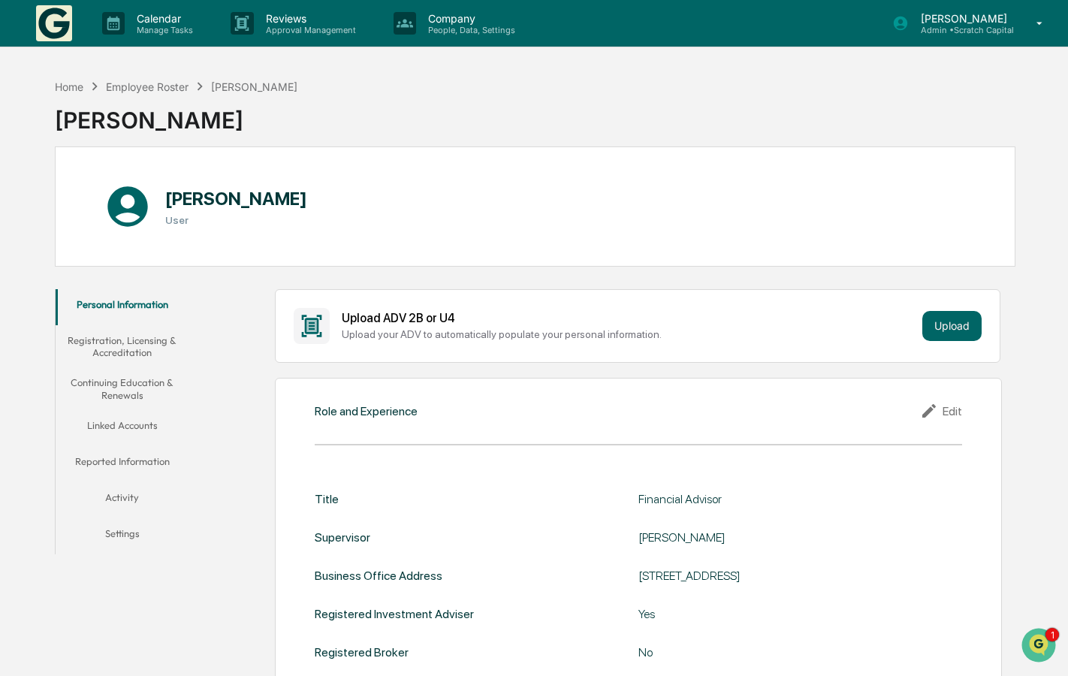
click at [152, 424] on button "Linked Accounts" at bounding box center [123, 428] width 134 height 36
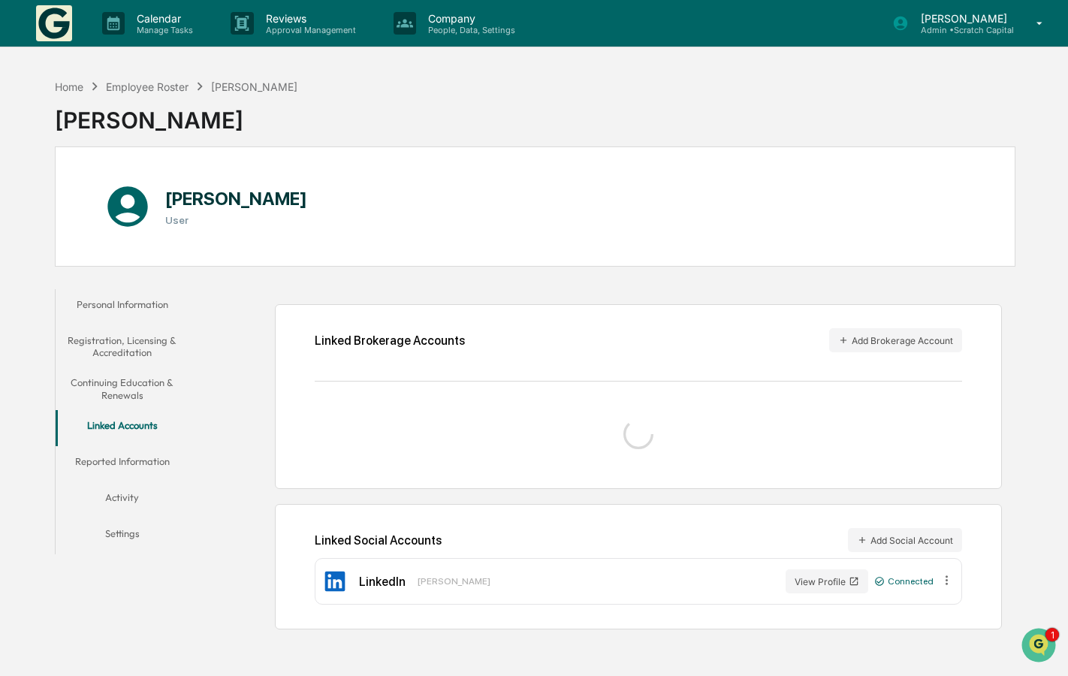
click at [138, 388] on button "Continuing Education & Renewals" at bounding box center [123, 388] width 134 height 43
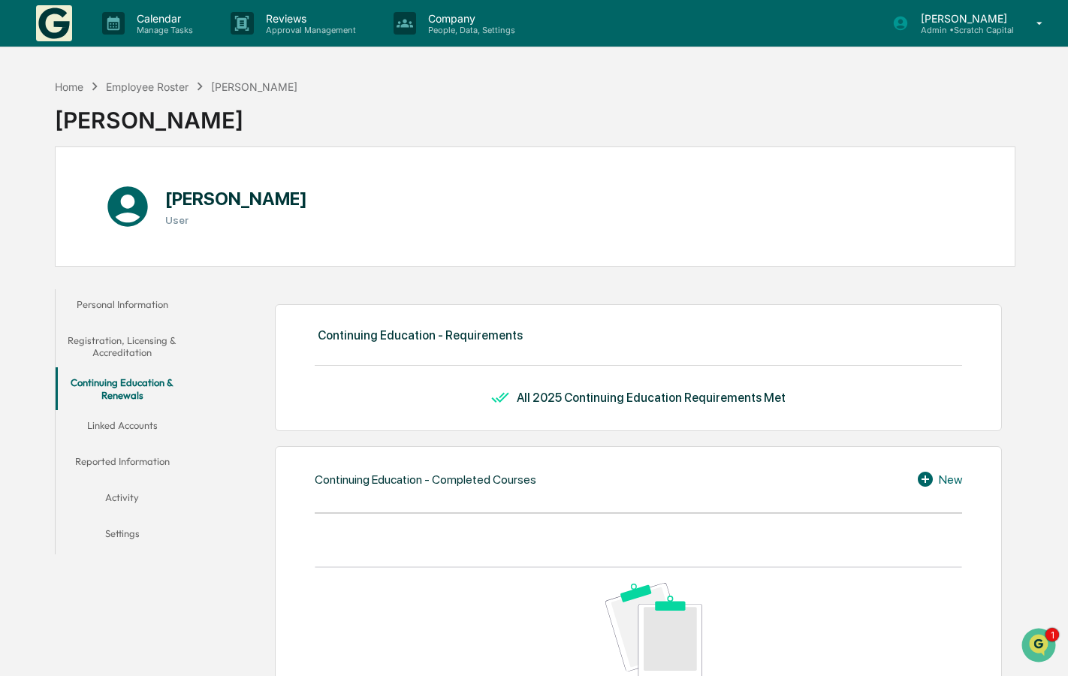
click at [139, 347] on button "Registration, Licensing & Accreditation" at bounding box center [123, 346] width 134 height 43
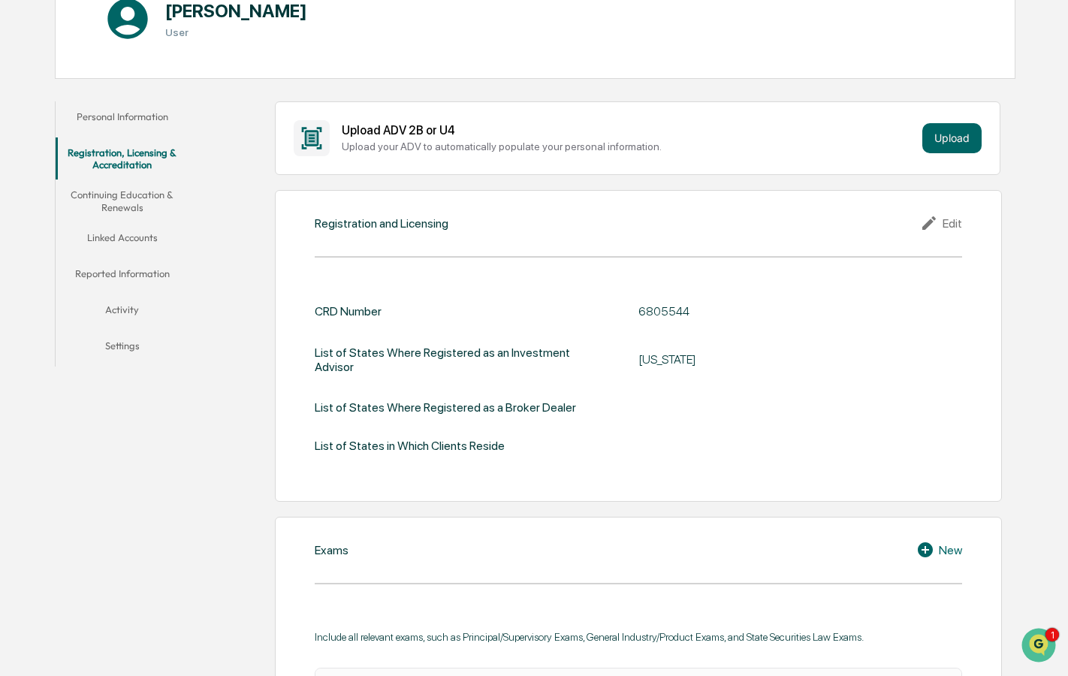
click at [128, 352] on button "Settings" at bounding box center [123, 349] width 134 height 36
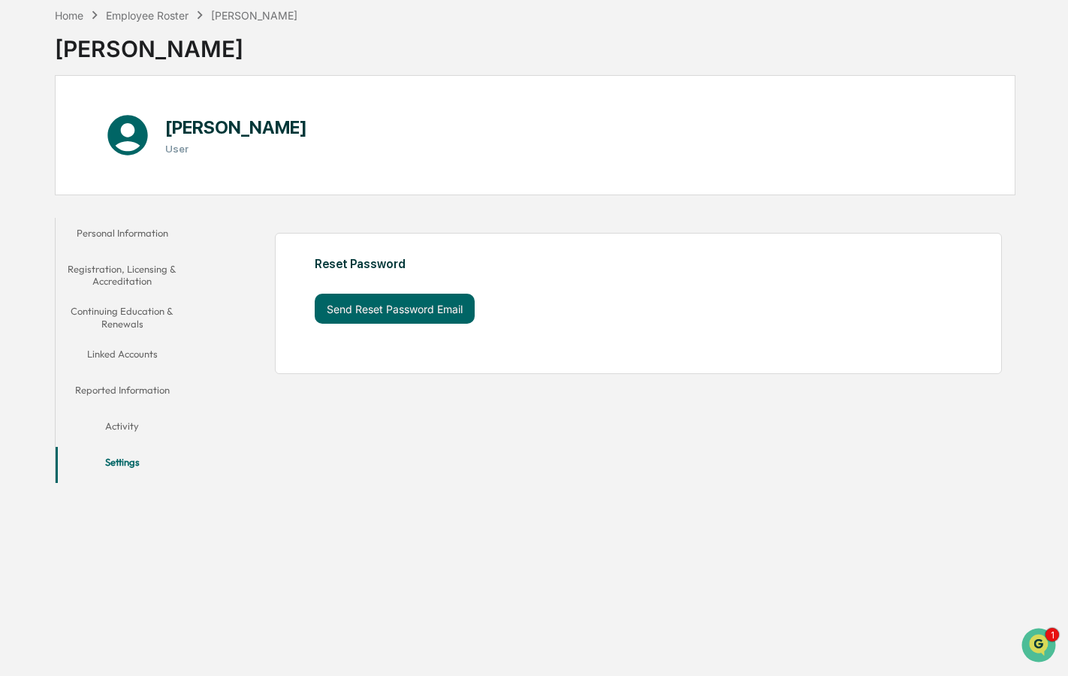
click at [118, 417] on button "Activity" at bounding box center [123, 429] width 134 height 36
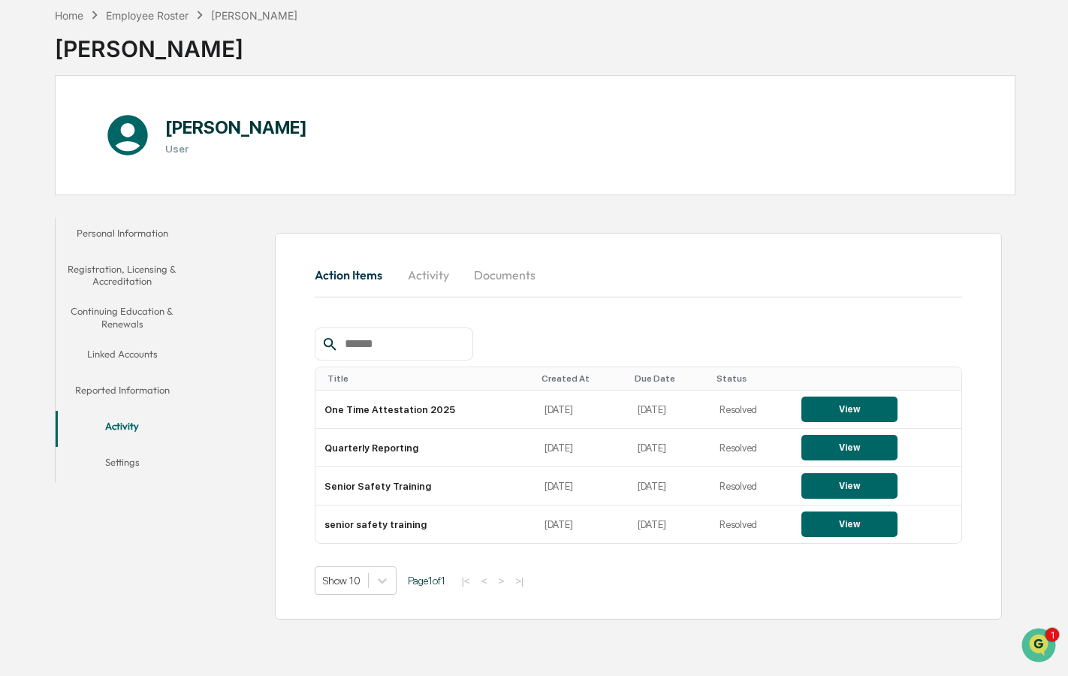
click at [148, 386] on button "Reported Information" at bounding box center [123, 393] width 134 height 36
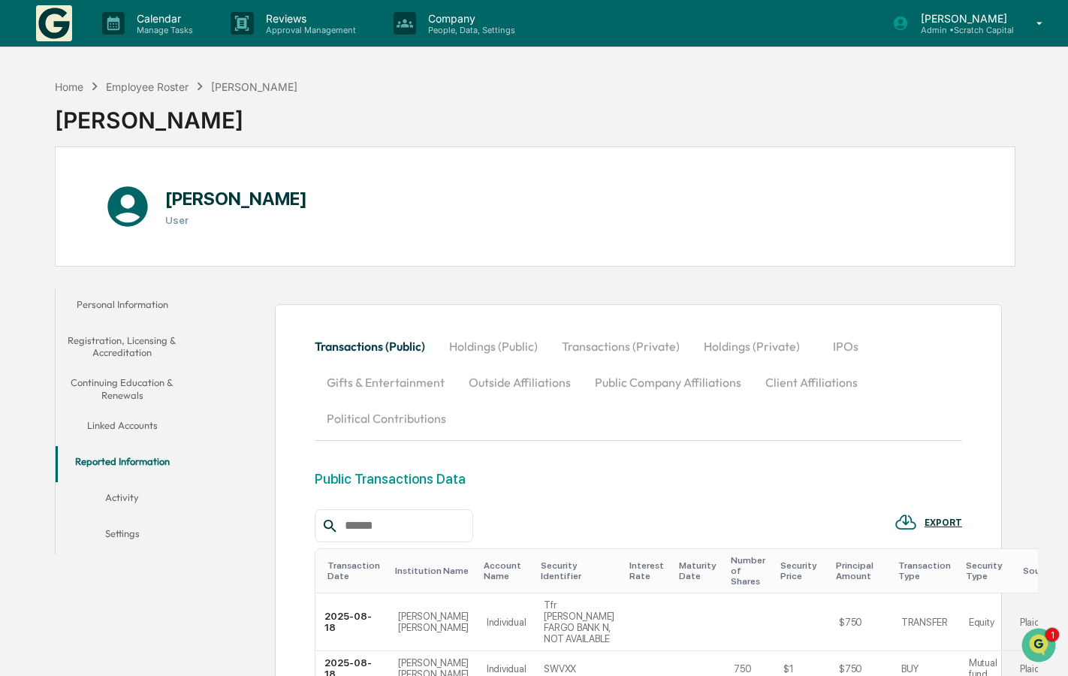
click at [135, 346] on button "Registration, Licensing & Accreditation" at bounding box center [123, 346] width 134 height 43
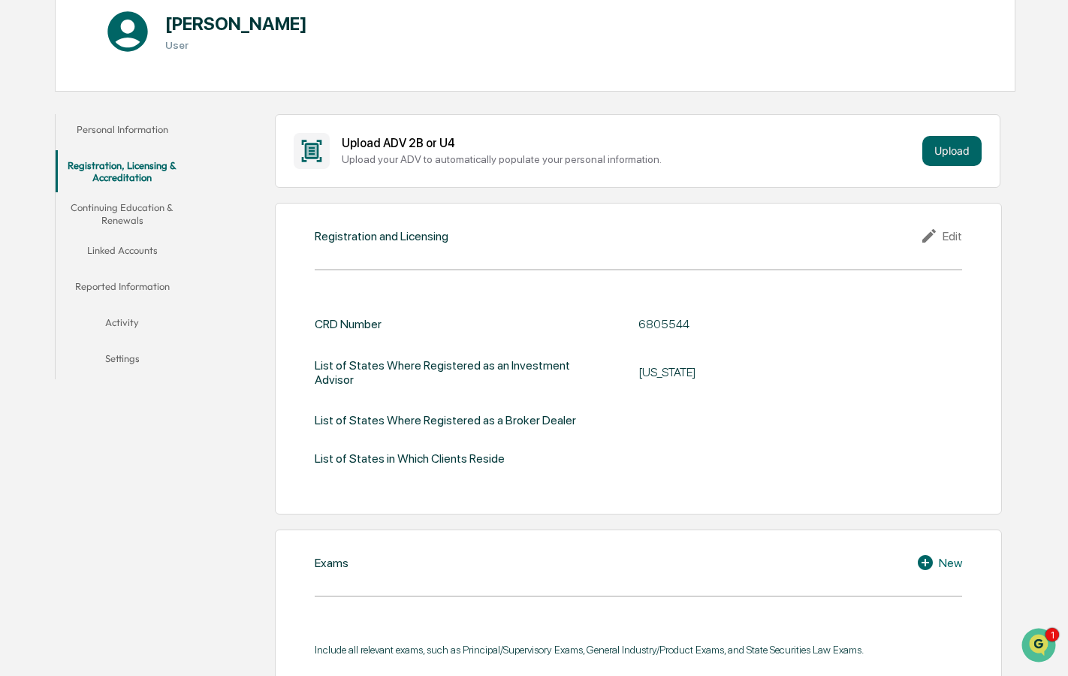
scroll to position [162, 0]
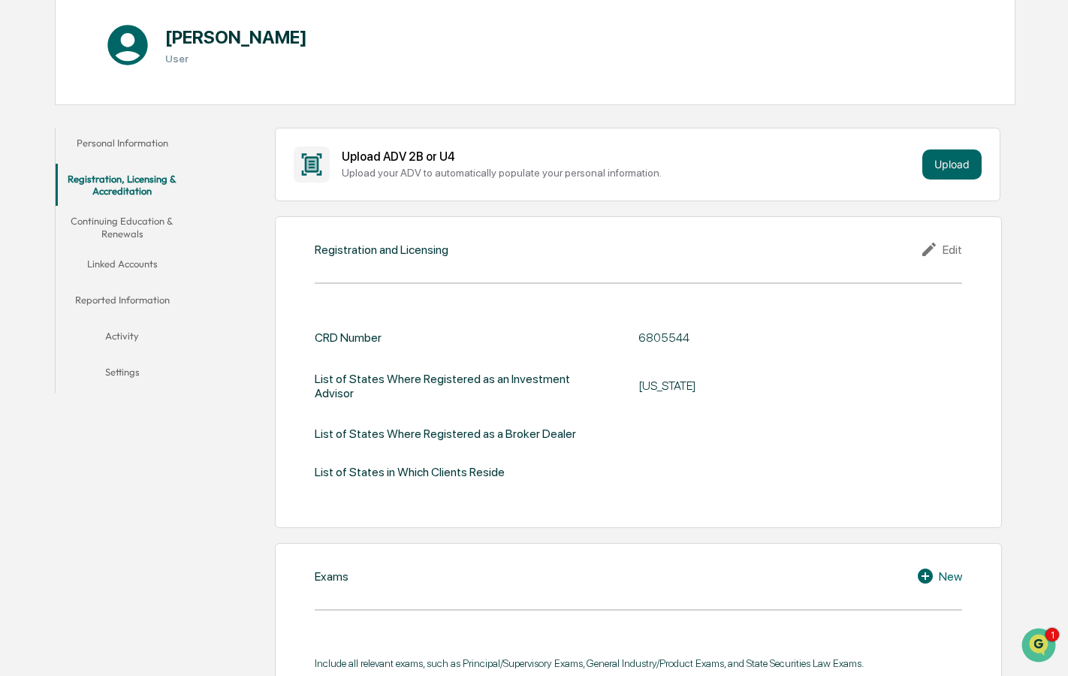
click at [149, 140] on button "Personal Information" at bounding box center [123, 146] width 134 height 36
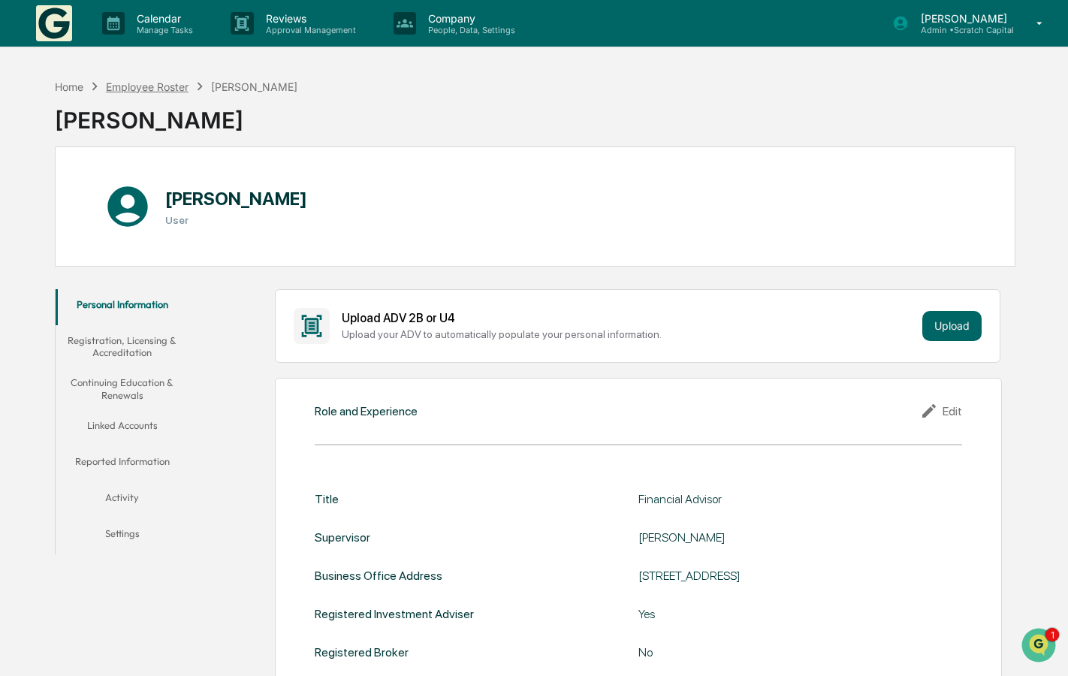
click at [180, 89] on div "Employee Roster" at bounding box center [147, 86] width 83 height 13
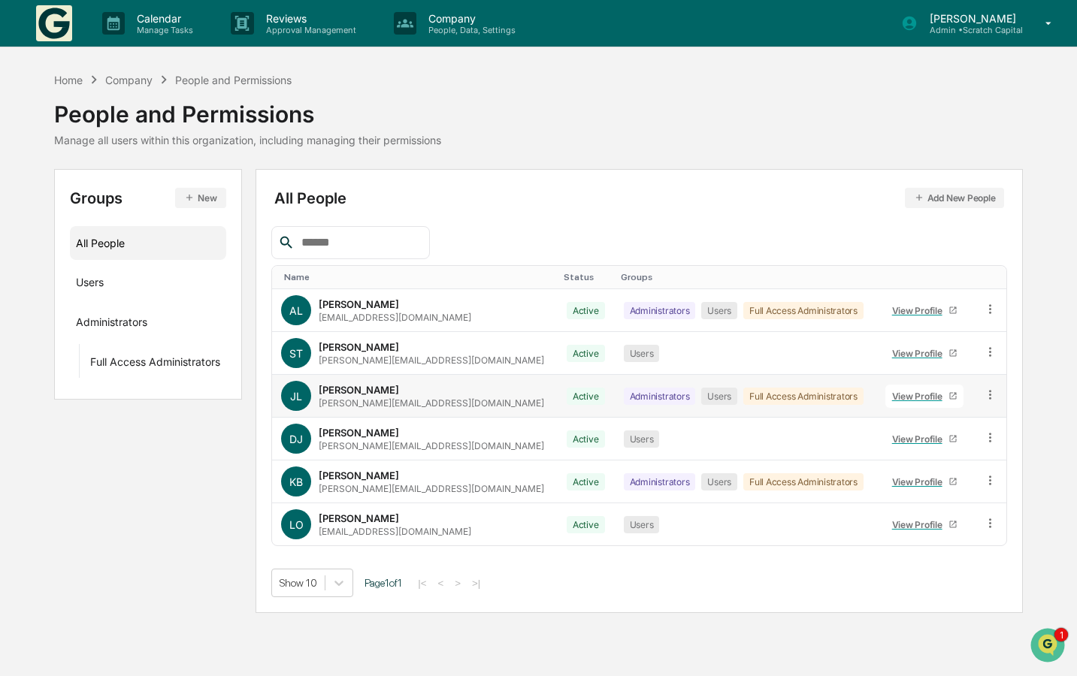
click at [897, 400] on link "View Profile" at bounding box center [924, 396] width 78 height 23
click at [914, 354] on div "View Profile" at bounding box center [920, 353] width 56 height 11
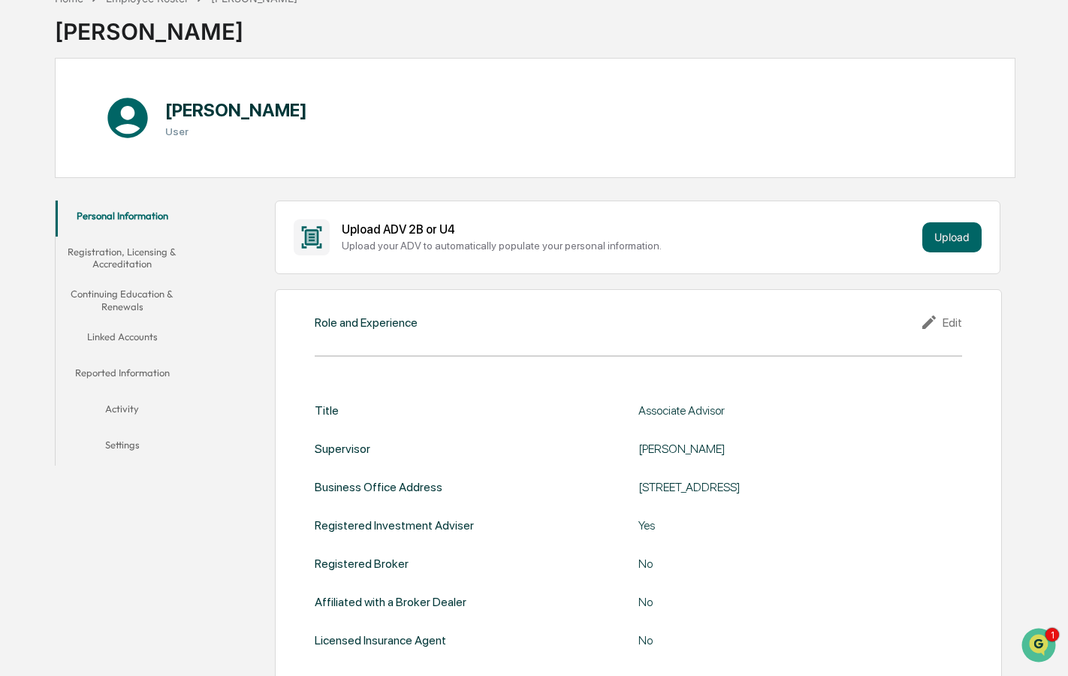
scroll to position [90, 0]
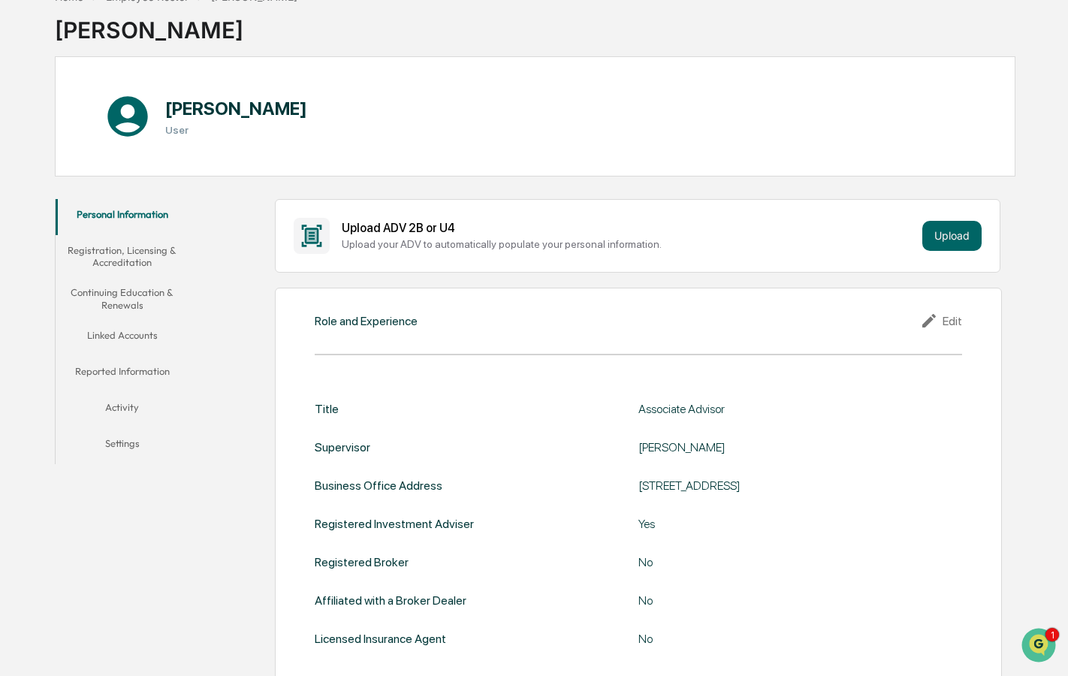
click at [165, 252] on button "Registration, Licensing & Accreditation" at bounding box center [123, 256] width 134 height 43
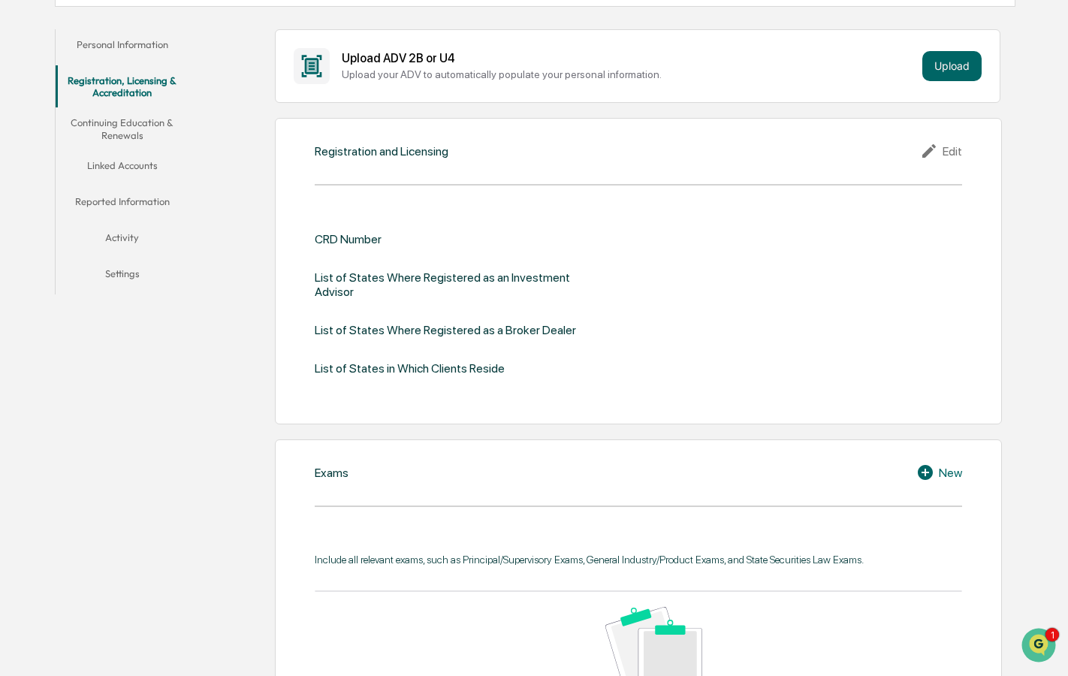
scroll to position [250, 0]
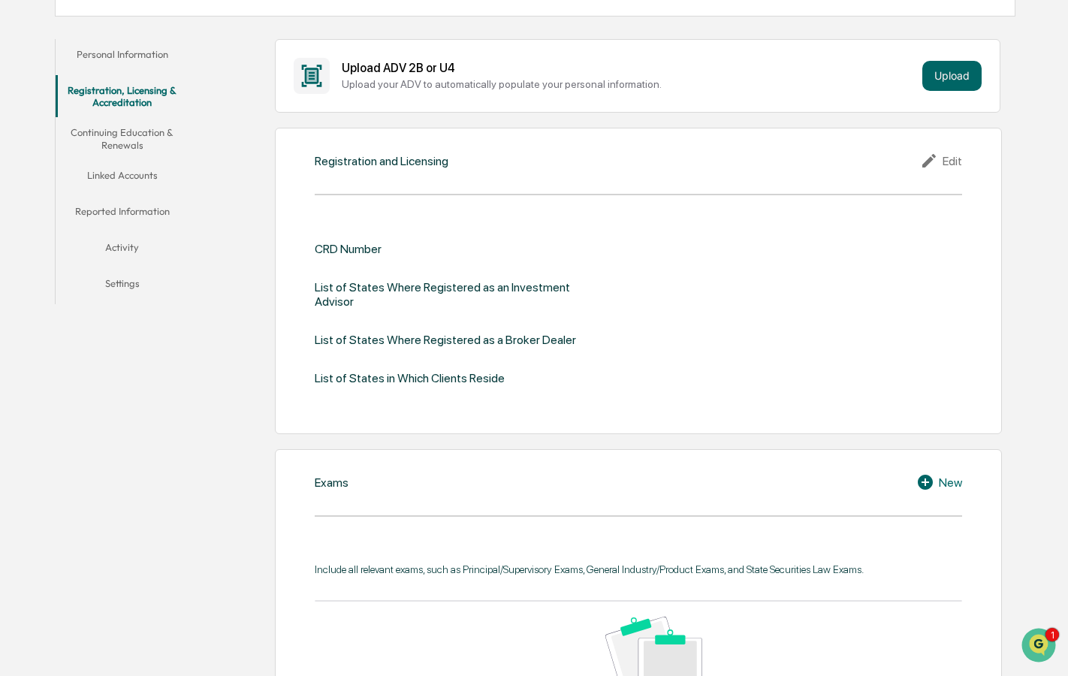
click at [127, 127] on button "Continuing Education & Renewals" at bounding box center [123, 138] width 134 height 43
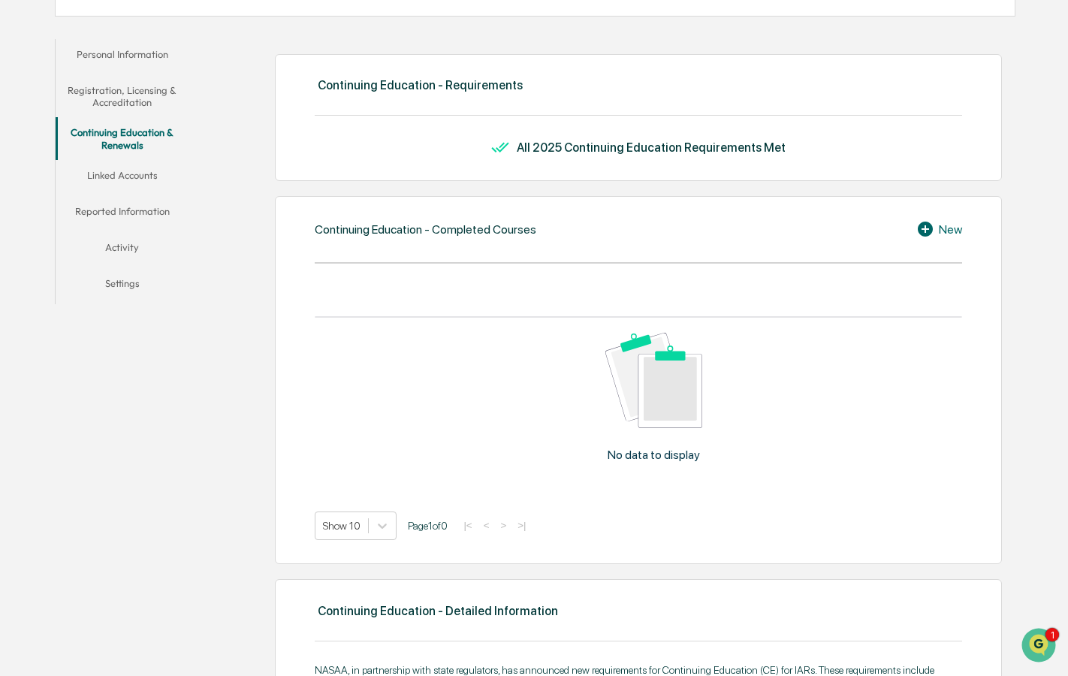
click at [141, 165] on button "Linked Accounts" at bounding box center [123, 178] width 134 height 36
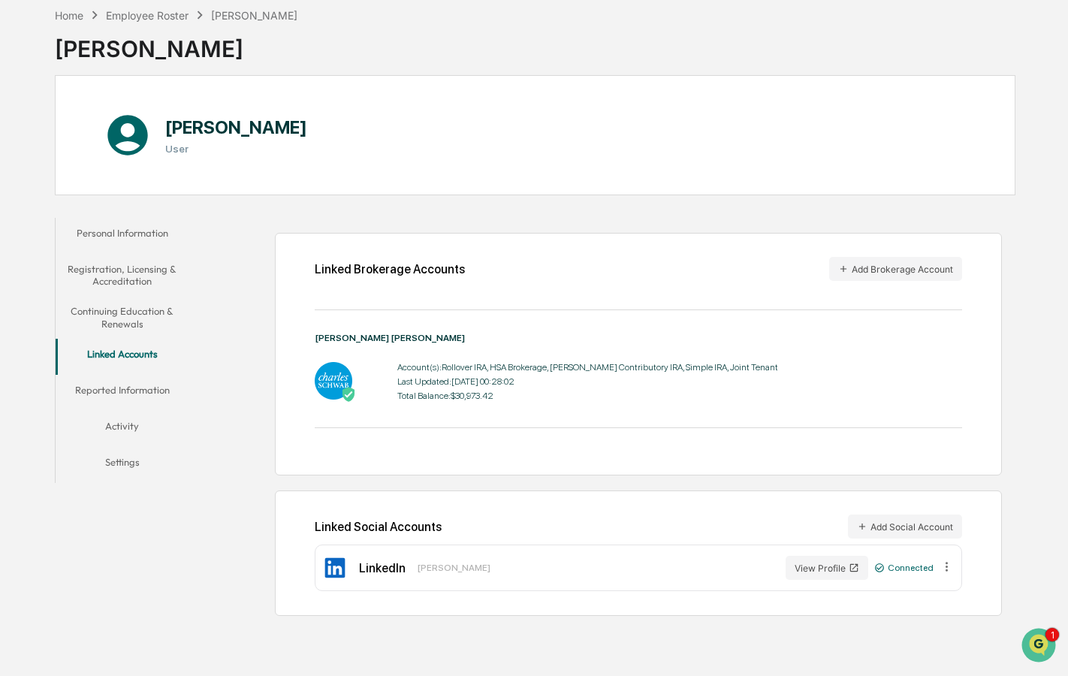
click at [126, 394] on button "Reported Information" at bounding box center [123, 393] width 134 height 36
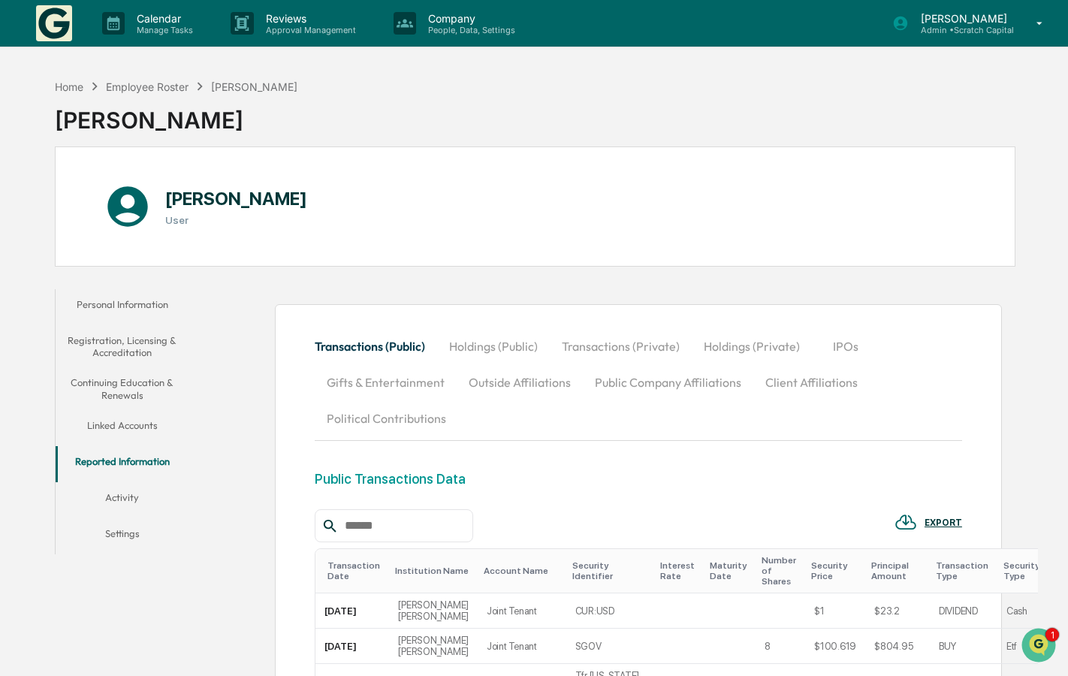
click at [134, 498] on button "Activity" at bounding box center [123, 500] width 134 height 36
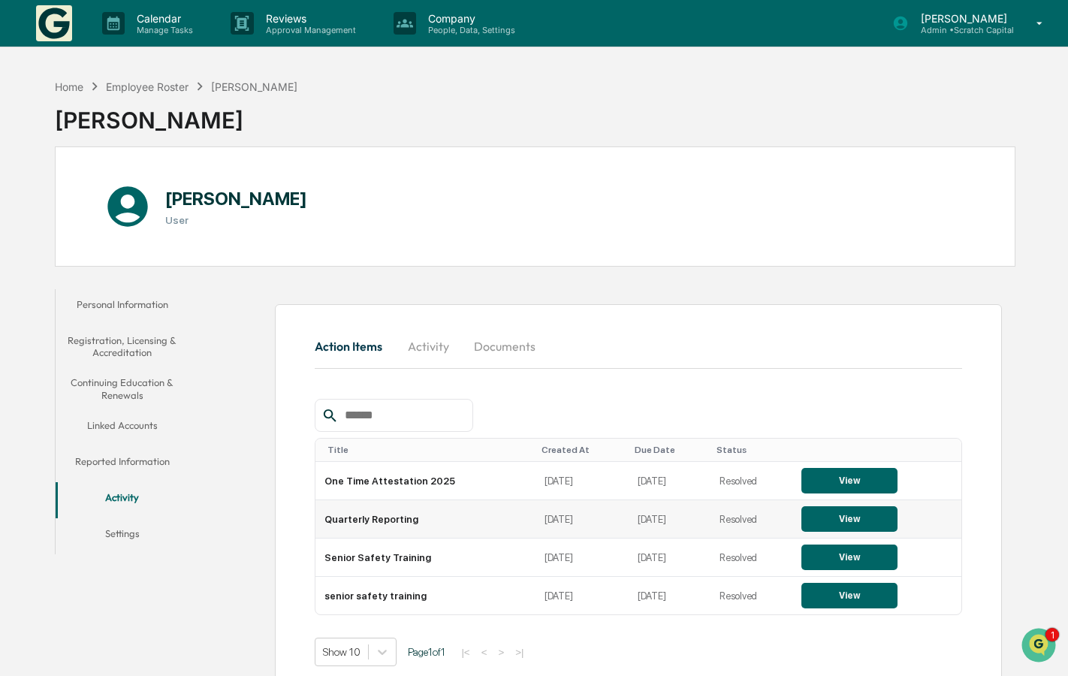
scroll to position [71, 0]
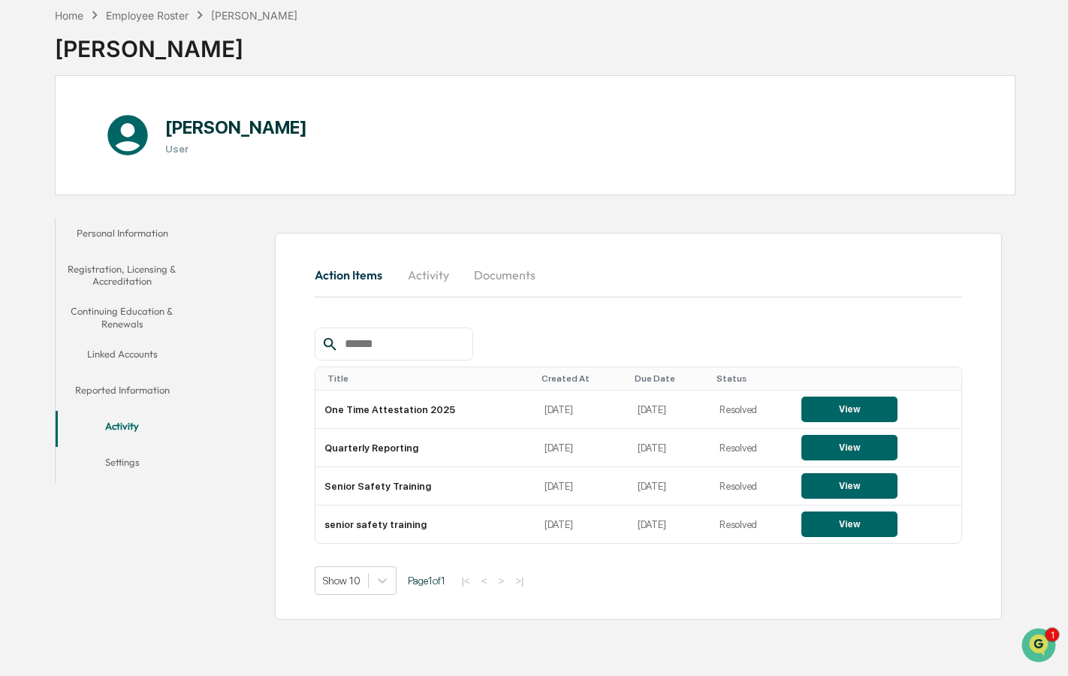
click at [153, 269] on button "Registration, Licensing & Accreditation" at bounding box center [123, 275] width 134 height 43
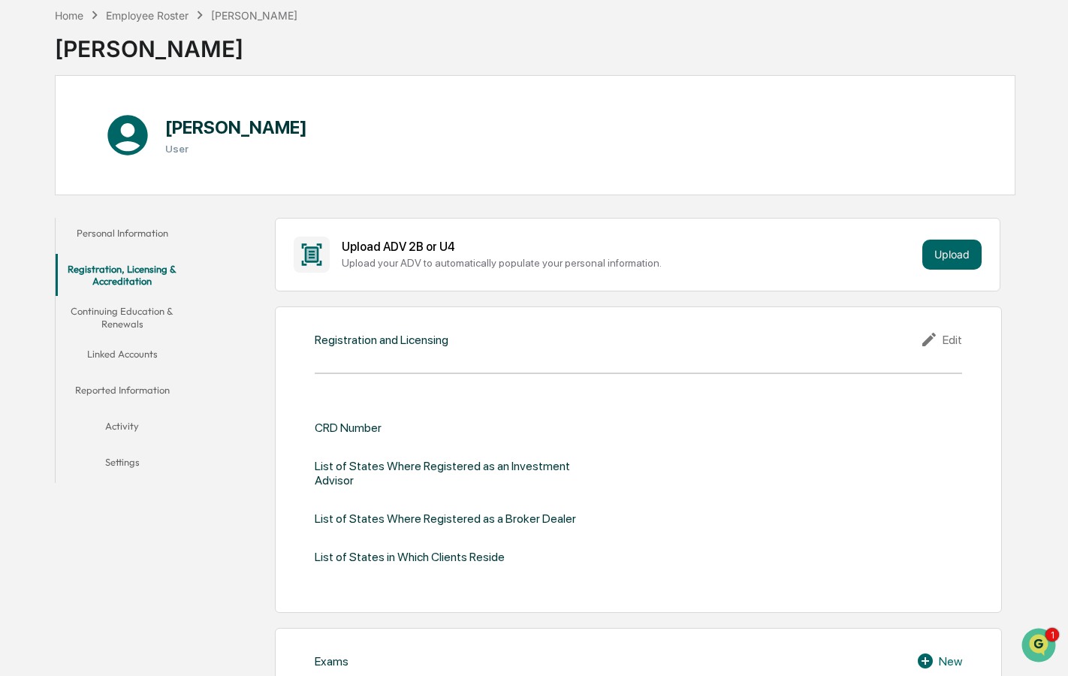
click at [132, 233] on button "Personal Information" at bounding box center [123, 236] width 134 height 36
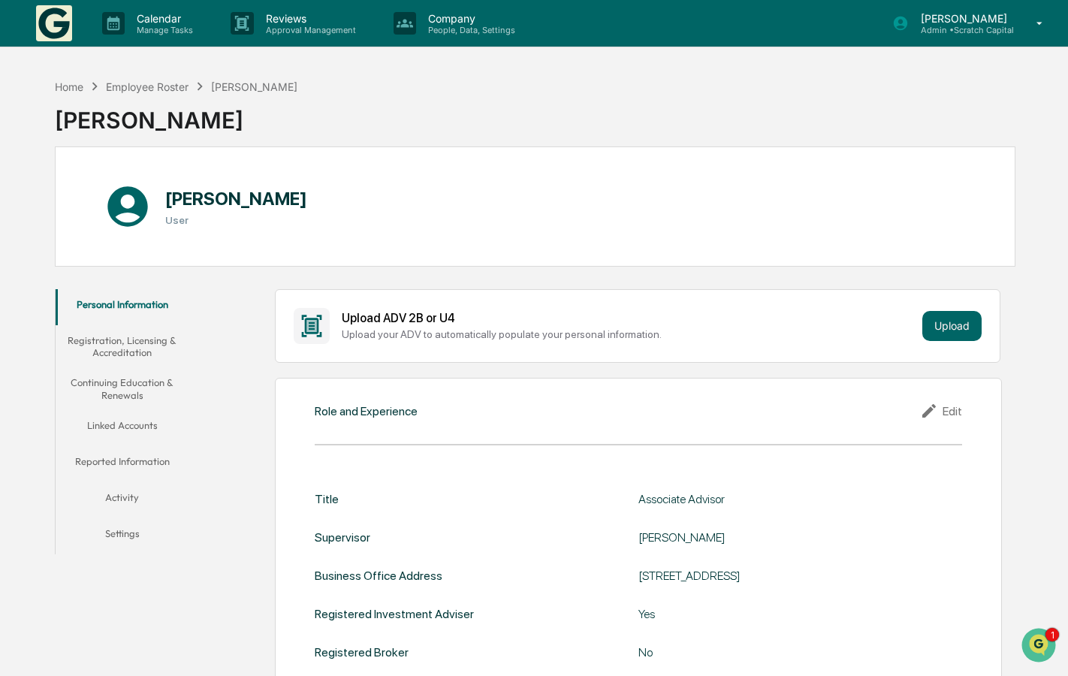
click at [65, 25] on img at bounding box center [54, 23] width 36 height 36
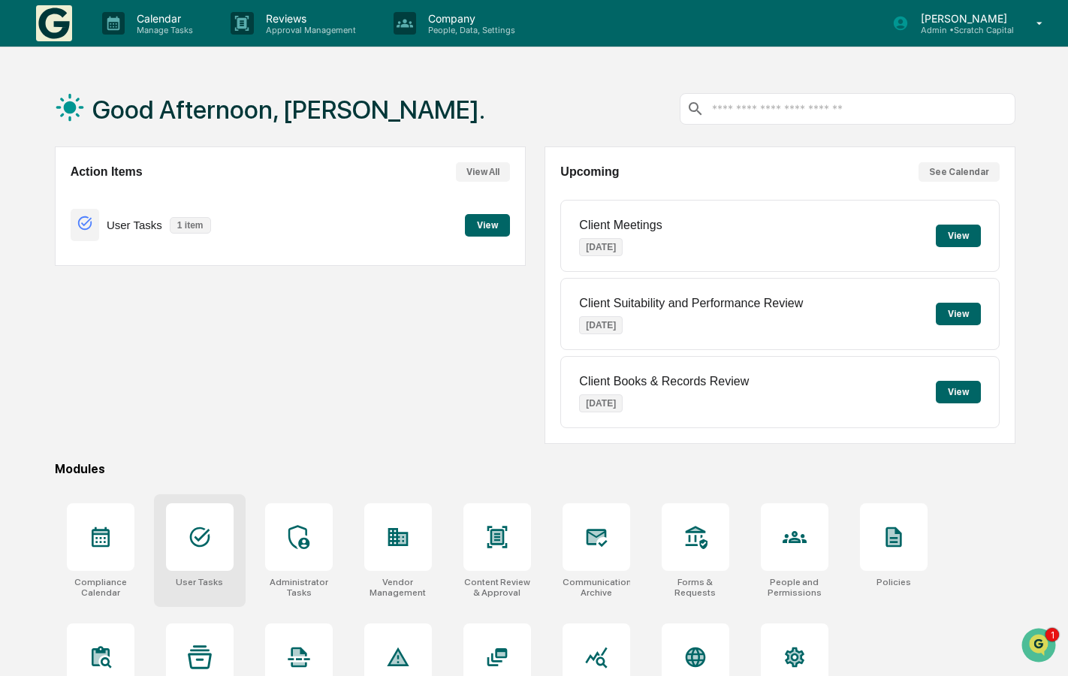
click at [207, 545] on icon at bounding box center [200, 537] width 24 height 24
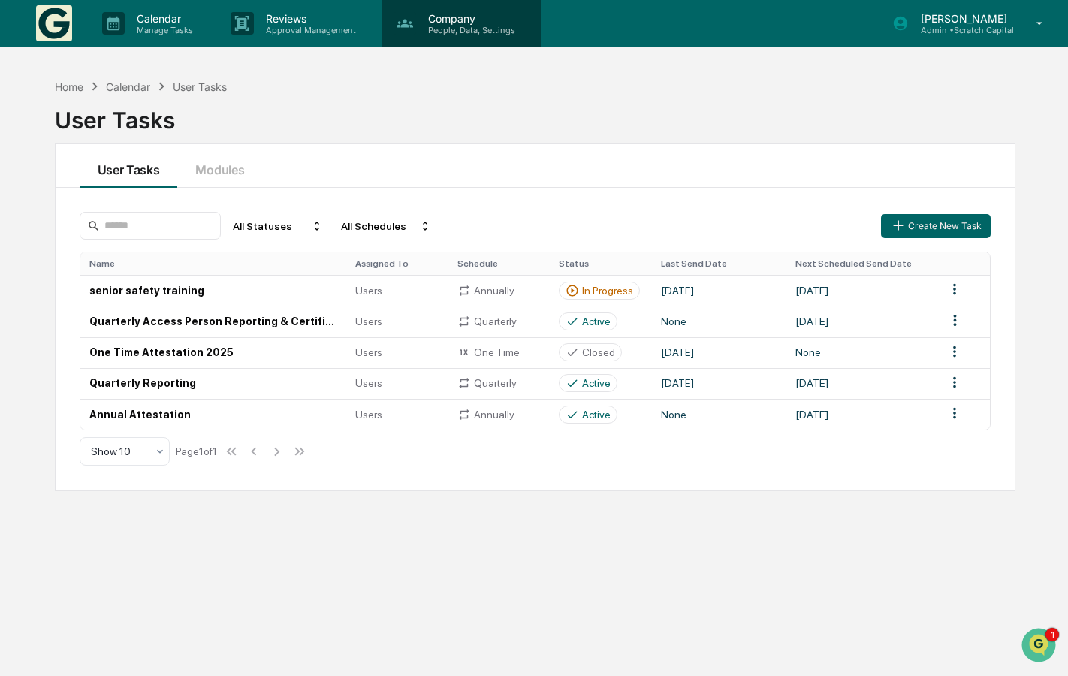
click at [453, 41] on div "Company People, Data, Settings" at bounding box center [461, 23] width 159 height 47
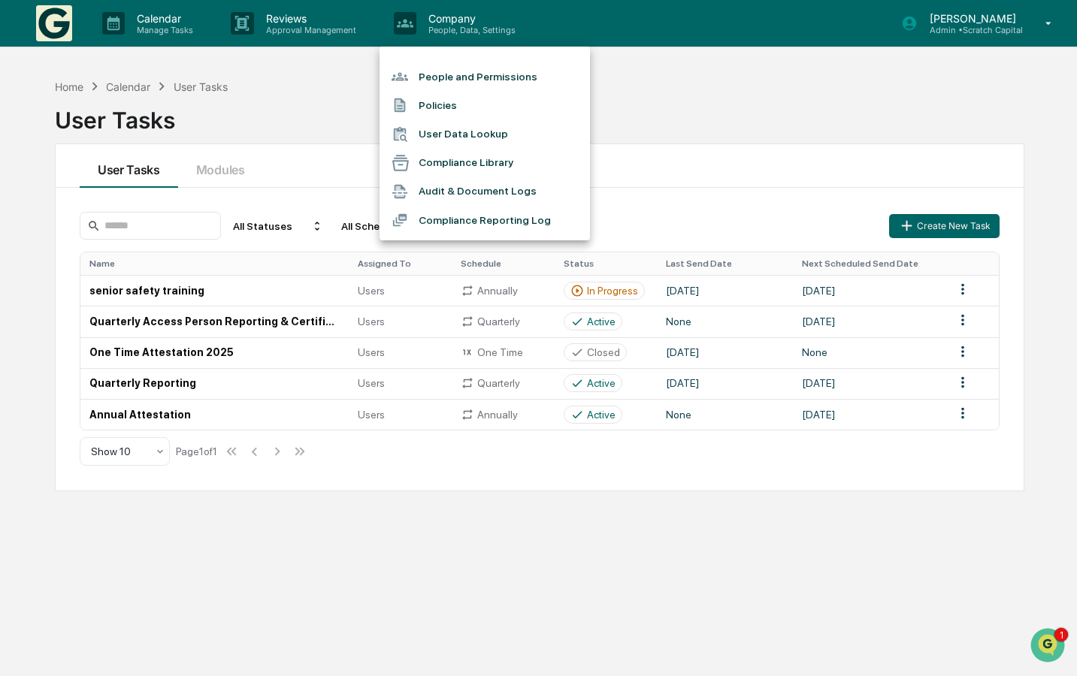
click at [146, 27] on div at bounding box center [538, 338] width 1077 height 676
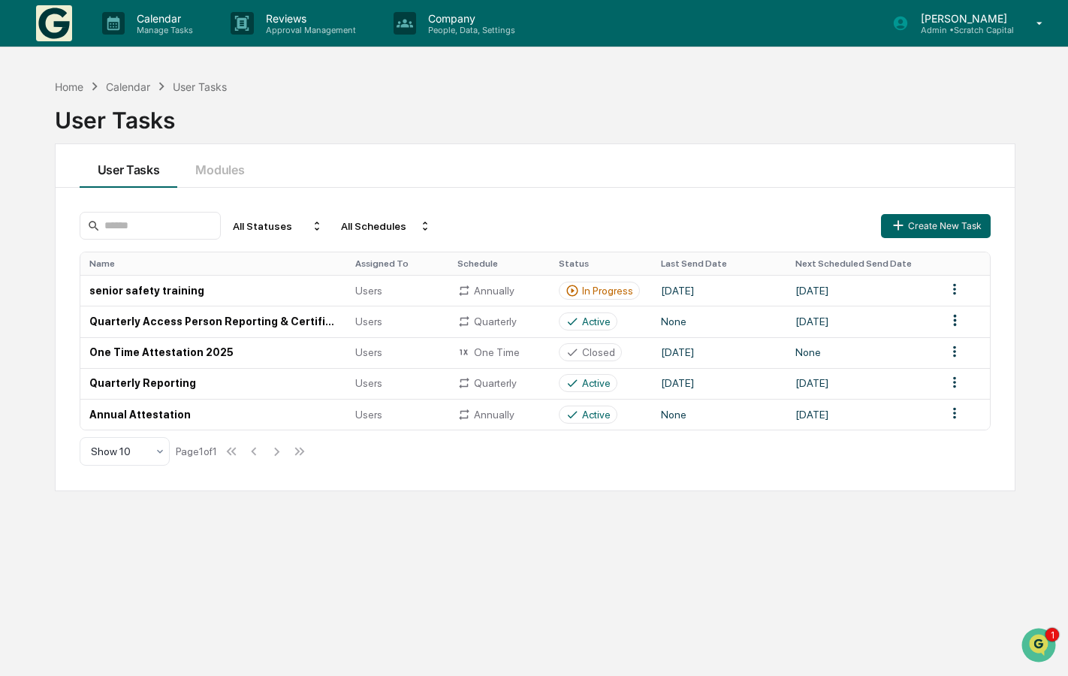
click at [131, 86] on div "Calendar" at bounding box center [128, 86] width 44 height 13
click at [149, 16] on p "Calendar" at bounding box center [163, 18] width 76 height 13
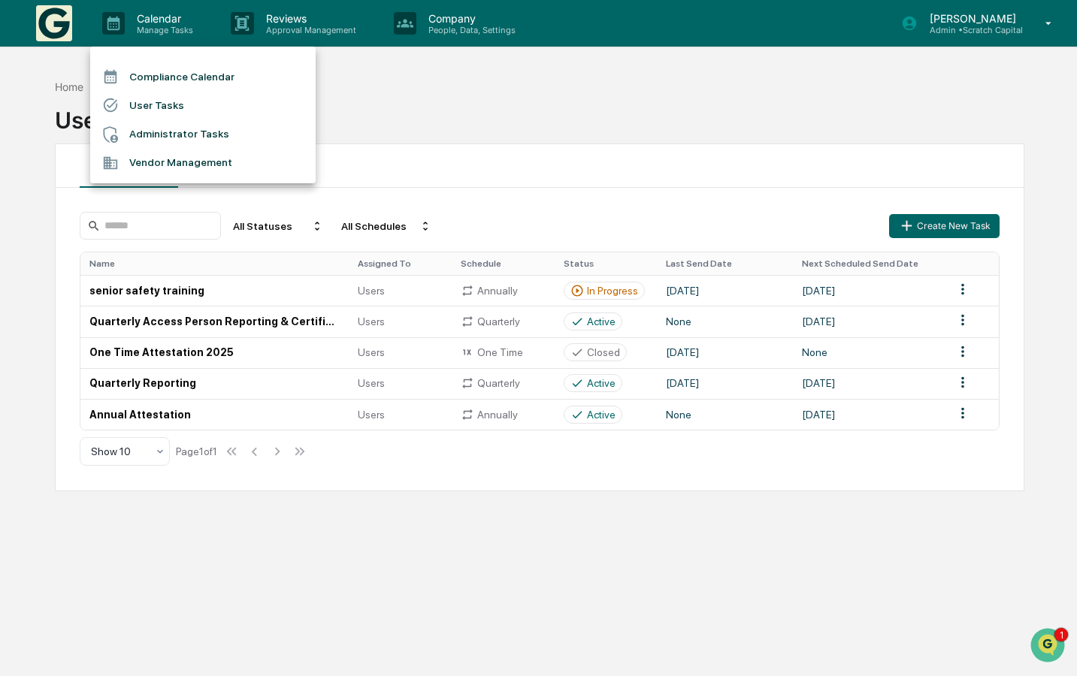
click at [152, 82] on li "Compliance Calendar" at bounding box center [202, 76] width 225 height 29
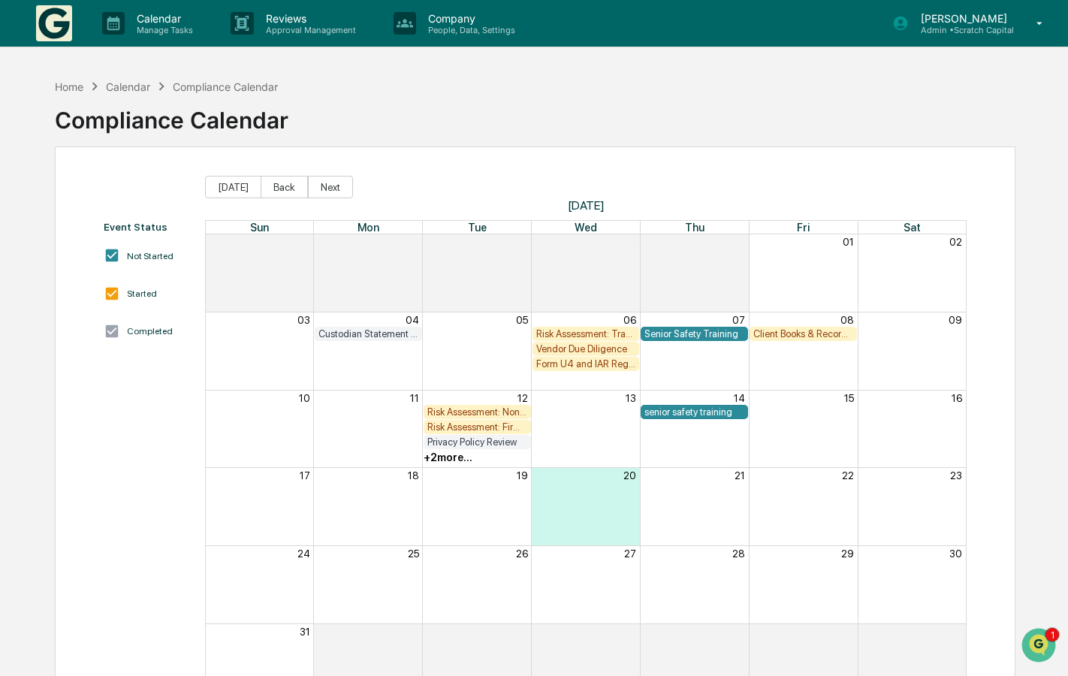
click at [55, 22] on img at bounding box center [54, 23] width 36 height 36
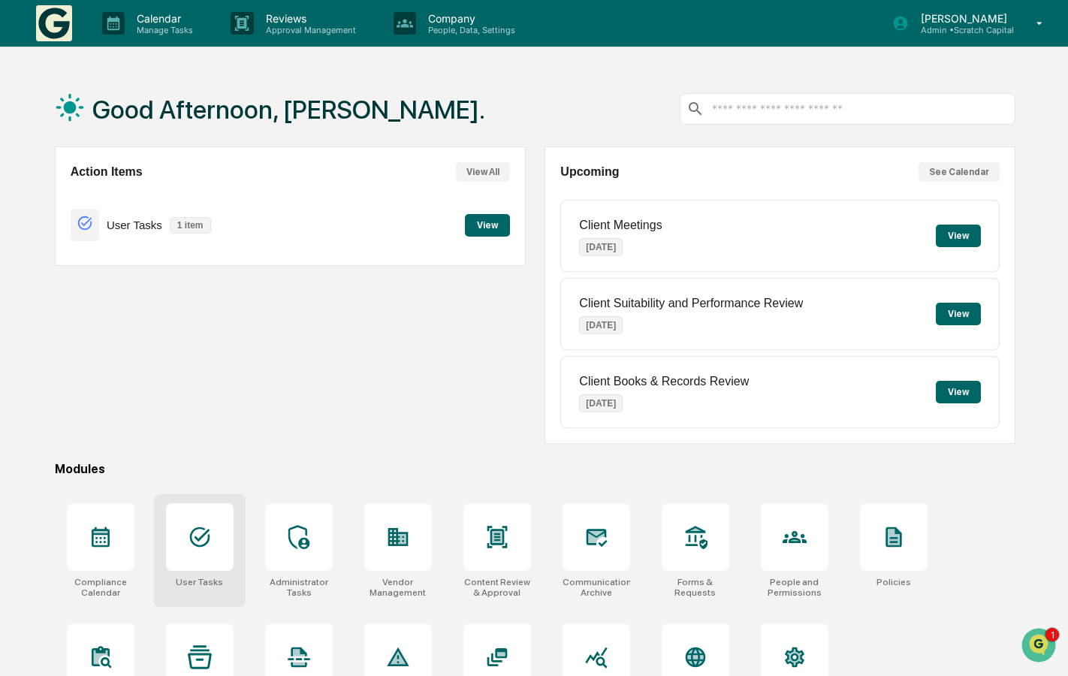
click at [217, 540] on div at bounding box center [200, 537] width 68 height 68
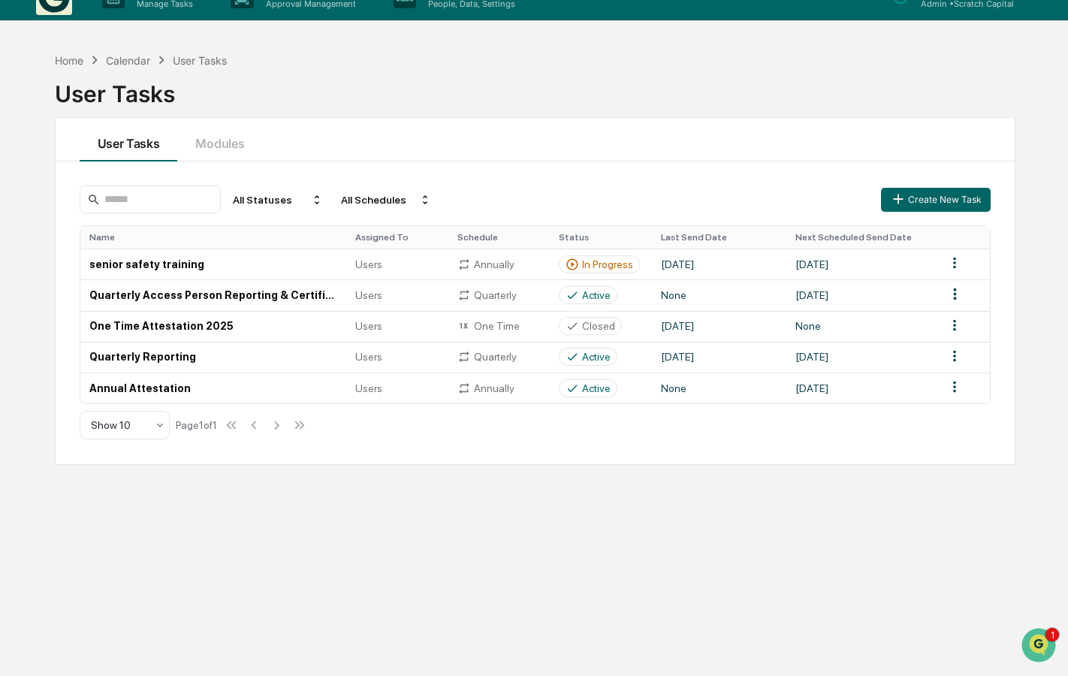
click at [137, 66] on div "Home Calendar User Tasks" at bounding box center [141, 60] width 173 height 17
click at [130, 62] on div "Calendar" at bounding box center [128, 60] width 44 height 13
click at [158, 55] on icon at bounding box center [161, 60] width 17 height 17
click at [143, 57] on div "Calendar" at bounding box center [128, 60] width 44 height 13
click at [127, 59] on div "Calendar" at bounding box center [128, 60] width 44 height 13
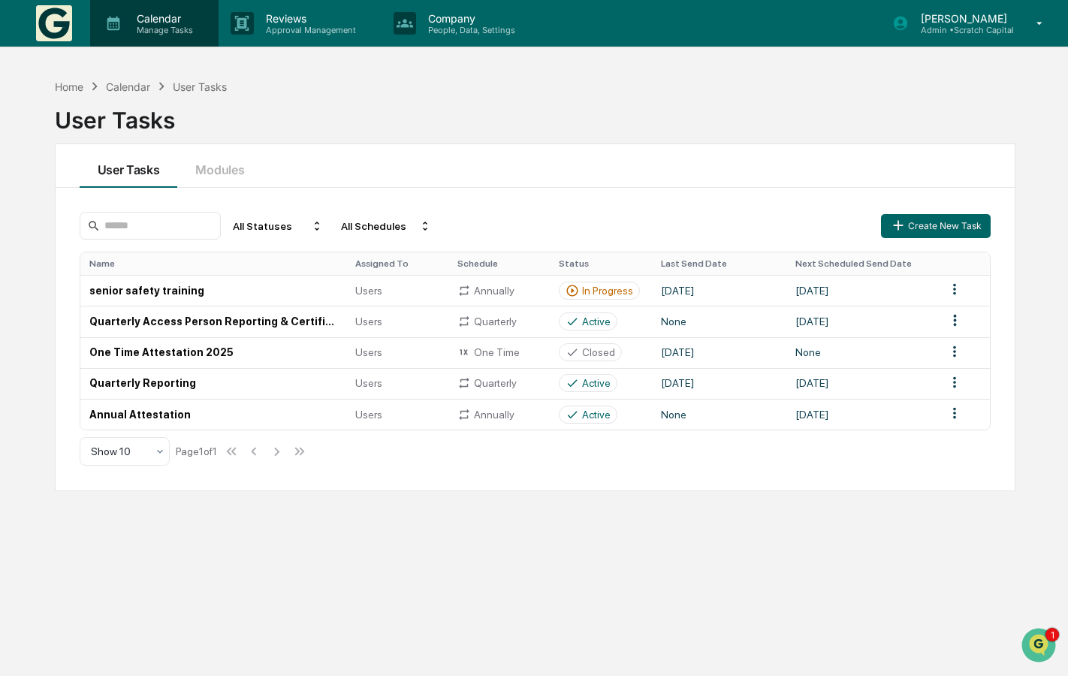
click at [171, 31] on p "Manage Tasks" at bounding box center [163, 30] width 76 height 11
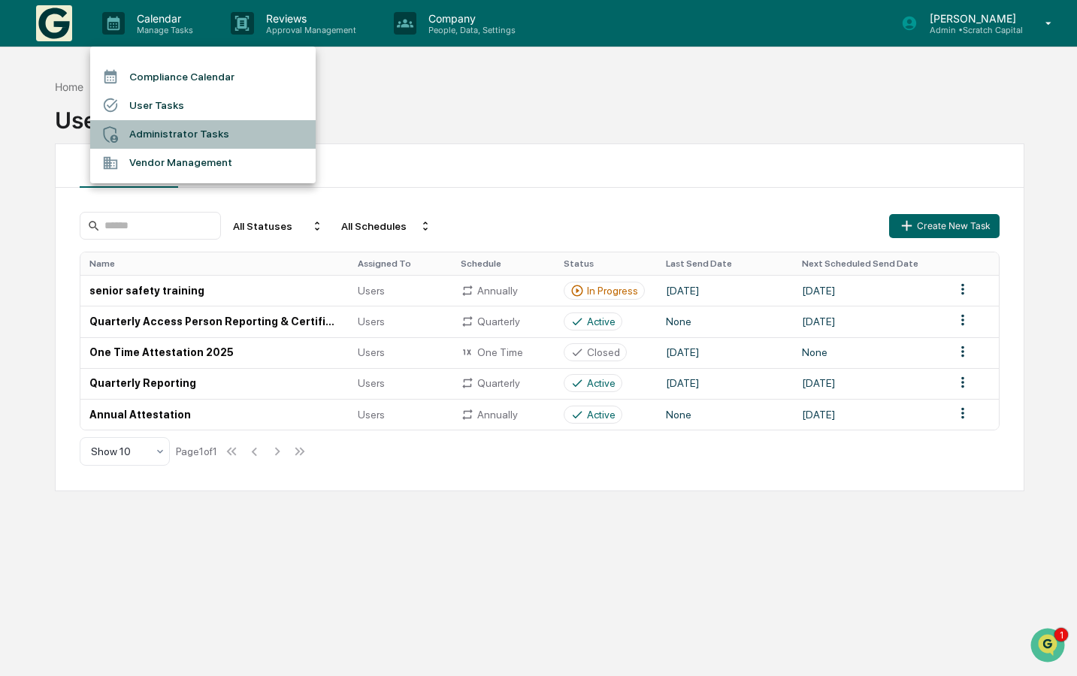
click at [145, 123] on li "Administrator Tasks" at bounding box center [202, 134] width 225 height 29
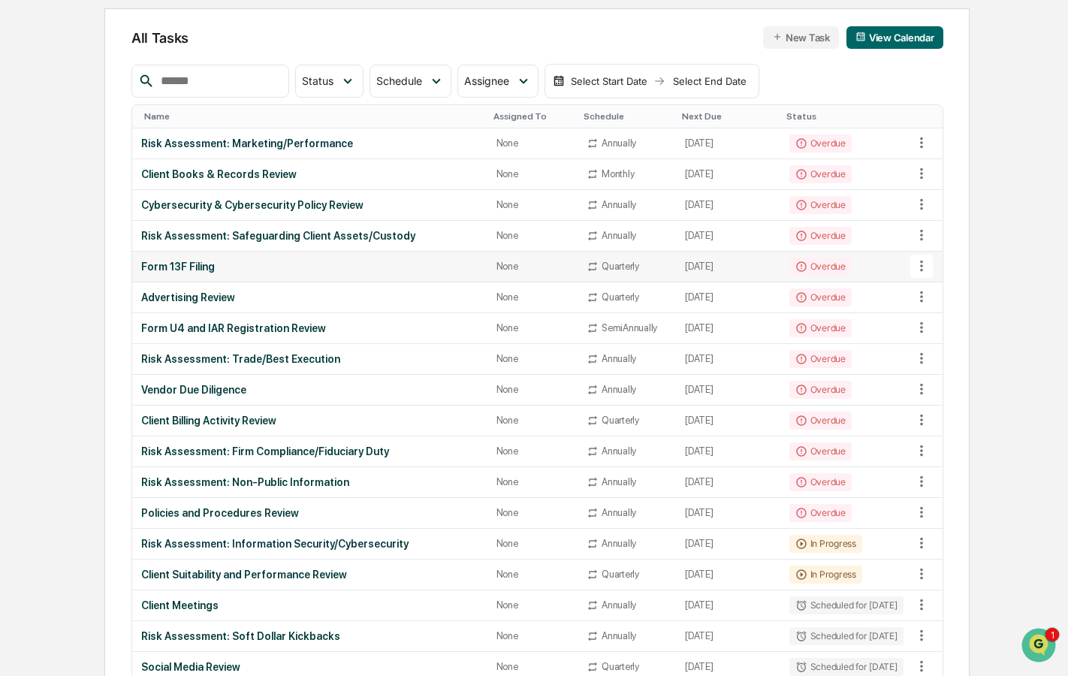
scroll to position [144, 0]
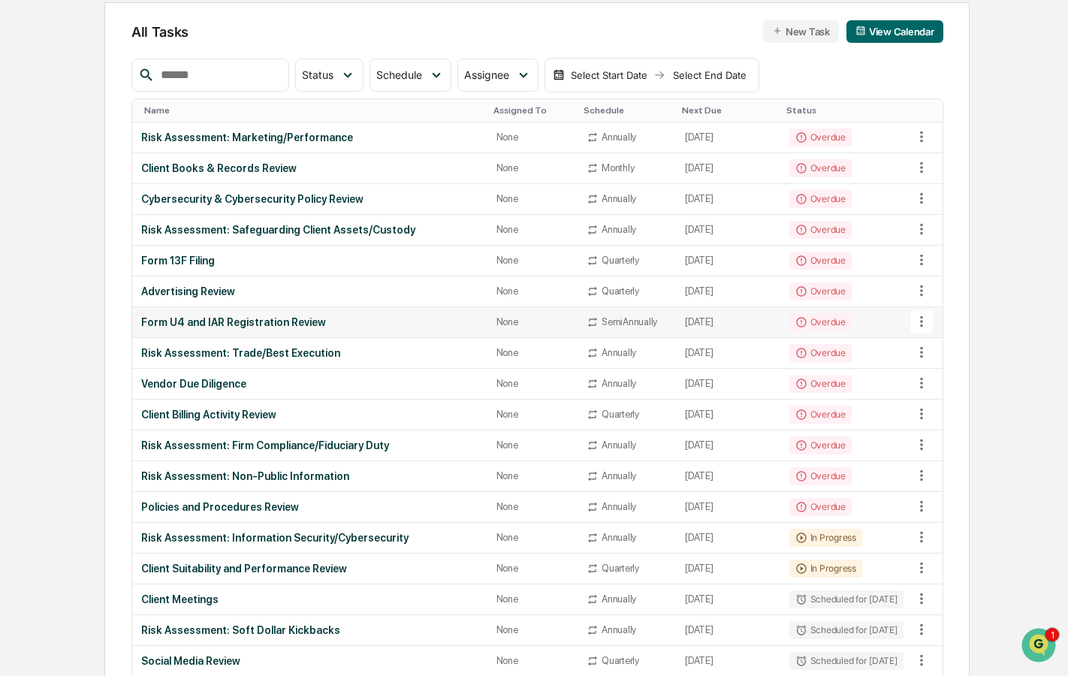
click at [321, 329] on td "Form U4 and IAR Registration Review" at bounding box center [309, 322] width 355 height 31
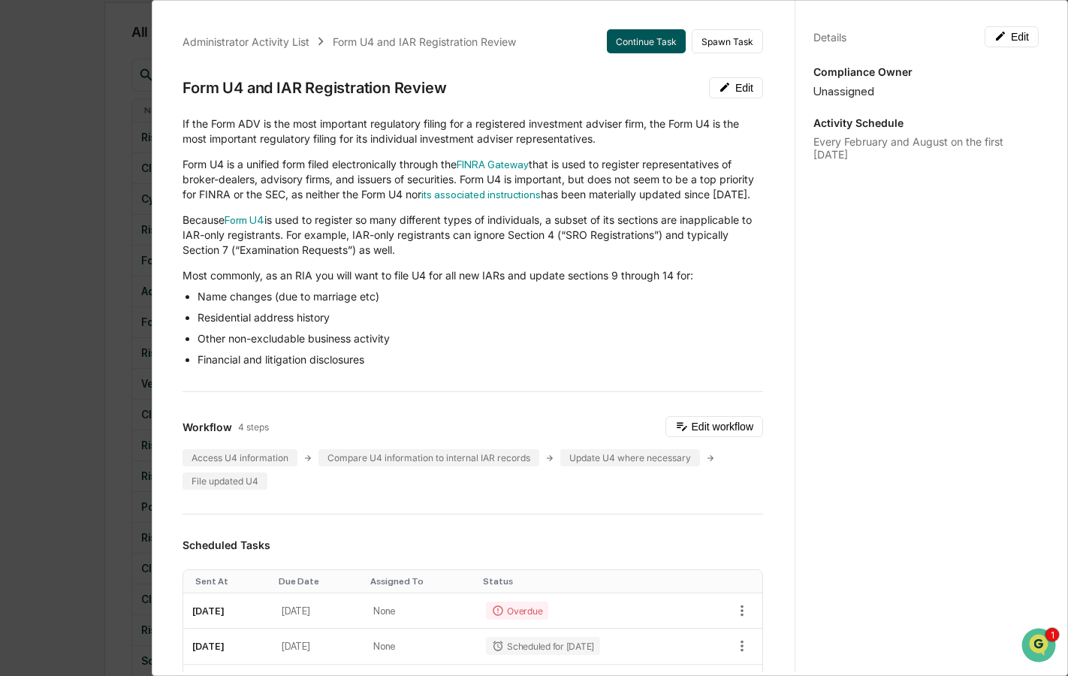
click at [622, 40] on button "Continue Task" at bounding box center [646, 41] width 79 height 24
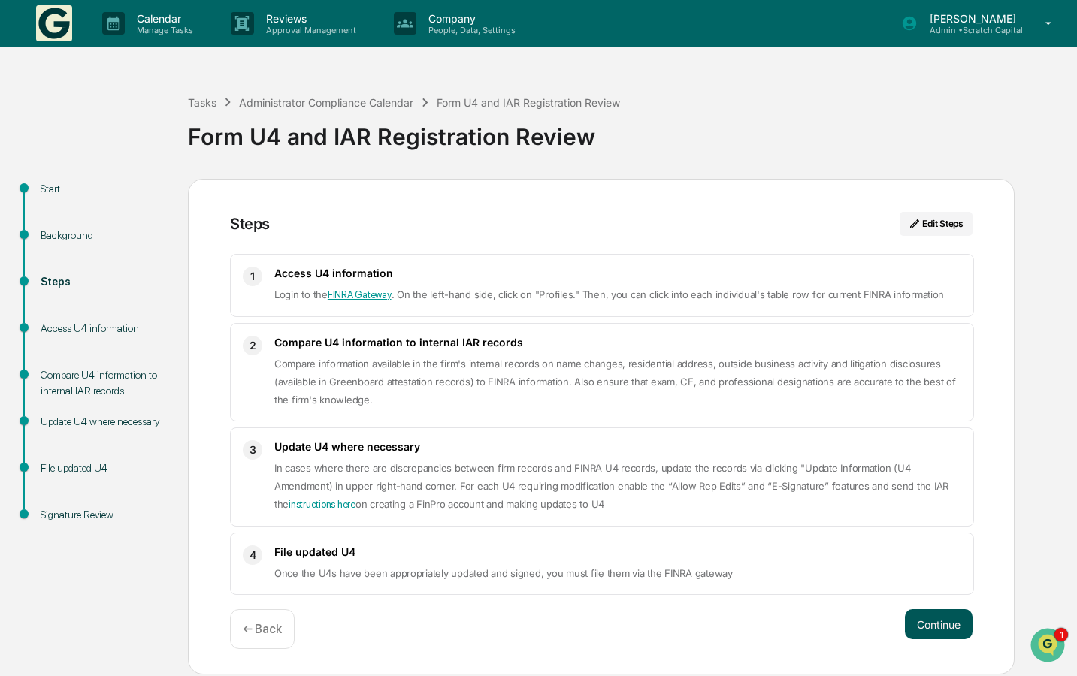
click at [941, 629] on button "Continue" at bounding box center [939, 624] width 68 height 30
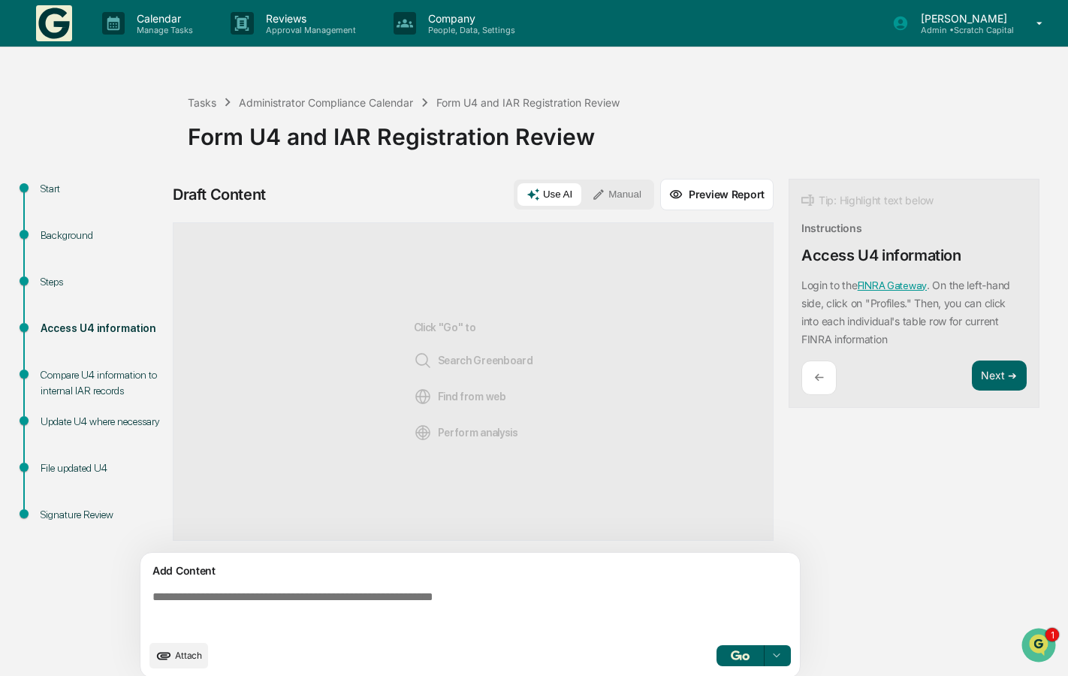
click at [659, 592] on textarea at bounding box center [474, 612] width 654 height 54
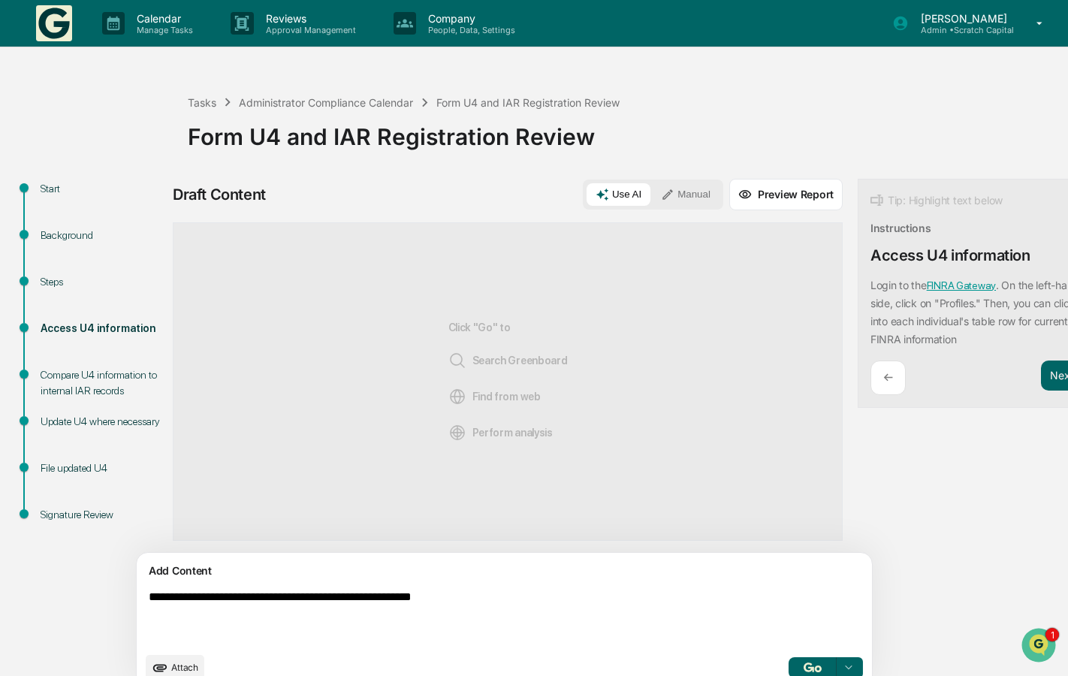
type textarea "**********"
type textarea "*"
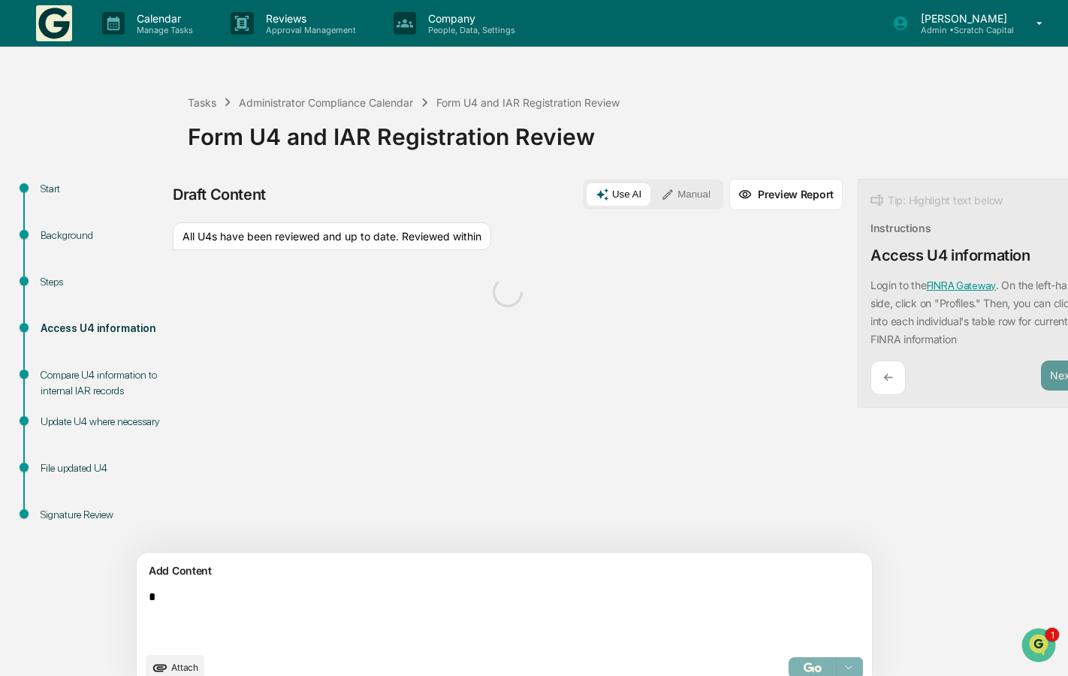
scroll to position [24, 0]
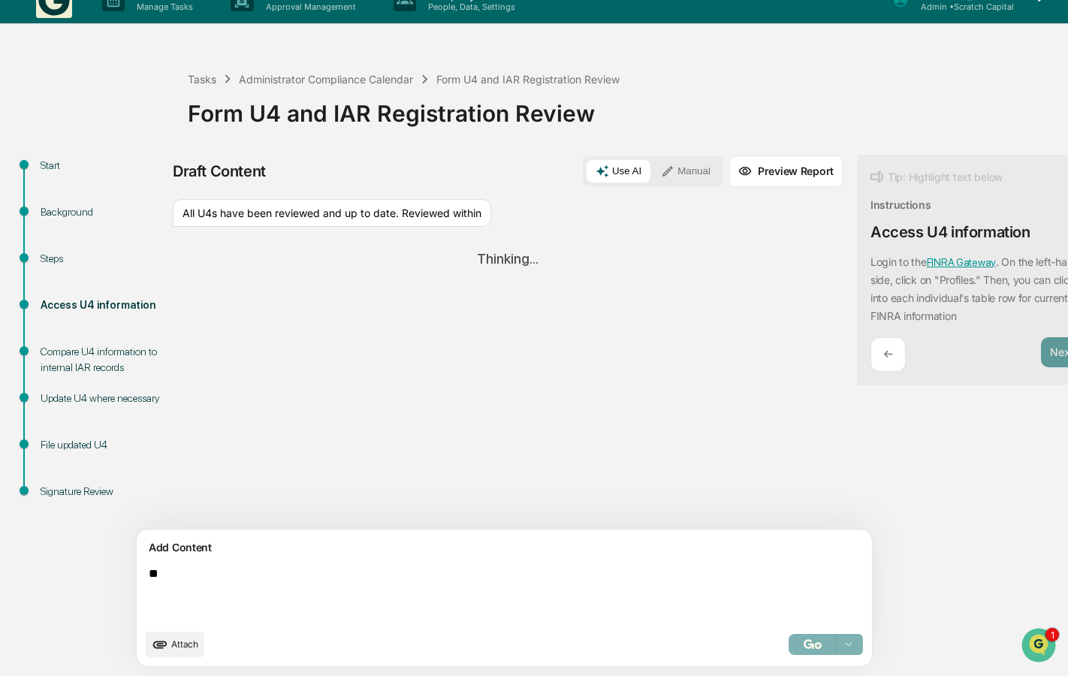
type textarea "*"
click at [417, 582] on textarea "**********" at bounding box center [470, 594] width 654 height 66
click at [394, 576] on textarea "**********" at bounding box center [470, 594] width 654 height 66
click at [488, 582] on textarea "**********" at bounding box center [470, 594] width 654 height 66
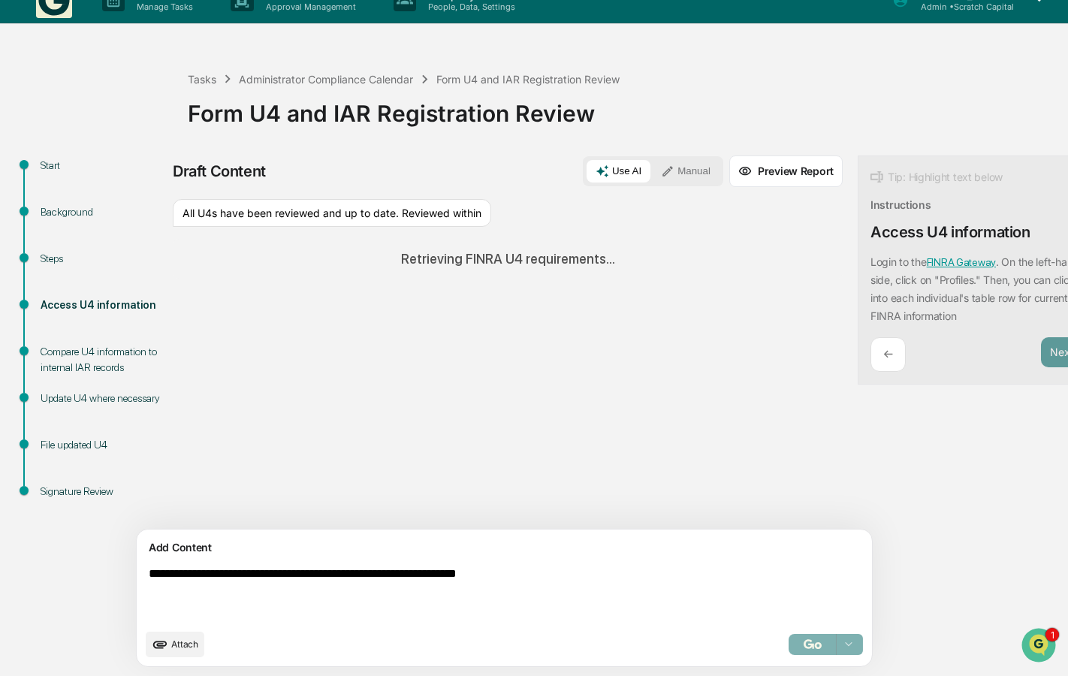
click at [789, 650] on div "Select..." at bounding box center [826, 644] width 74 height 21
click at [651, 579] on textarea "**********" at bounding box center [470, 594] width 654 height 66
click at [652, 174] on button "Manual" at bounding box center [686, 171] width 68 height 23
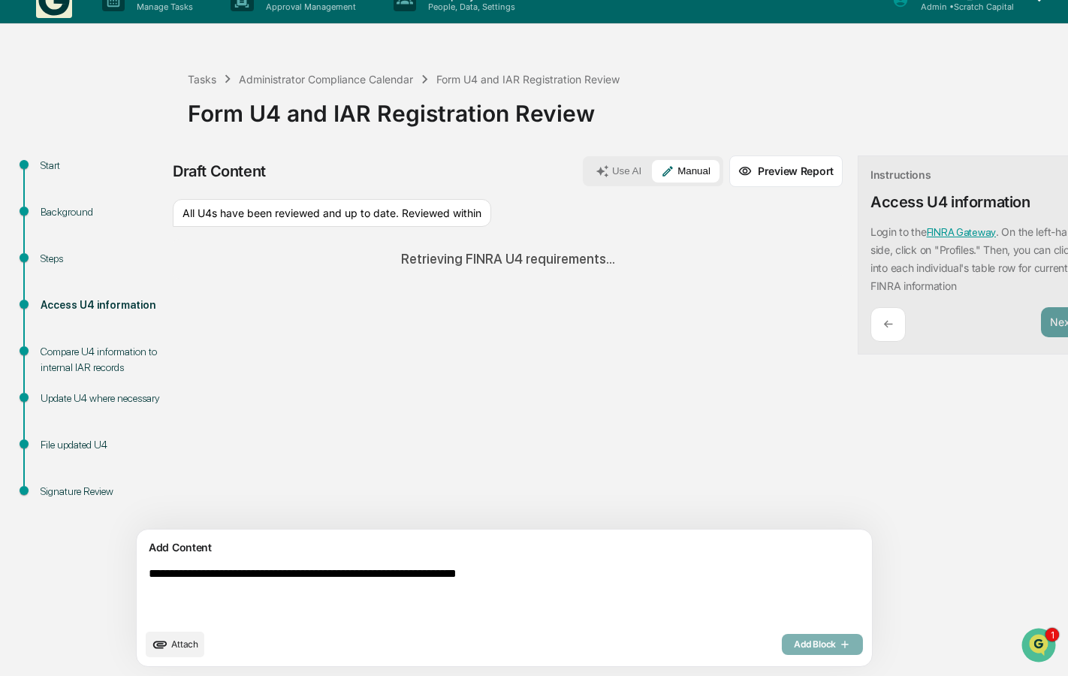
click at [782, 639] on div "Add Block" at bounding box center [822, 644] width 81 height 21
drag, startPoint x: 600, startPoint y: 571, endPoint x: 377, endPoint y: 571, distance: 222.4
click at [377, 571] on textarea "**********" at bounding box center [470, 594] width 654 height 66
click at [191, 564] on textarea "**********" at bounding box center [470, 594] width 654 height 66
click at [478, 215] on div "All U4s have been reviewed and up to date. Reviewed within" at bounding box center [332, 213] width 319 height 29
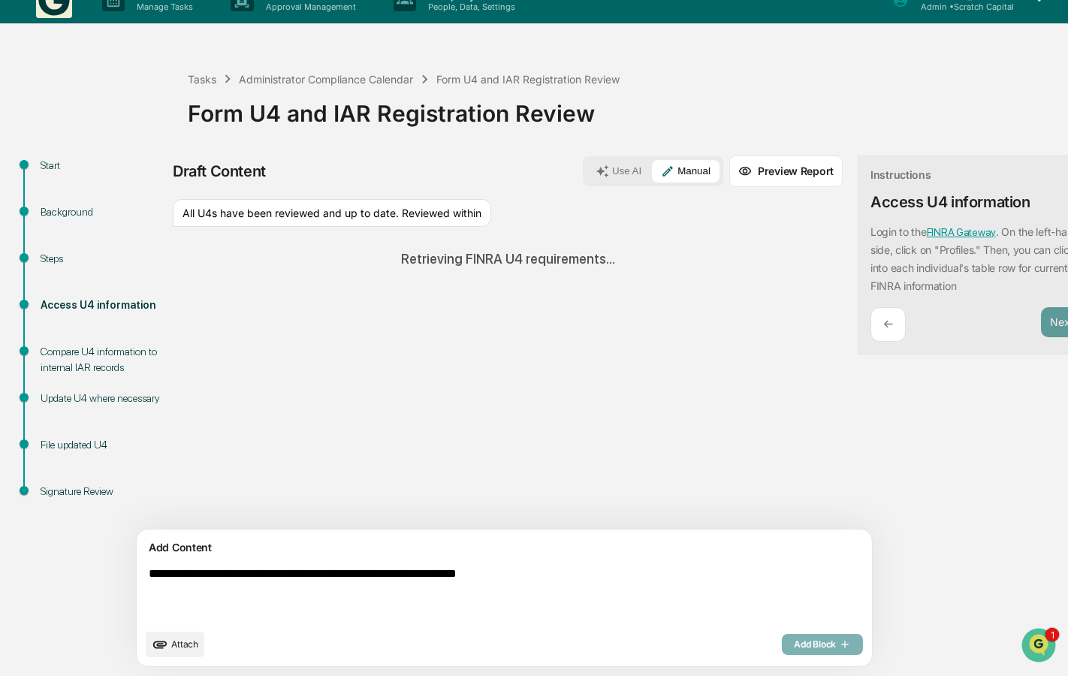
click at [113, 364] on div "Compare U4 information to internal IAR records" at bounding box center [102, 360] width 123 height 32
click at [116, 345] on div "Compare U4 information to internal IAR records" at bounding box center [102, 360] width 123 height 32
click at [703, 188] on div "**********" at bounding box center [508, 416] width 670 height 521
click at [731, 156] on button "Preview Report" at bounding box center [786, 172] width 113 height 32
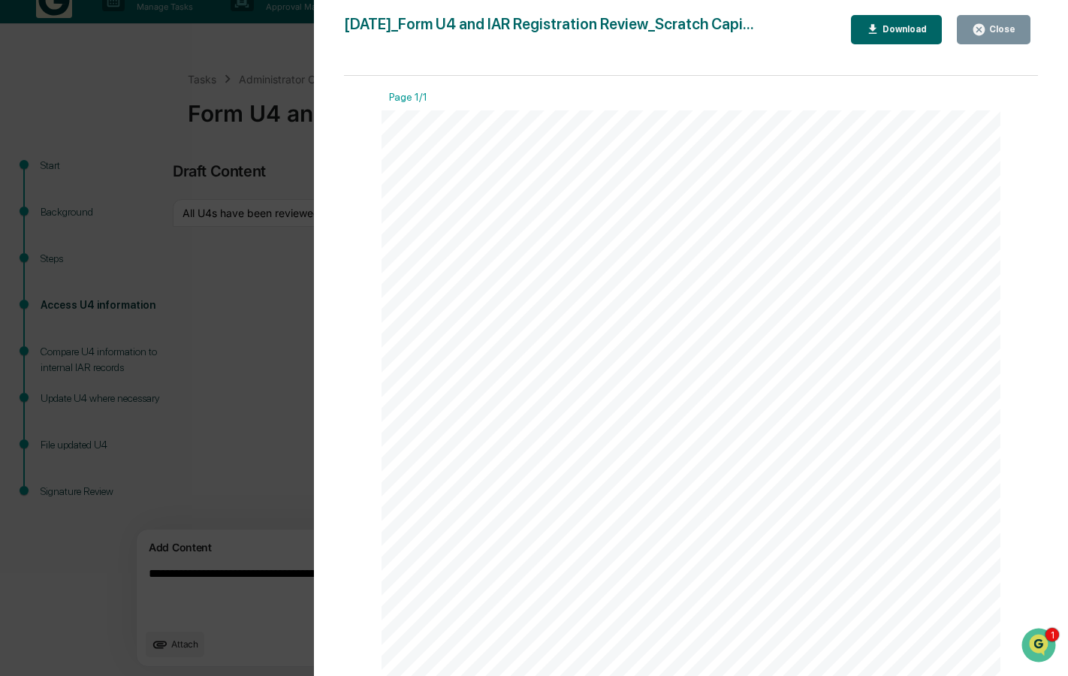
click at [1004, 34] on div "Close" at bounding box center [1000, 29] width 29 height 11
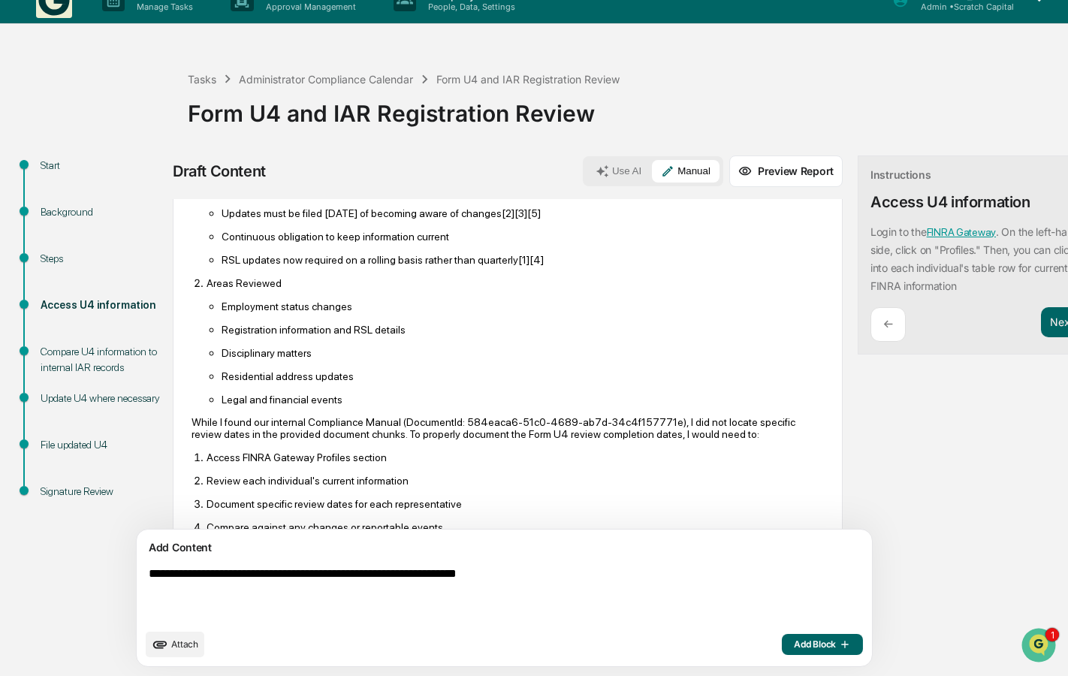
scroll to position [273, 0]
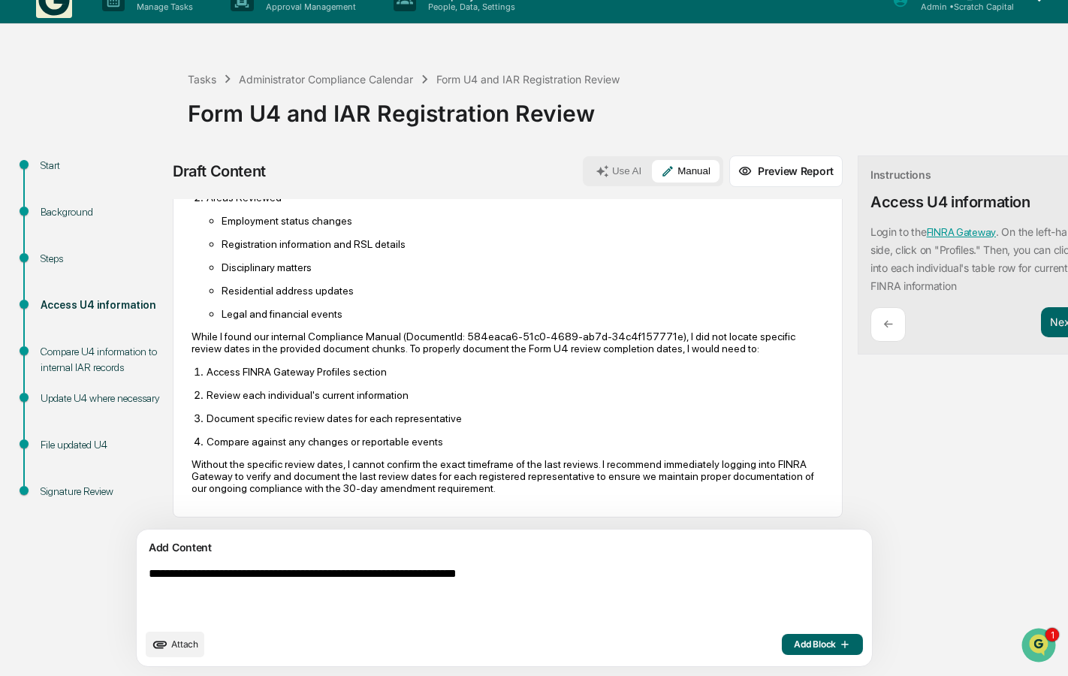
click at [582, 574] on textarea "**********" at bounding box center [470, 594] width 654 height 66
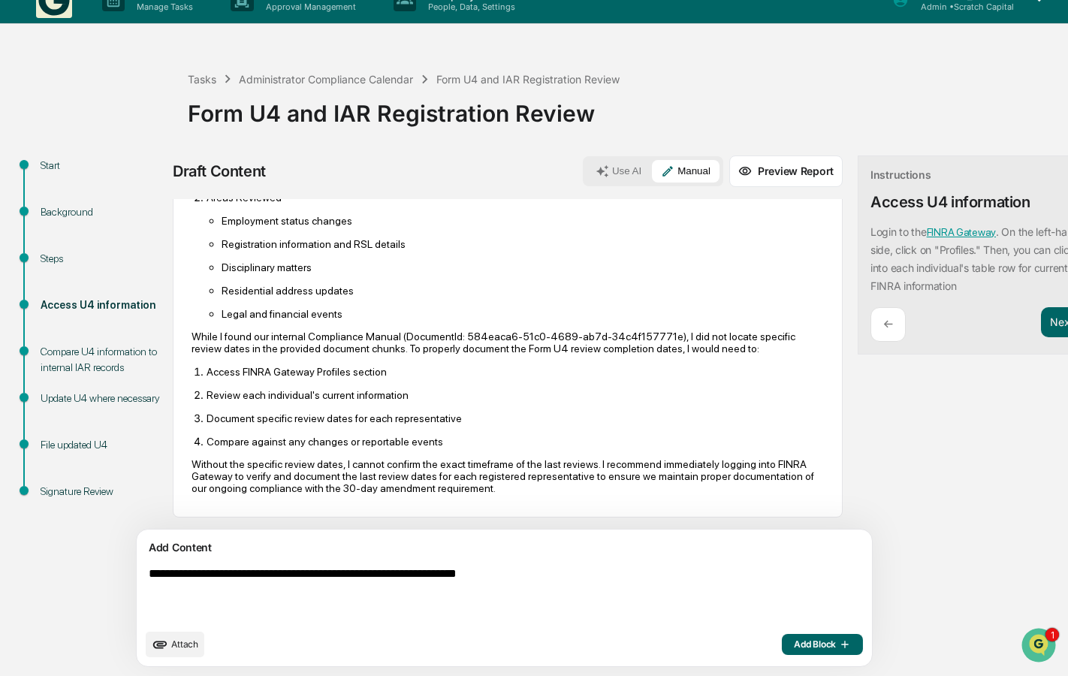
click at [334, 595] on textarea "**********" at bounding box center [470, 594] width 654 height 66
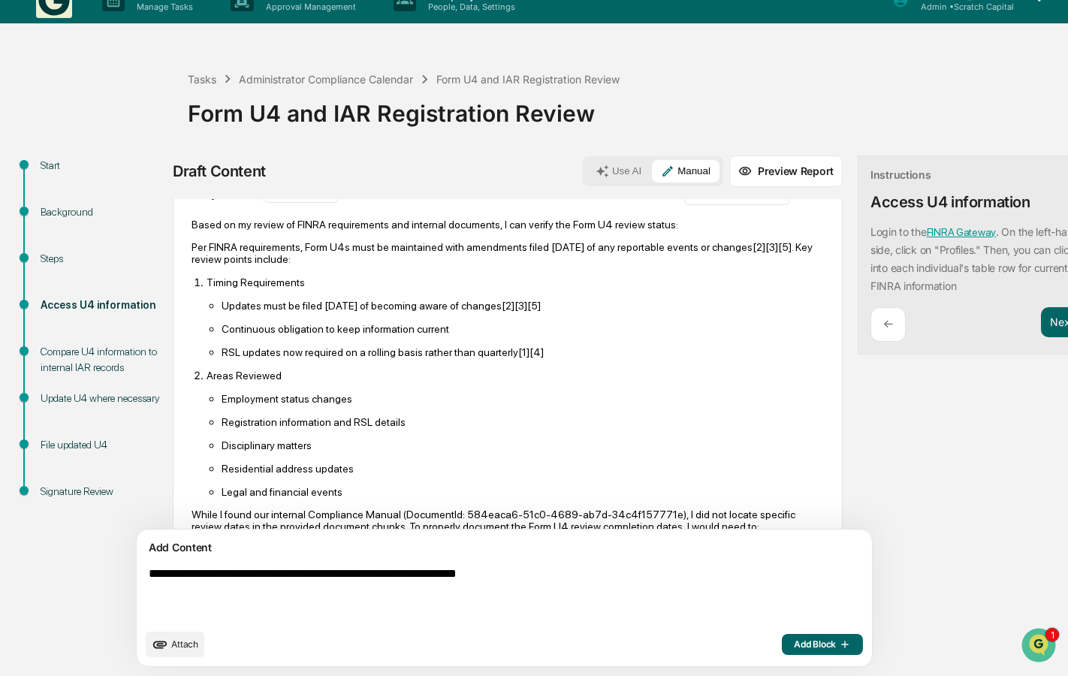
scroll to position [0, 0]
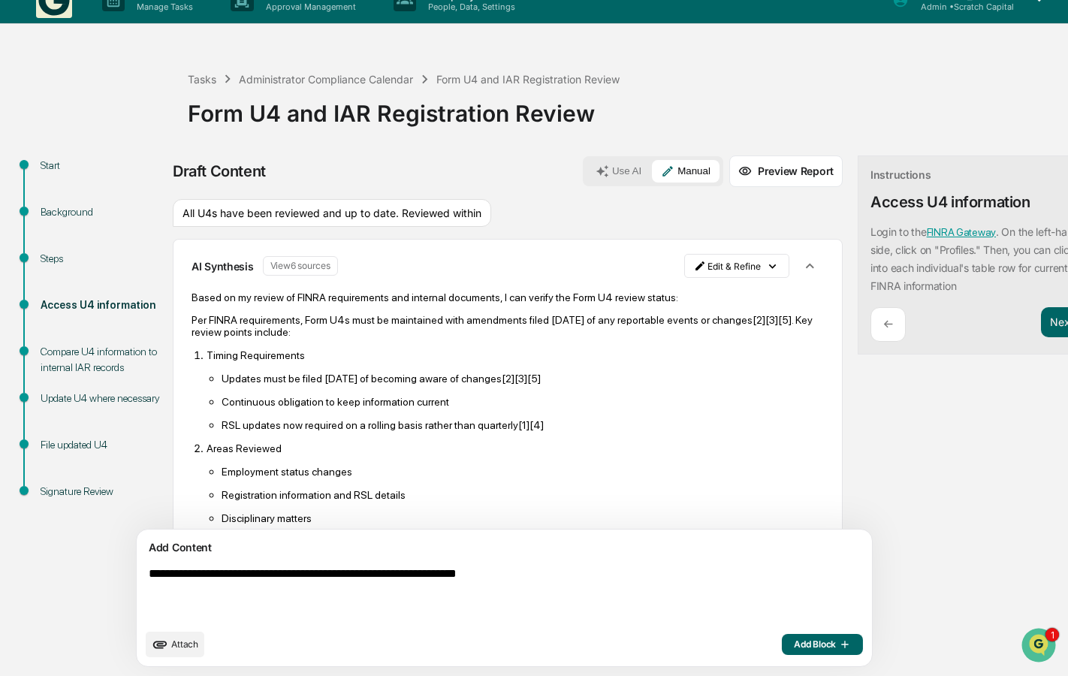
click at [308, 211] on div "All U4s have been reviewed and up to date. Reviewed within" at bounding box center [332, 213] width 319 height 29
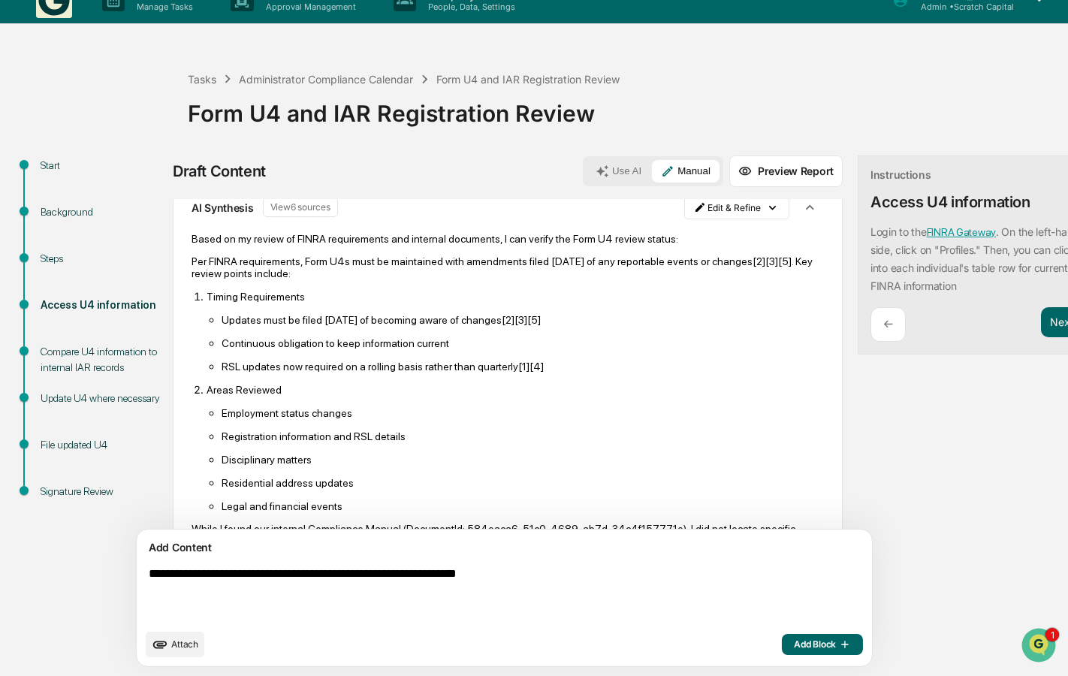
scroll to position [59, 0]
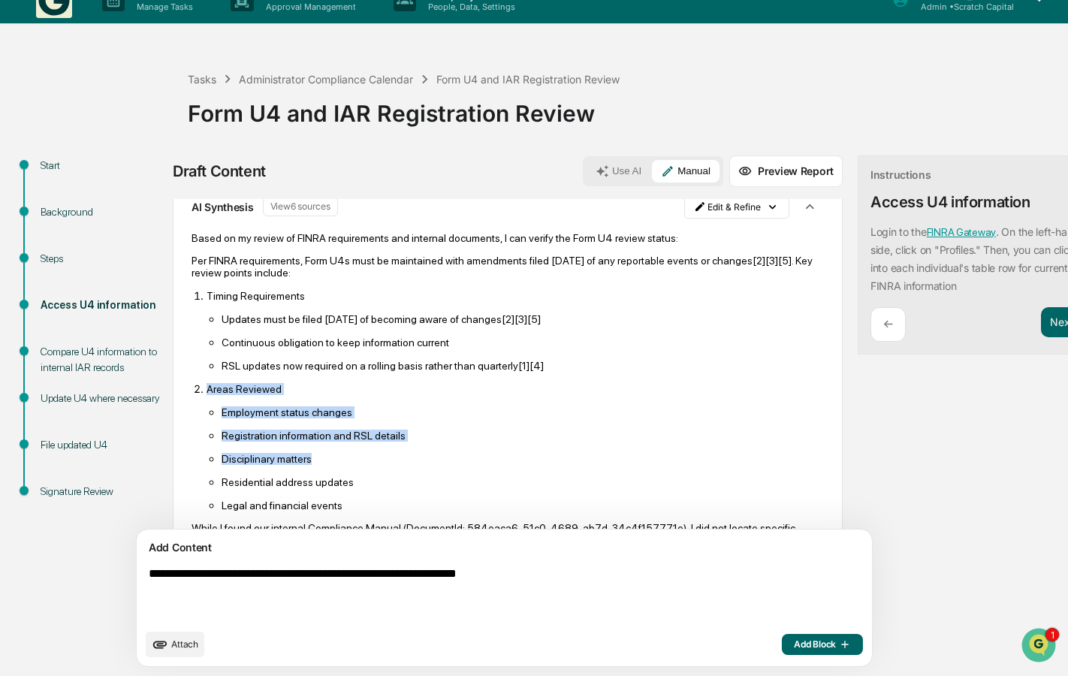
drag, startPoint x: 681, startPoint y: 457, endPoint x: 458, endPoint y: 373, distance: 238.5
click at [458, 373] on ol "Timing Requirements Updates must be filed within 30 days of becoming aware of c…" at bounding box center [508, 400] width 633 height 222
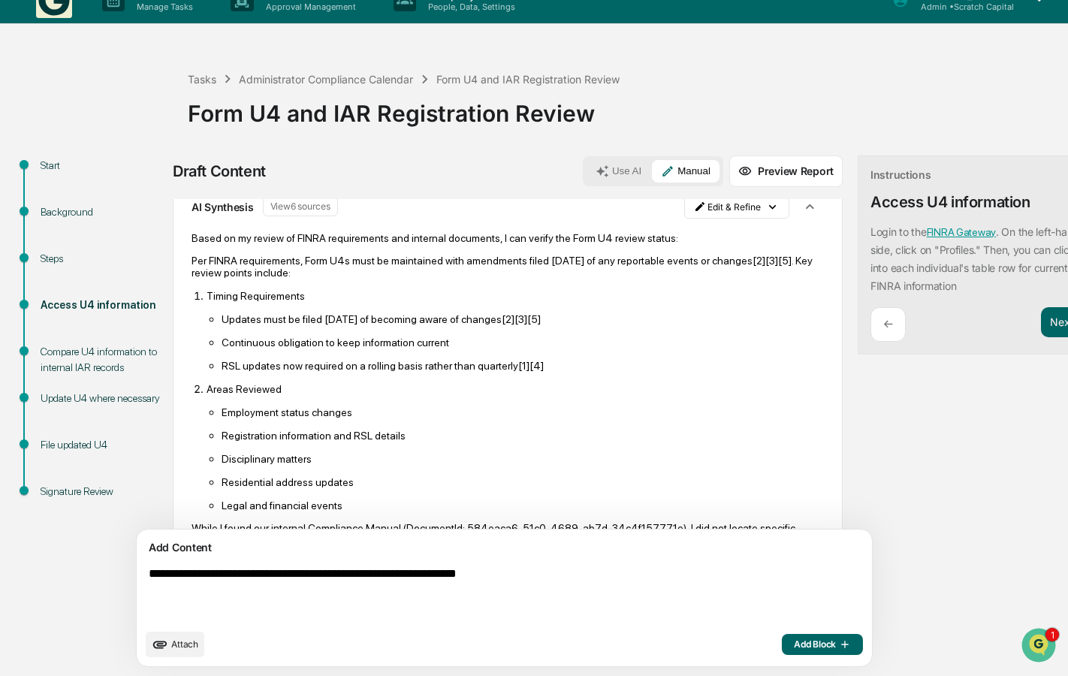
click at [386, 328] on ul "Updates must be filed within 30 days of becoming aware of changes [2][3] [5] Co…" at bounding box center [516, 342] width 618 height 59
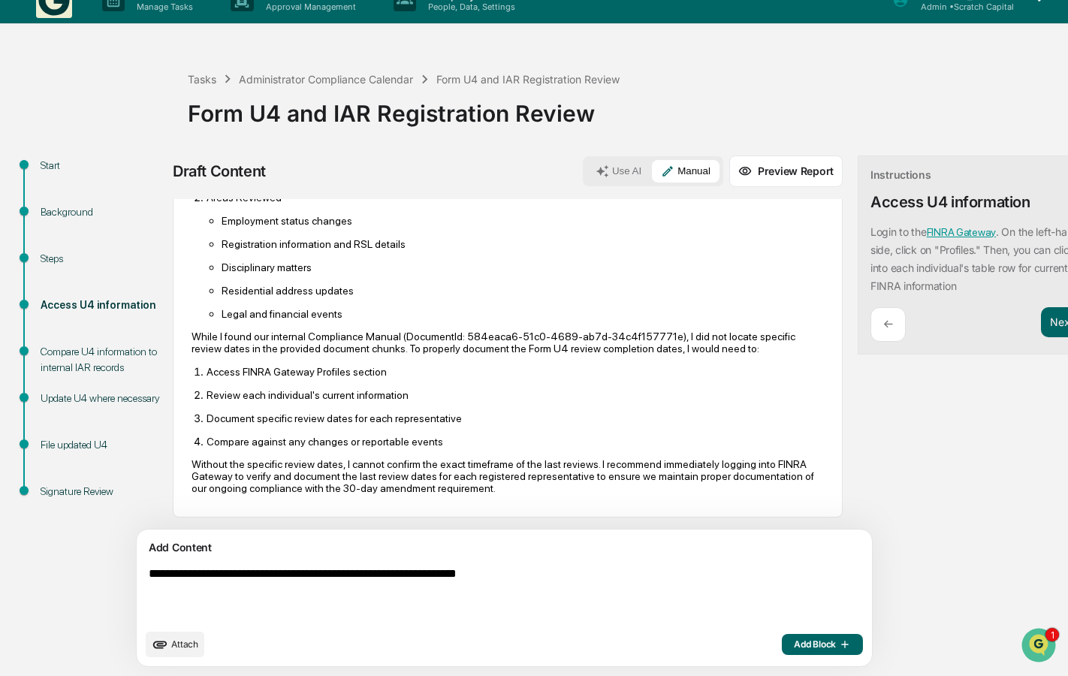
scroll to position [273, 0]
click at [153, 567] on textarea "**********" at bounding box center [470, 594] width 654 height 66
click at [583, 579] on textarea "**********" at bounding box center [470, 594] width 654 height 66
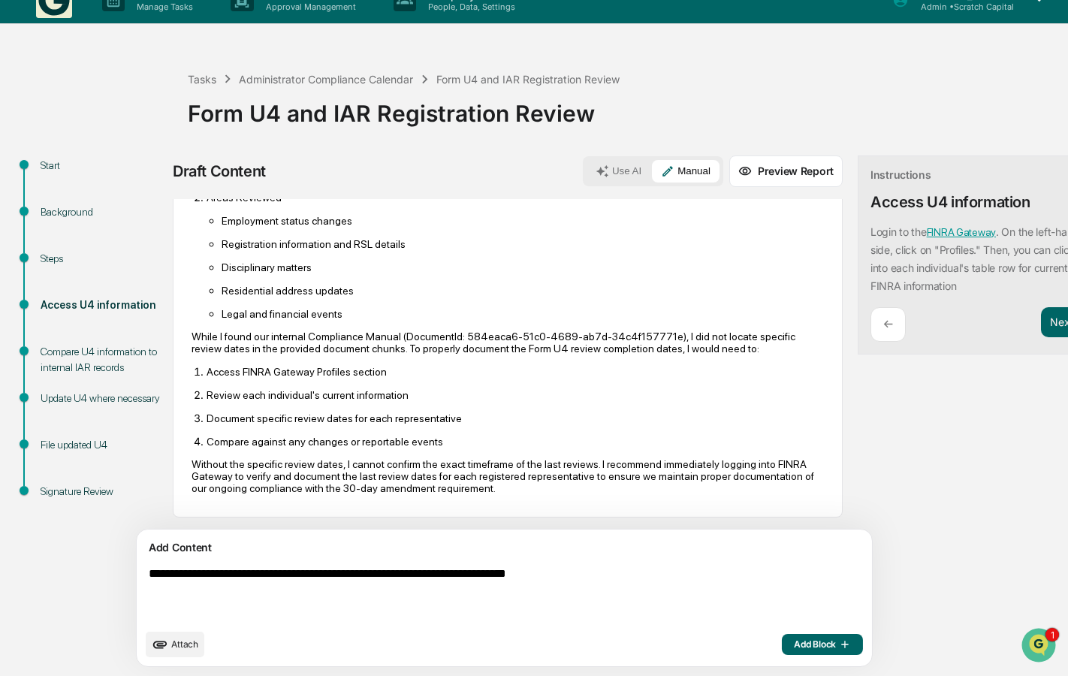
click at [397, 579] on textarea "**********" at bounding box center [470, 594] width 654 height 66
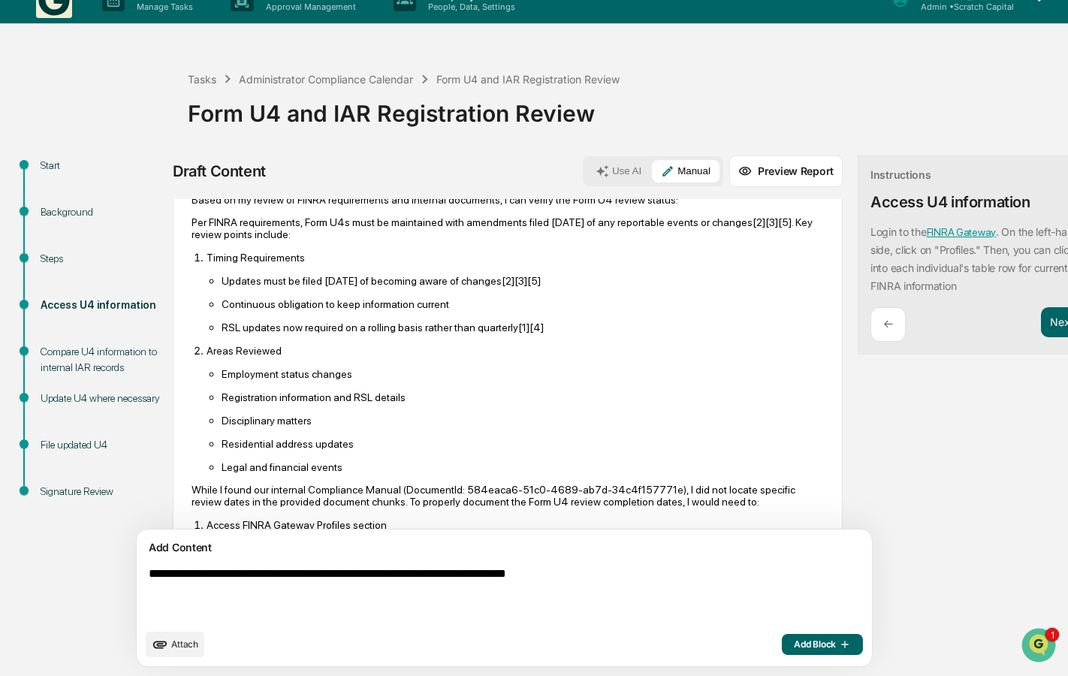
scroll to position [0, 0]
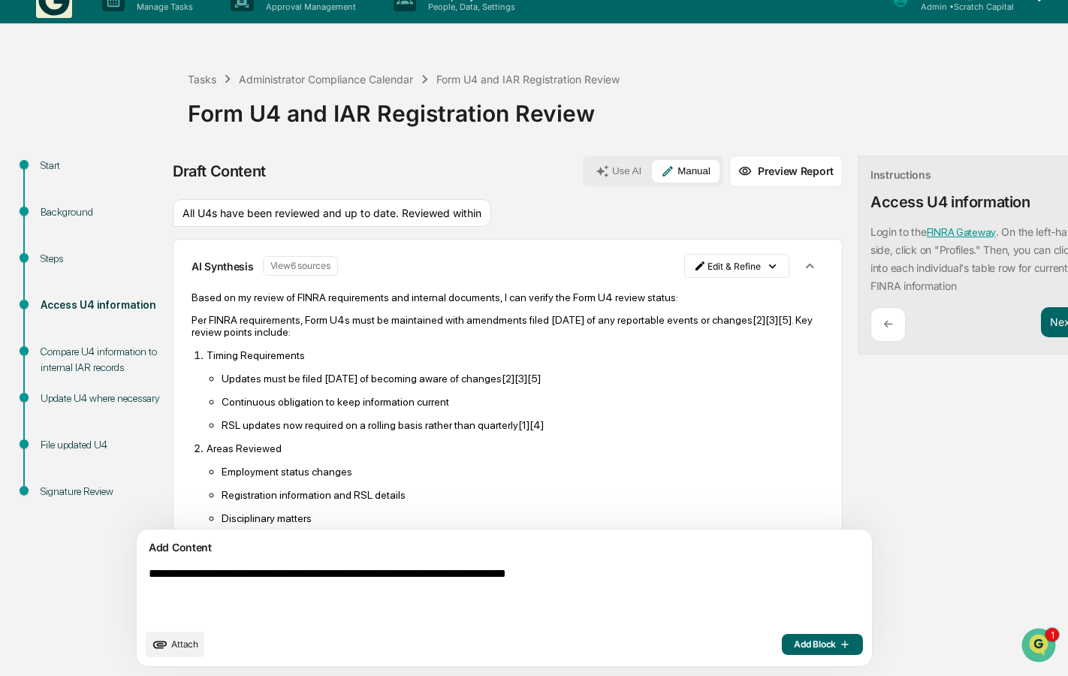
click at [307, 222] on div "All U4s have been reviewed and up to date. Reviewed within" at bounding box center [332, 213] width 319 height 29
click at [296, 207] on div "All U4s have been reviewed and up to date. Reviewed within" at bounding box center [332, 213] width 319 height 29
copy div "All U4s have been reviewed and up to date. Reviewed within"
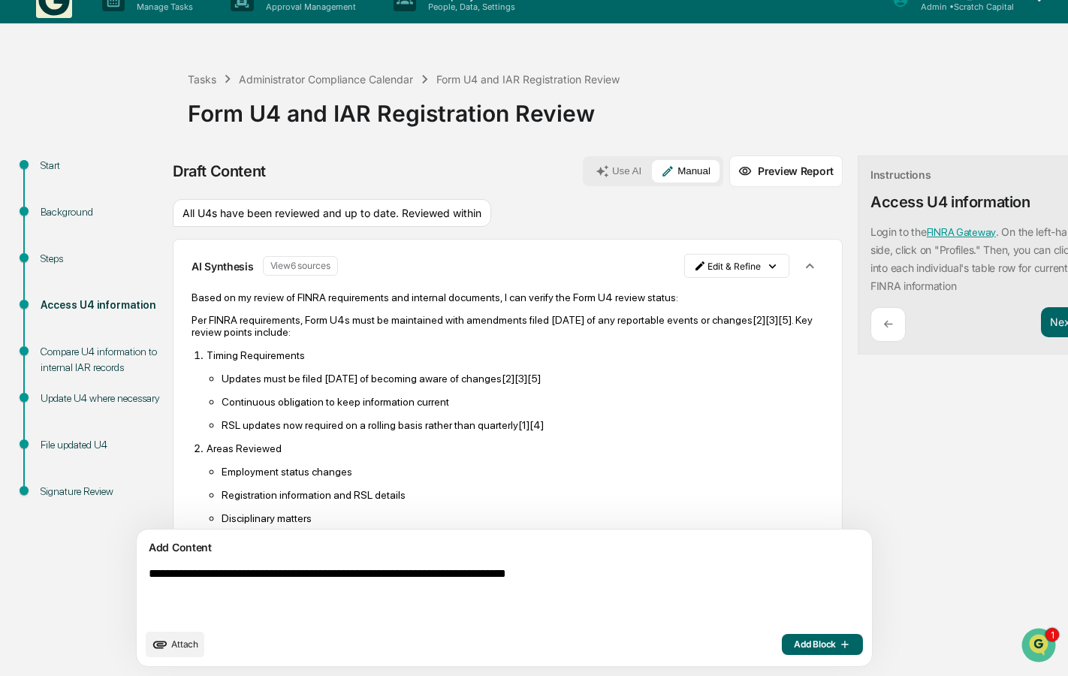
click at [150, 575] on textarea "**********" at bounding box center [470, 594] width 654 height 66
paste textarea "**********"
type textarea "**********"
click at [794, 645] on span "Add Block" at bounding box center [822, 645] width 57 height 12
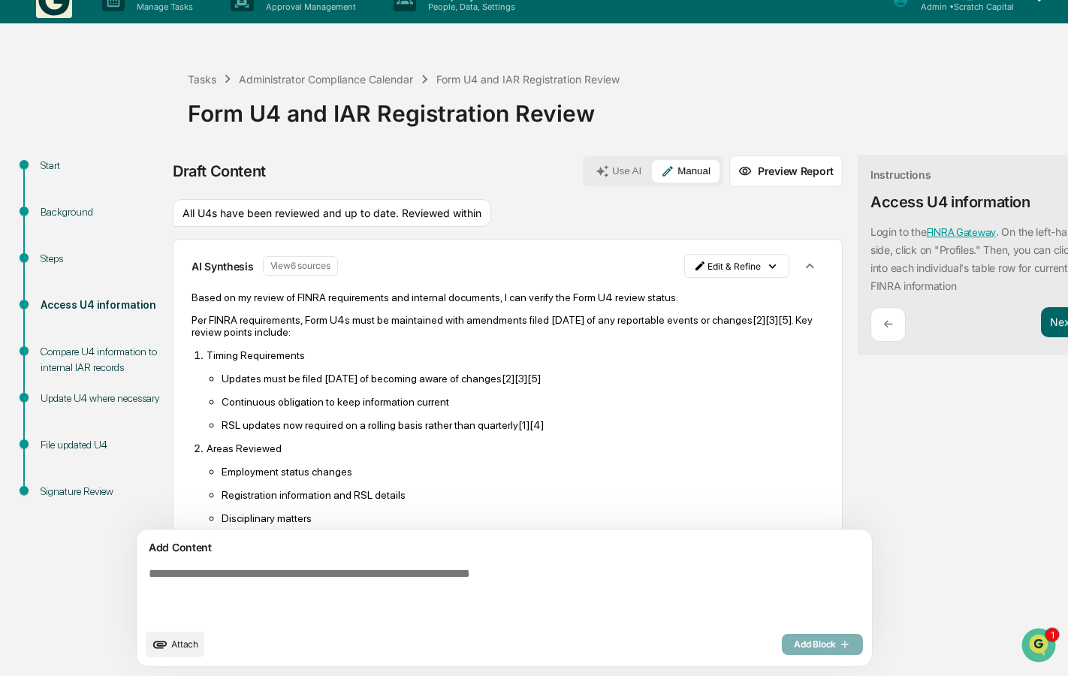
scroll to position [368, 0]
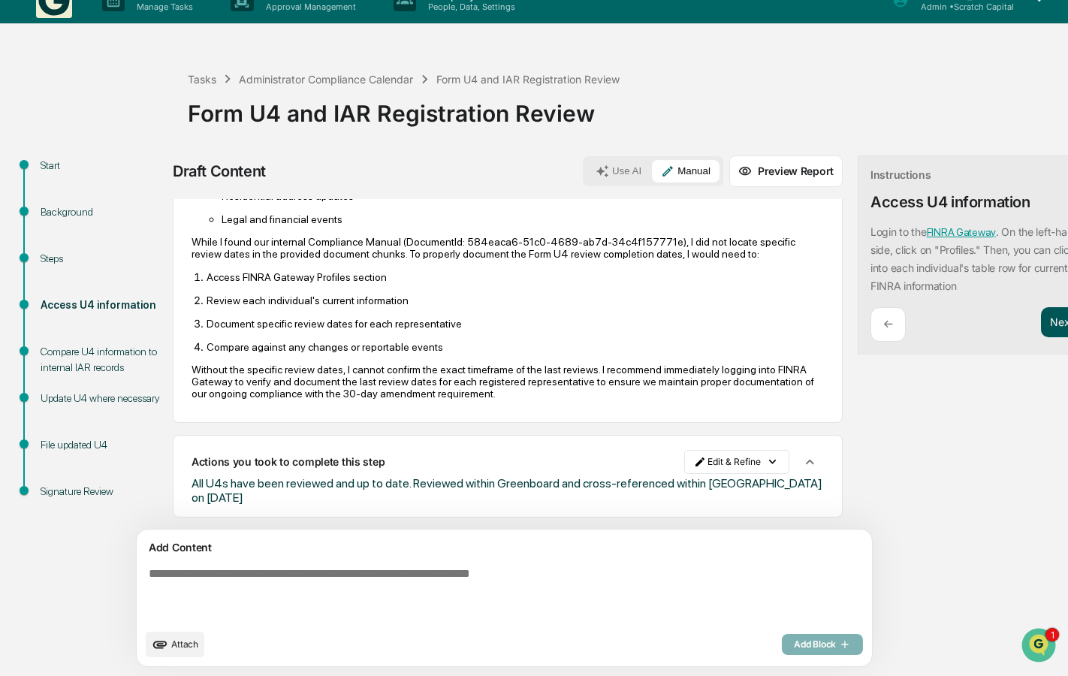
click at [1041, 322] on button "Next ➔" at bounding box center [1068, 322] width 55 height 31
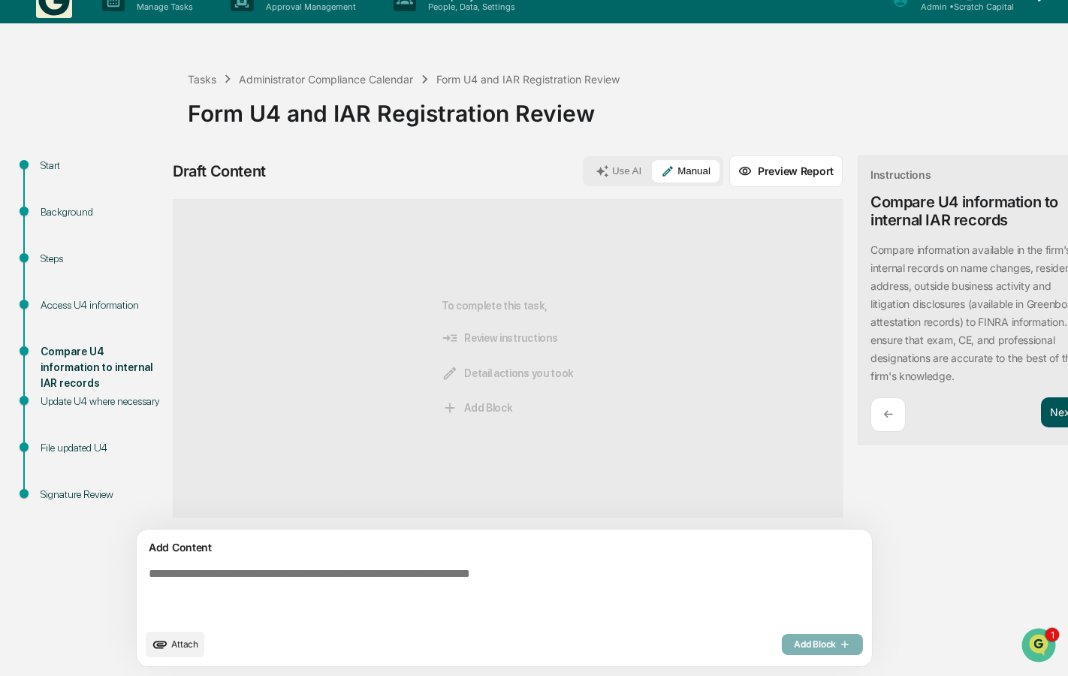
scroll to position [0, 0]
click at [1041, 405] on button "Next ➔" at bounding box center [1068, 412] width 55 height 31
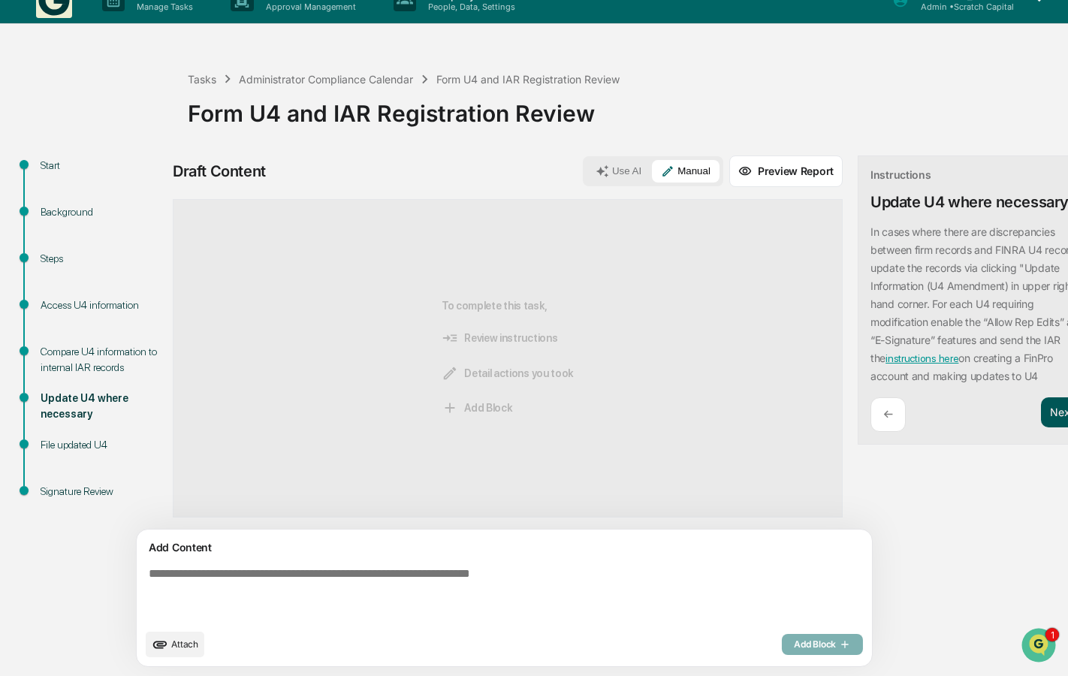
click at [1041, 405] on button "Next ➔" at bounding box center [1068, 412] width 55 height 31
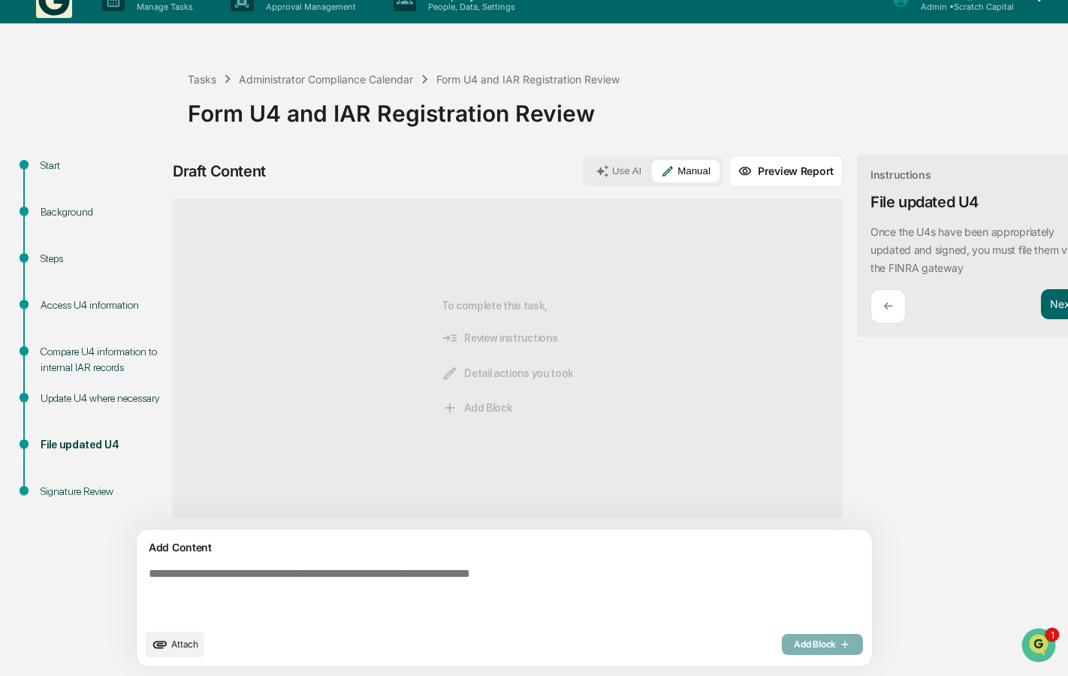
click at [95, 364] on div "Compare U4 information to internal IAR records" at bounding box center [102, 360] width 123 height 32
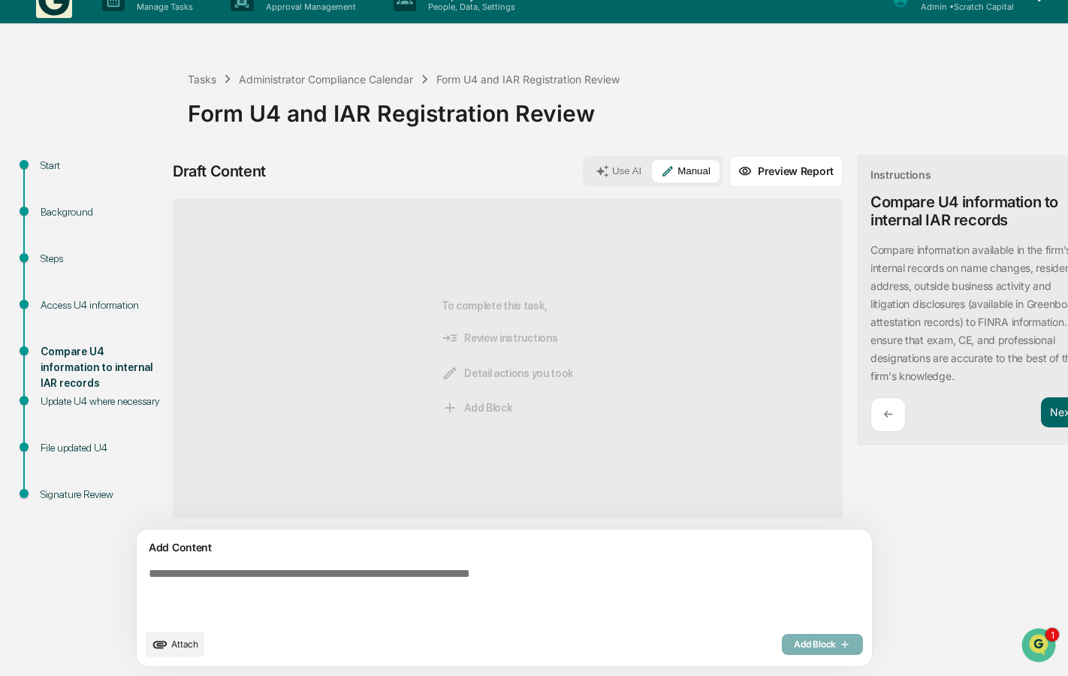
click at [267, 574] on textarea at bounding box center [470, 594] width 654 height 66
click at [310, 572] on textarea "**********" at bounding box center [470, 594] width 654 height 66
type textarea "**********"
click at [794, 645] on span "Add Block" at bounding box center [822, 645] width 57 height 12
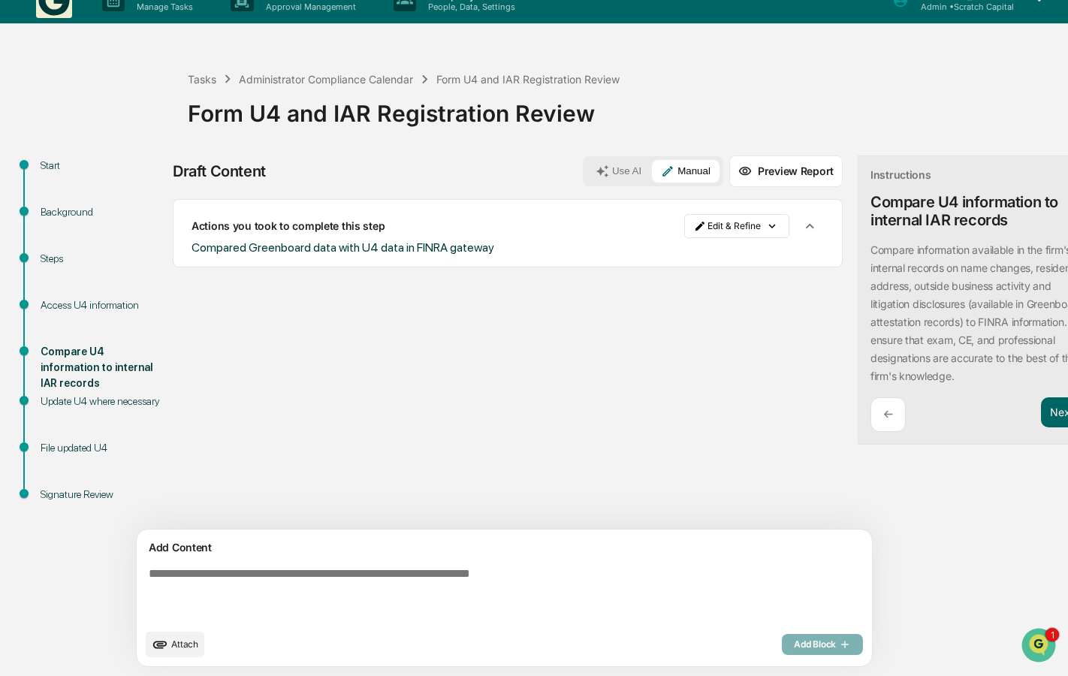
click at [93, 387] on div "Compare U4 information to internal IAR records" at bounding box center [102, 367] width 123 height 47
click at [83, 406] on div "Update U4 where necessary" at bounding box center [102, 402] width 123 height 16
click at [72, 407] on div "Update U4 where necessary" at bounding box center [102, 402] width 123 height 16
click at [1041, 417] on button "Next ➔" at bounding box center [1068, 412] width 55 height 31
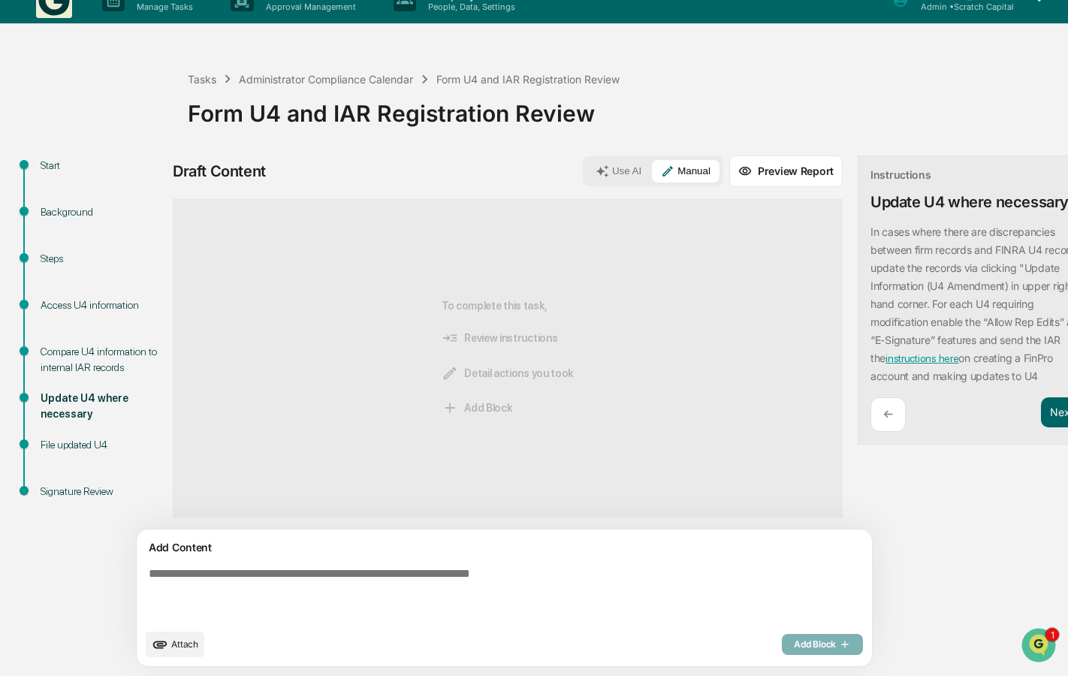
click at [436, 560] on div "Add Content Attach Add Block" at bounding box center [505, 598] width 736 height 137
click at [416, 591] on textarea at bounding box center [470, 594] width 654 height 66
type textarea "**********"
click at [794, 648] on span "Add Block" at bounding box center [822, 645] width 57 height 12
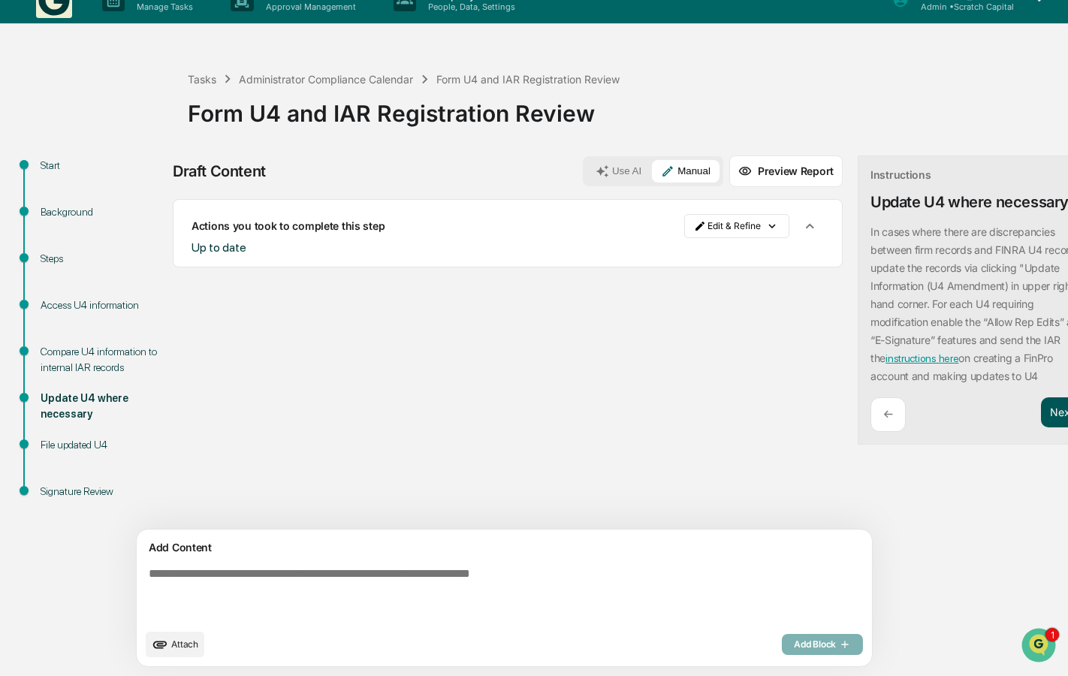
click at [1041, 411] on button "Next ➔" at bounding box center [1068, 412] width 55 height 31
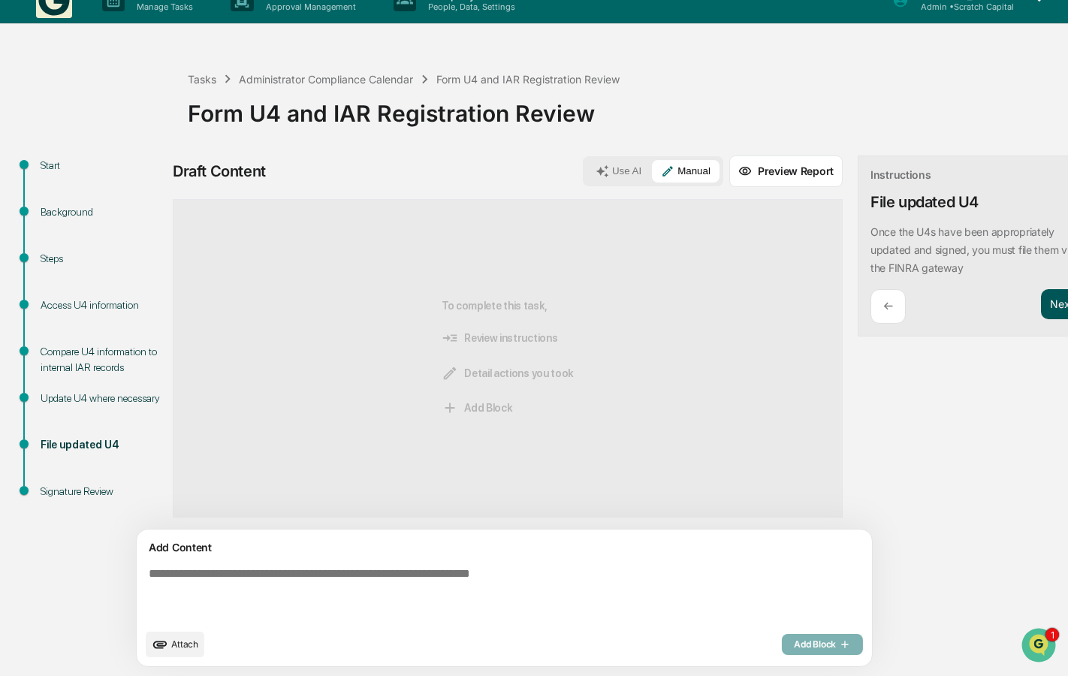
click at [1041, 313] on button "Next ➔" at bounding box center [1068, 304] width 55 height 31
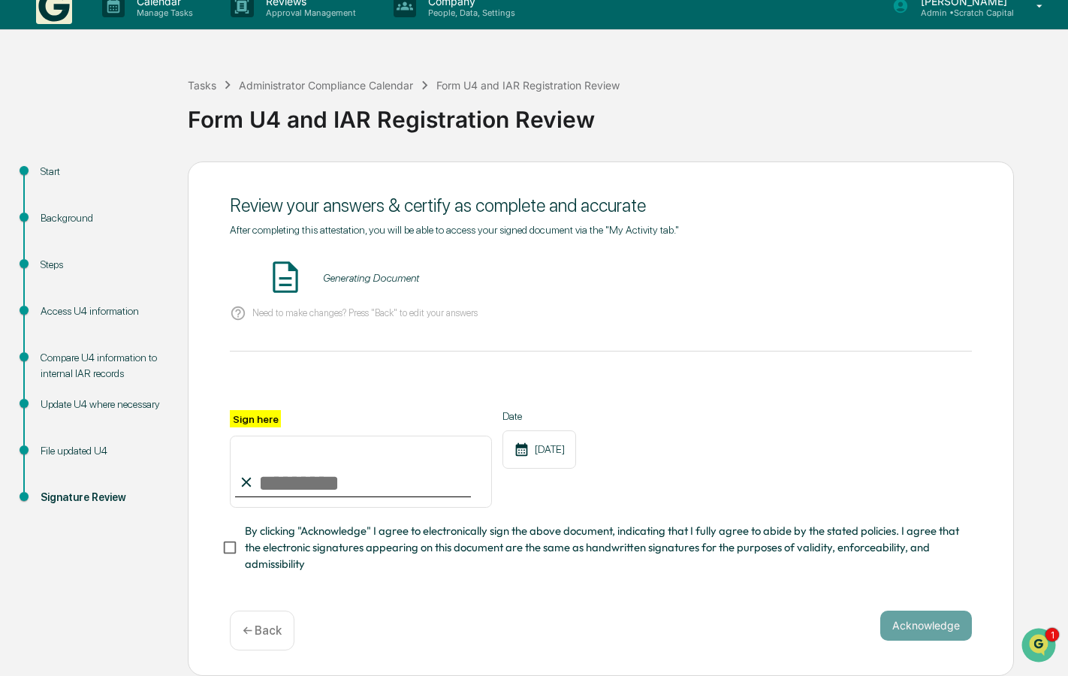
scroll to position [16, 0]
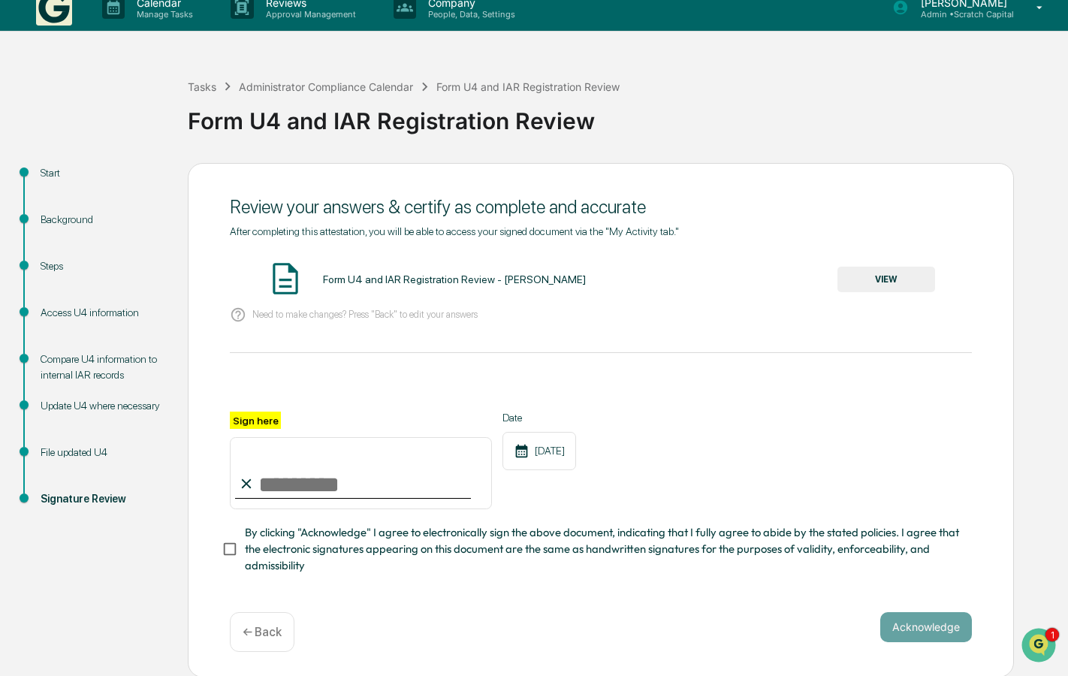
click at [367, 454] on input "Sign here" at bounding box center [361, 473] width 262 height 72
type input "**********"
click at [899, 279] on button "VIEW" at bounding box center [887, 280] width 98 height 26
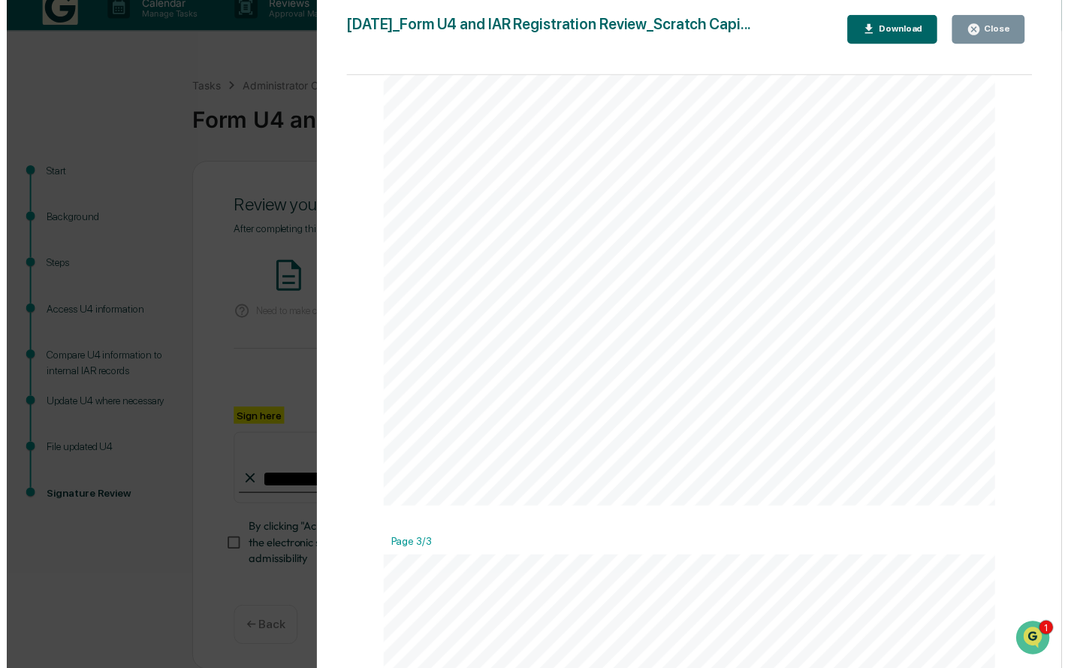
scroll to position [1403, 0]
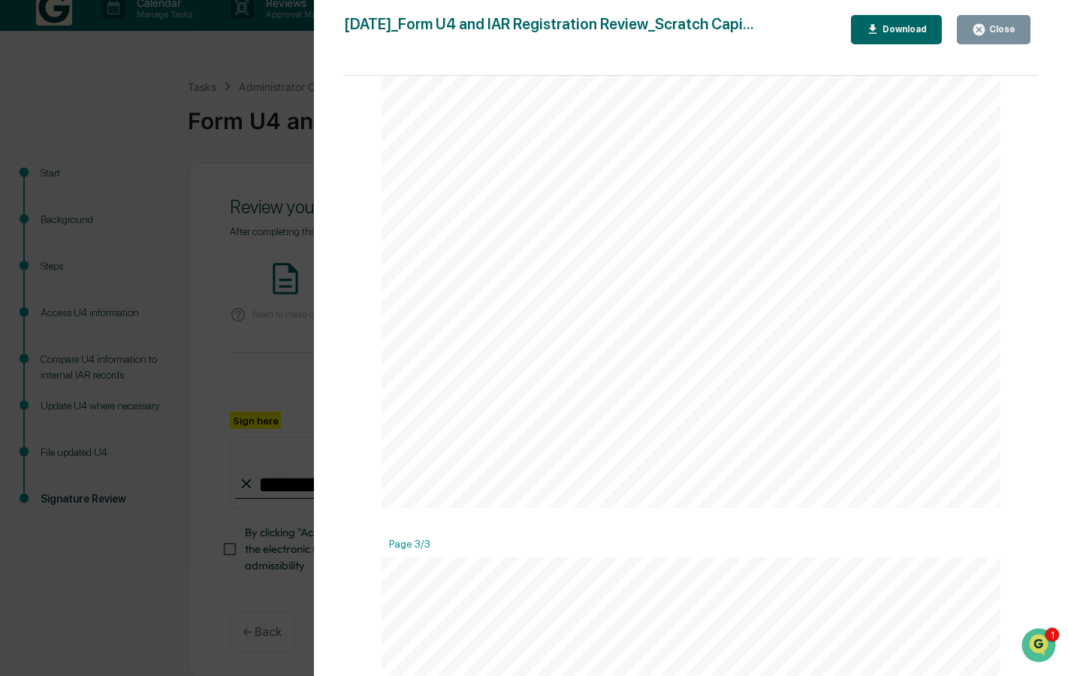
click at [225, 366] on div "Version History 08/20/2025, 09:46 PM Andrew Lunt 2025-08-20_Form U4 and IAR Reg…" at bounding box center [534, 338] width 1068 height 676
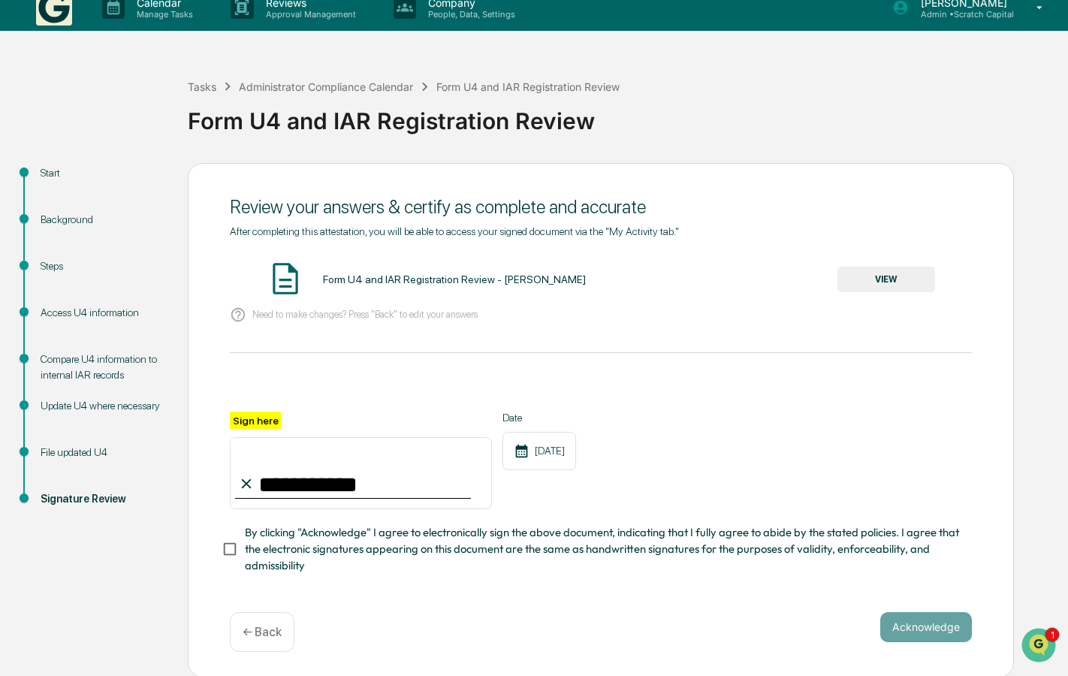
click at [355, 541] on span "By clicking "Acknowledge" I agree to electronically sign the above document, in…" at bounding box center [602, 549] width 715 height 50
click at [893, 624] on button "Acknowledge" at bounding box center [927, 627] width 92 height 30
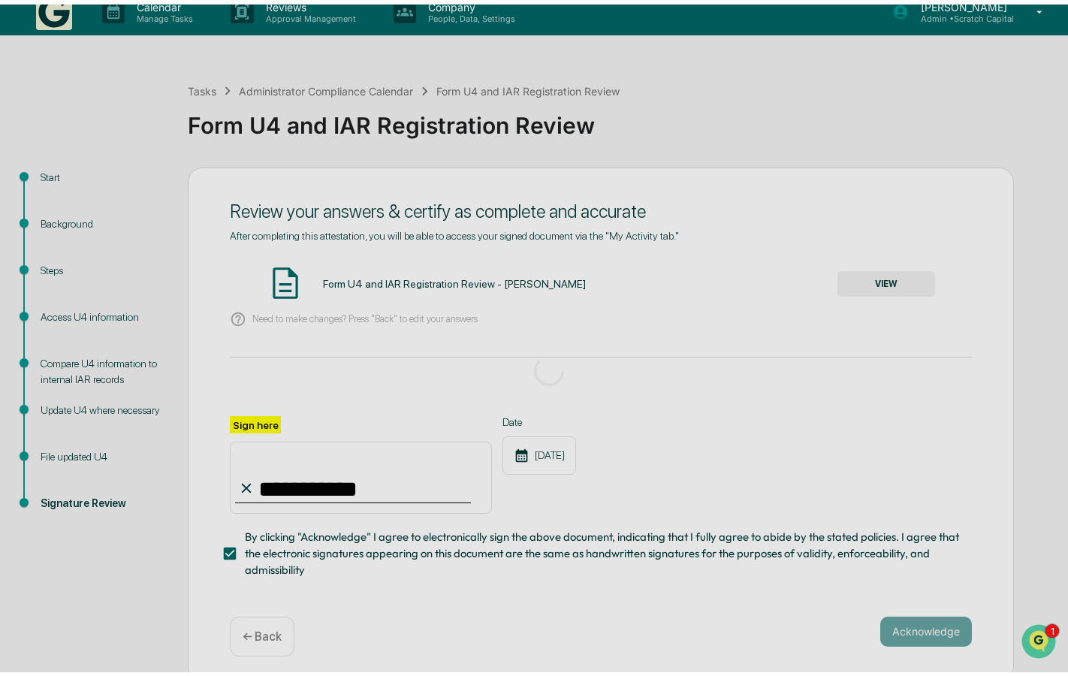
scroll to position [0, 0]
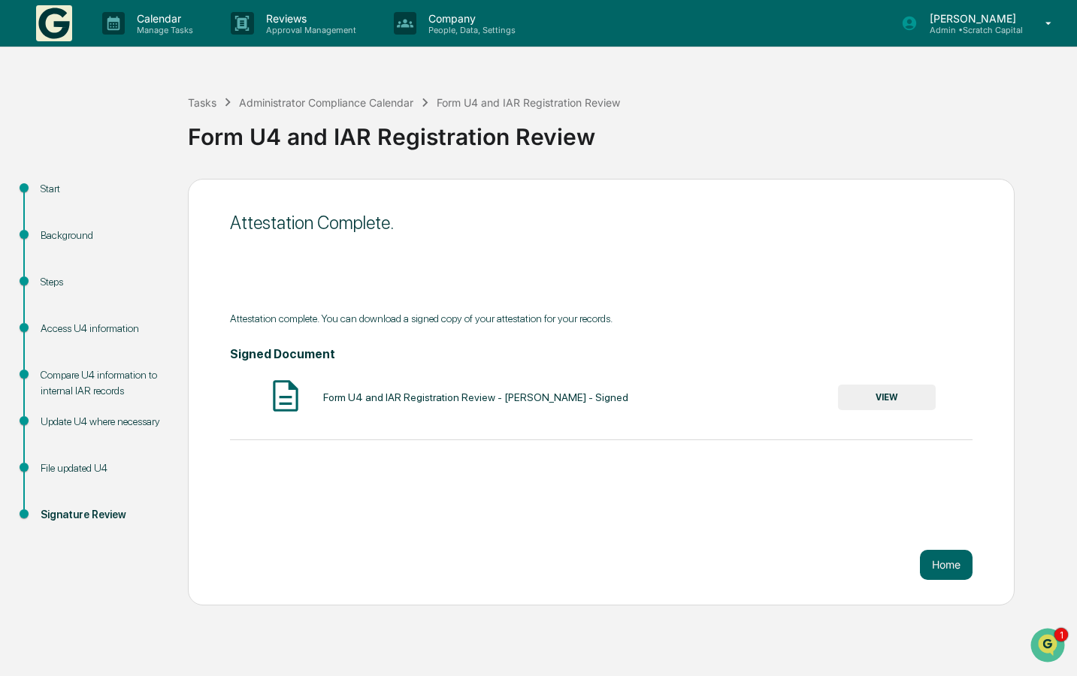
click at [875, 381] on div "Form U4 and IAR Registration Review - Andrew Lunt - Signed VIEW" at bounding box center [601, 397] width 742 height 40
click at [867, 395] on button "VIEW" at bounding box center [887, 398] width 98 height 26
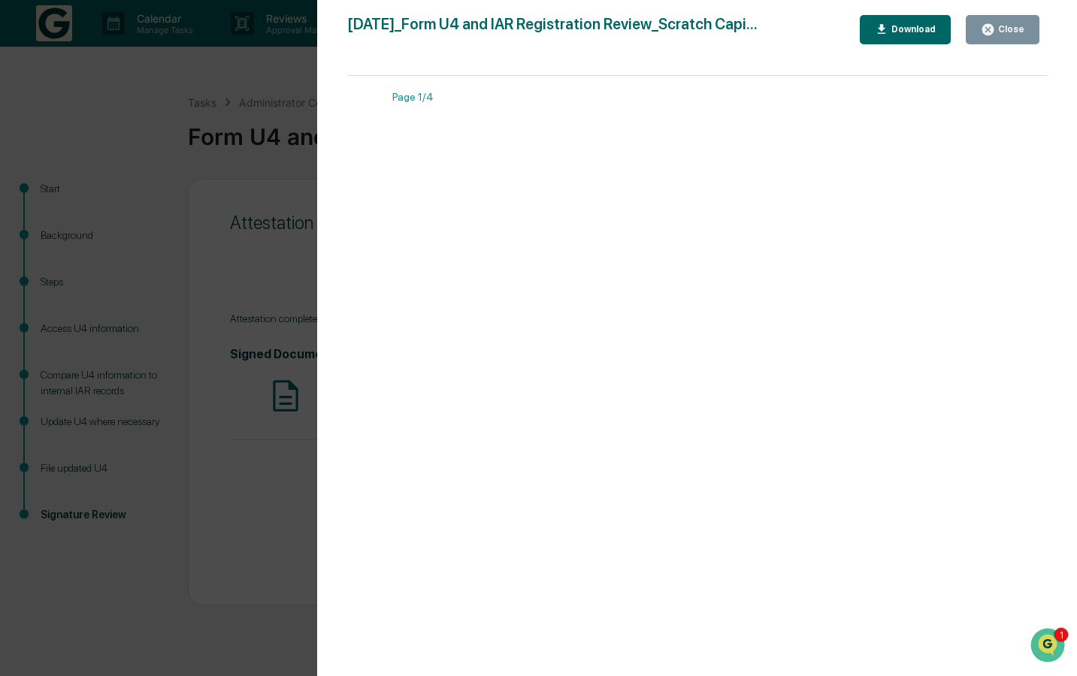
click at [932, 25] on div "Download" at bounding box center [911, 29] width 47 height 11
drag, startPoint x: 379, startPoint y: 255, endPoint x: 298, endPoint y: 182, distance: 110.1
click at [356, 252] on div "Page 1/4 August 20, 2025 Scratch Capital Form U4 and IAR Registration Review Ba…" at bounding box center [696, 383] width 699 height 615
click at [295, 179] on div "Version History 08/20/2025, 09:46 PM Andrew Lunt 2025-08-20_Form U4 and IAR Reg…" at bounding box center [538, 338] width 1077 height 676
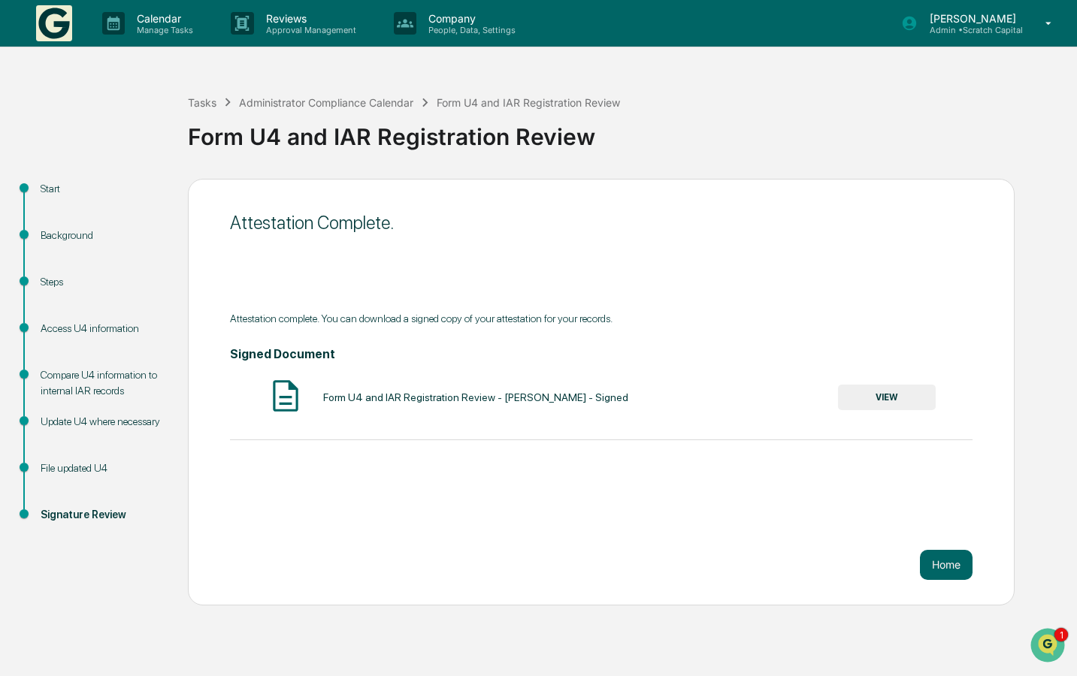
click at [57, 22] on img at bounding box center [54, 23] width 36 height 36
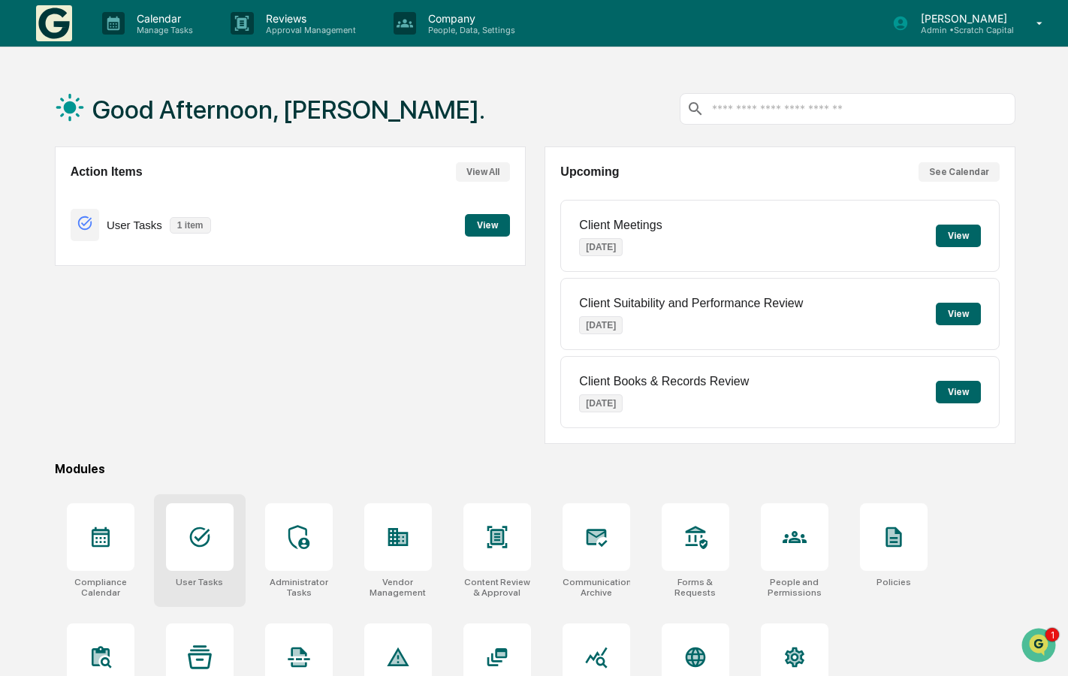
click at [243, 546] on div "User Tasks" at bounding box center [200, 550] width 92 height 113
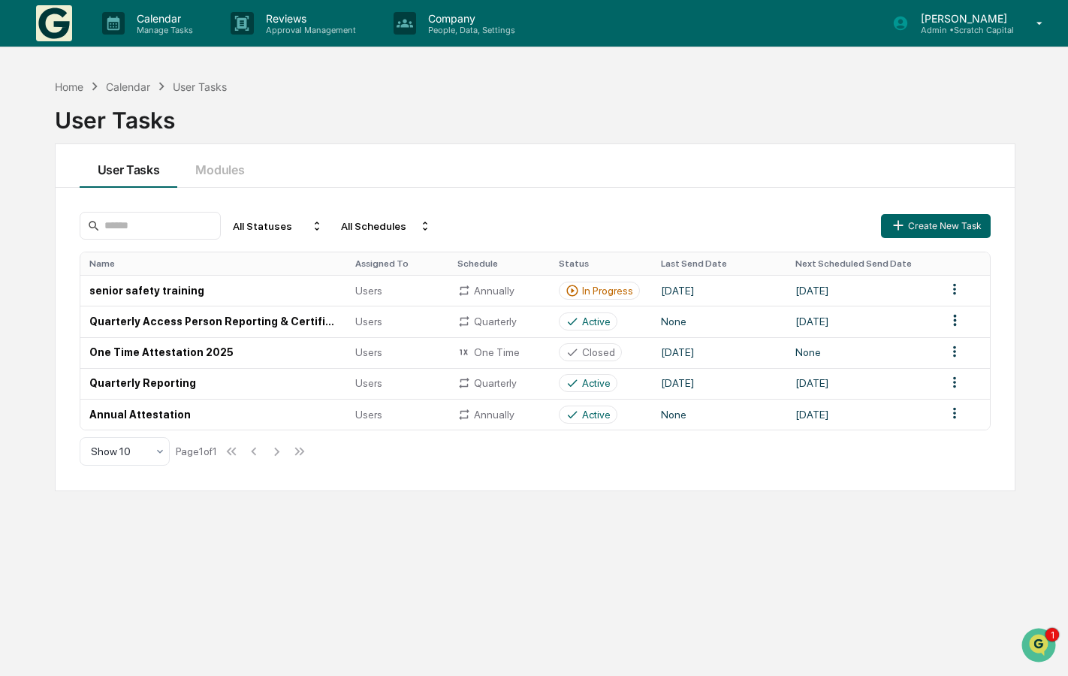
click at [130, 85] on div "Calendar" at bounding box center [128, 86] width 44 height 13
click at [143, 97] on div "User Tasks" at bounding box center [536, 114] width 962 height 39
click at [173, 68] on div "Calendar Manage Tasks Reviews Approval Management Company People, Data, Setting…" at bounding box center [534, 374] width 1068 height 748
click at [162, 17] on p "Calendar" at bounding box center [163, 18] width 76 height 13
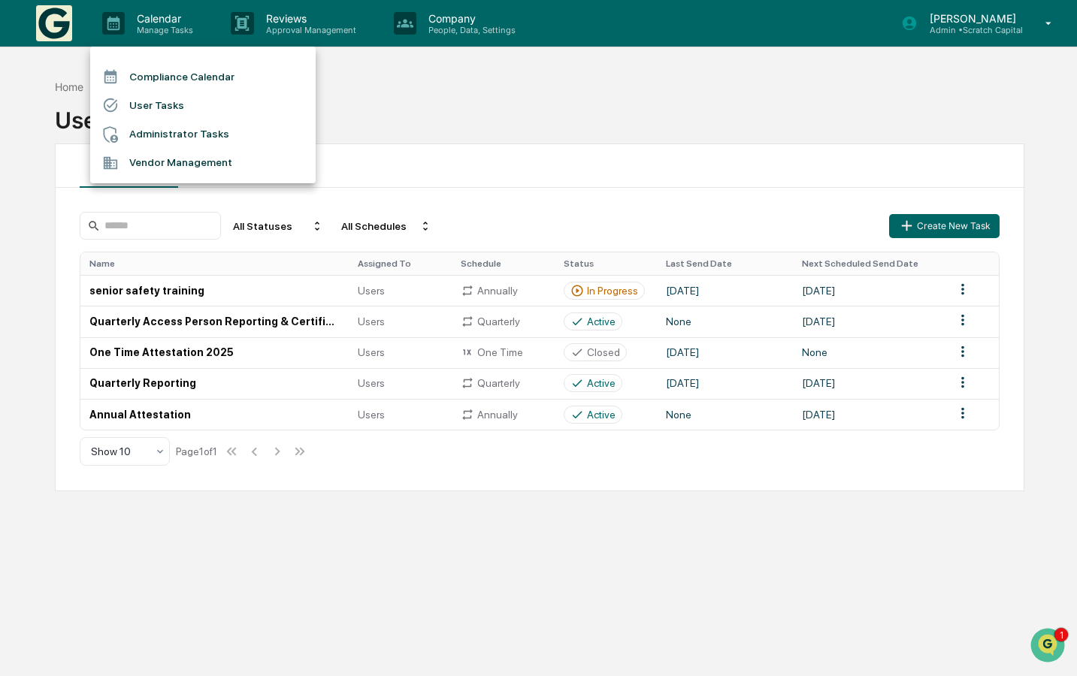
click at [159, 75] on li "Compliance Calendar" at bounding box center [202, 76] width 225 height 29
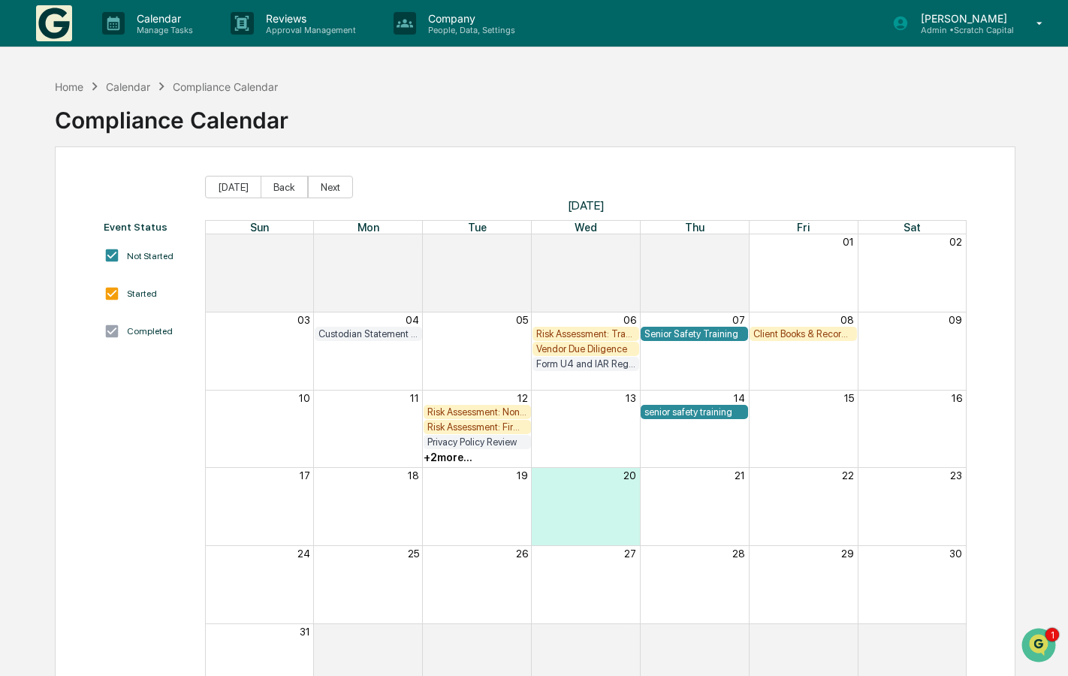
click at [130, 90] on div "Calendar" at bounding box center [128, 86] width 44 height 13
click at [125, 38] on div "Calendar Manage Tasks" at bounding box center [154, 23] width 128 height 47
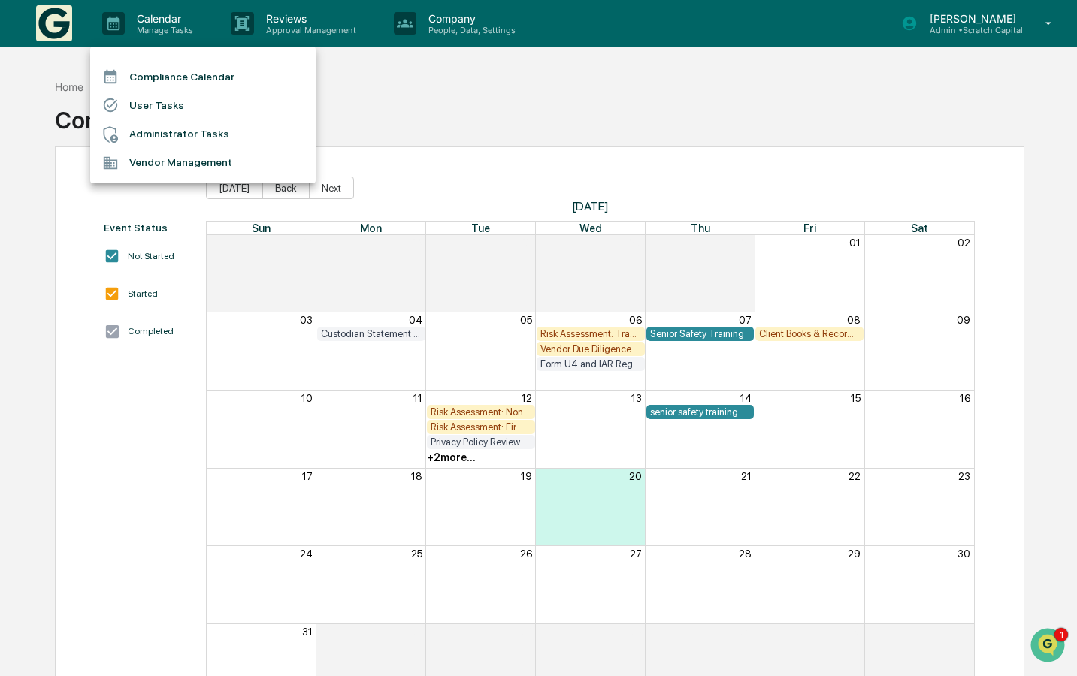
click at [140, 110] on li "User Tasks" at bounding box center [202, 105] width 225 height 29
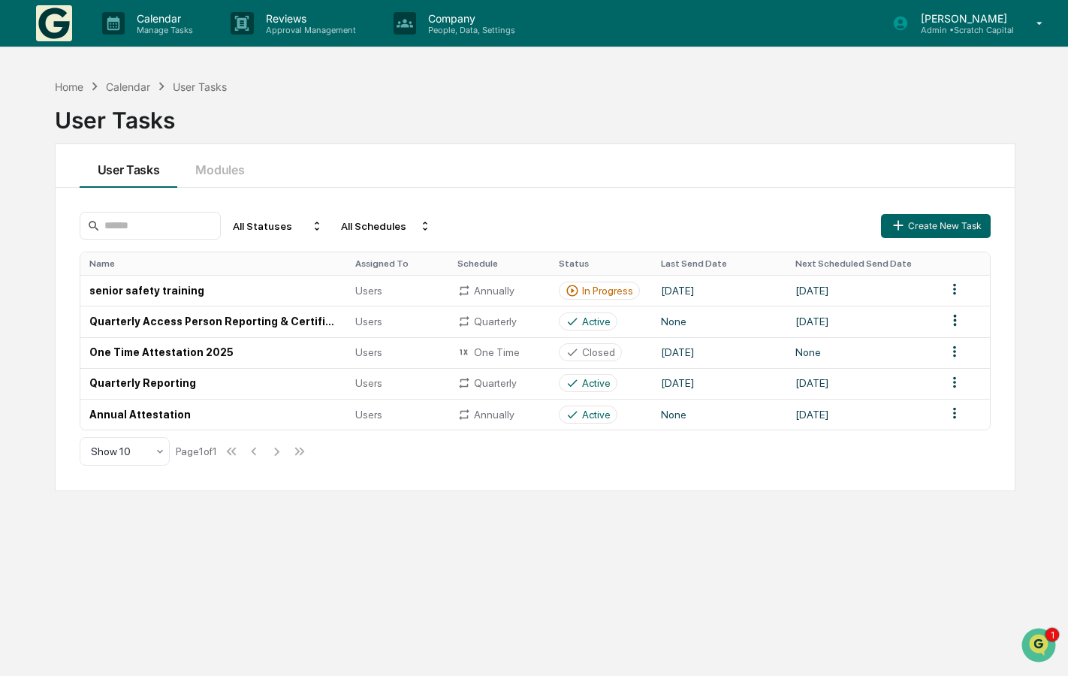
click at [137, 85] on div "Calendar" at bounding box center [128, 86] width 44 height 13
click at [116, 80] on div "Calendar" at bounding box center [128, 86] width 44 height 13
click at [44, 5] on img at bounding box center [54, 23] width 36 height 36
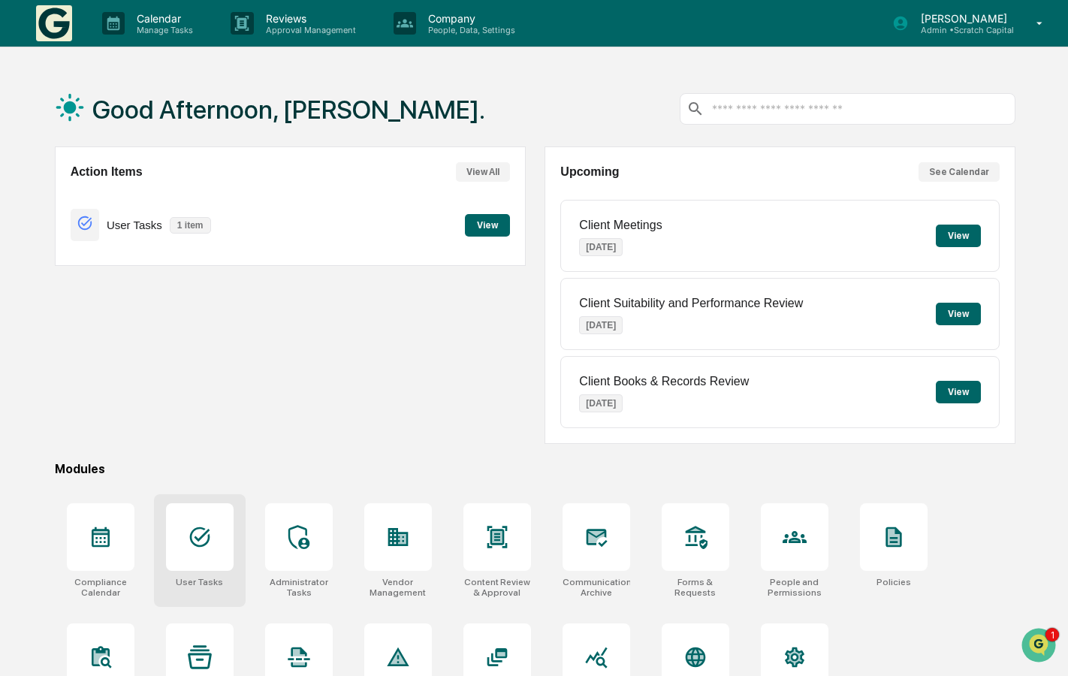
click at [215, 522] on div at bounding box center [200, 537] width 68 height 68
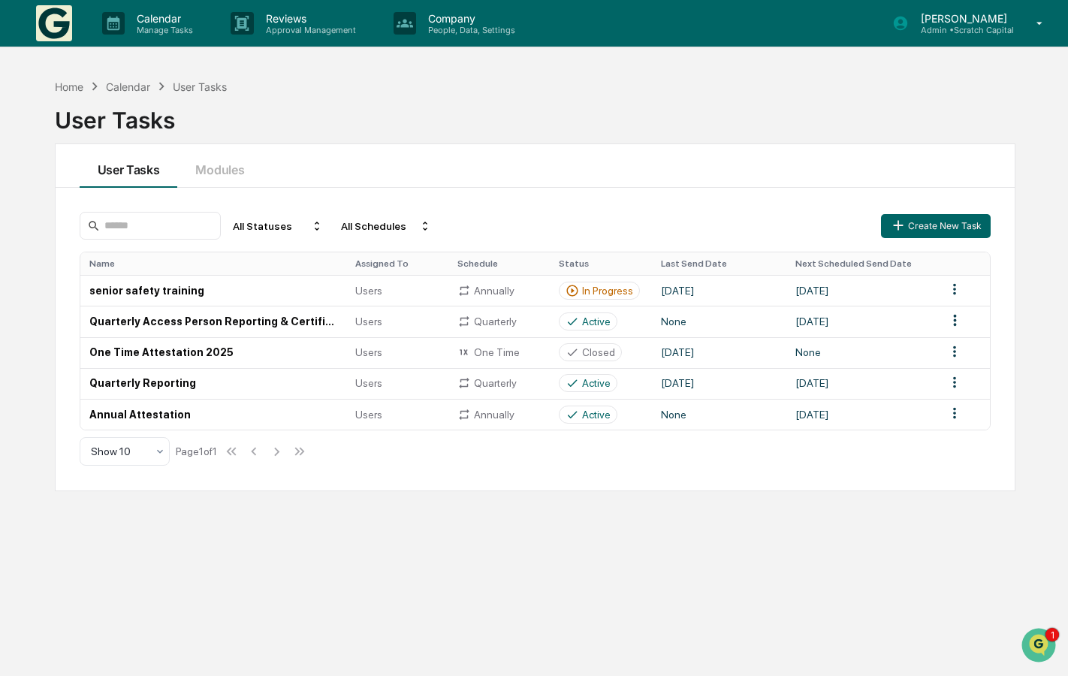
click at [49, 29] on img at bounding box center [54, 23] width 36 height 36
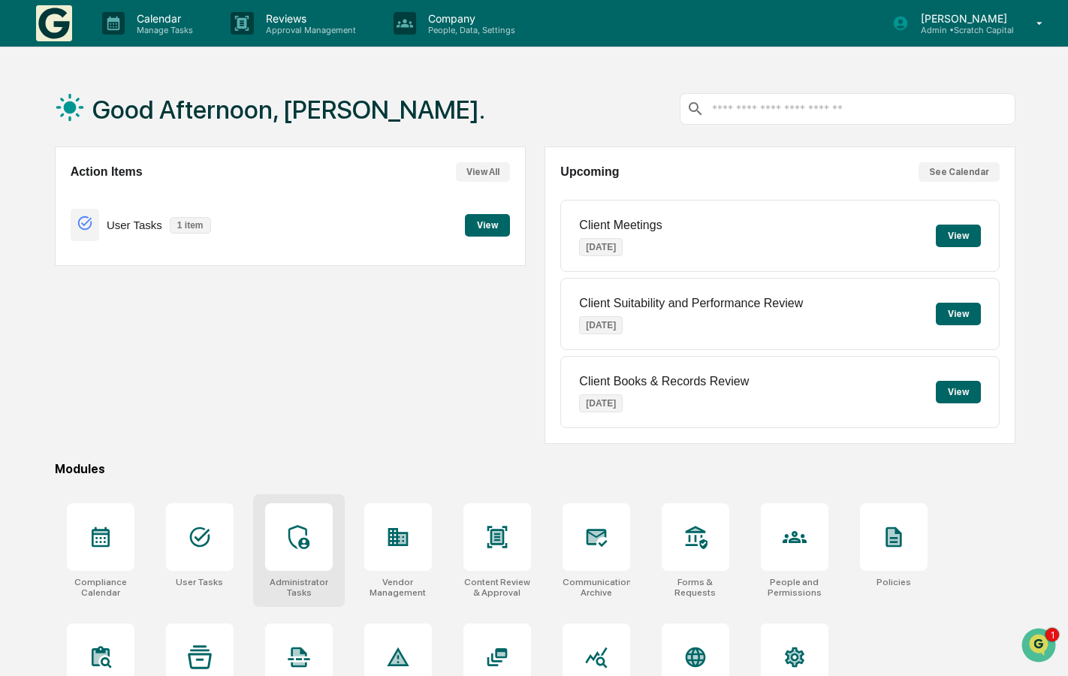
click at [293, 555] on div at bounding box center [299, 537] width 68 height 68
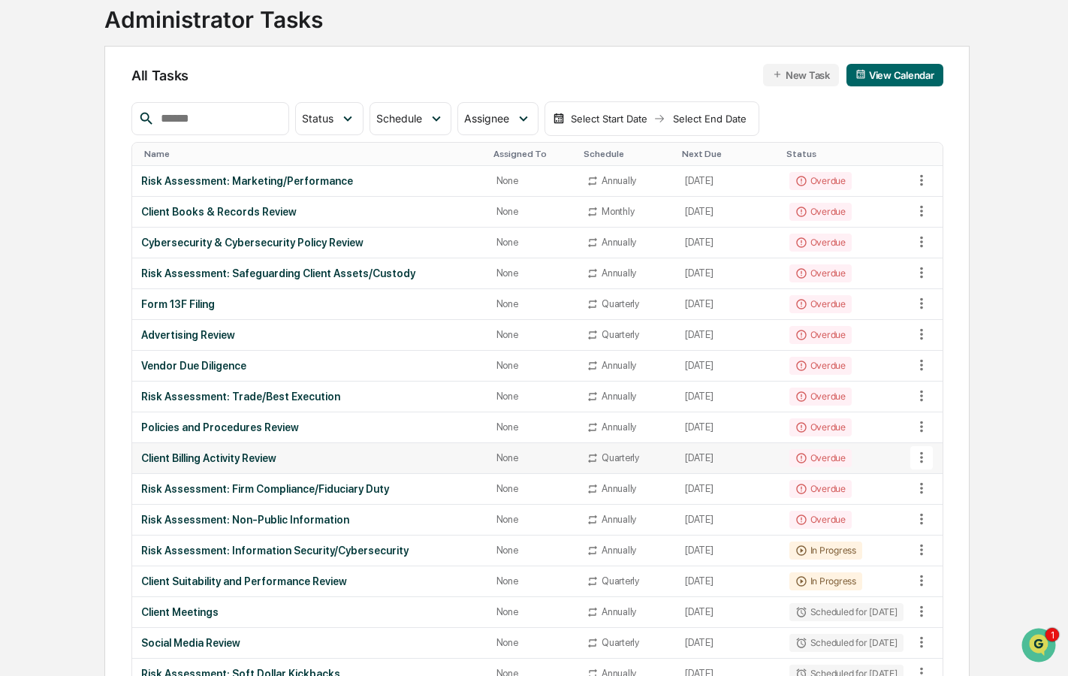
scroll to position [98, 0]
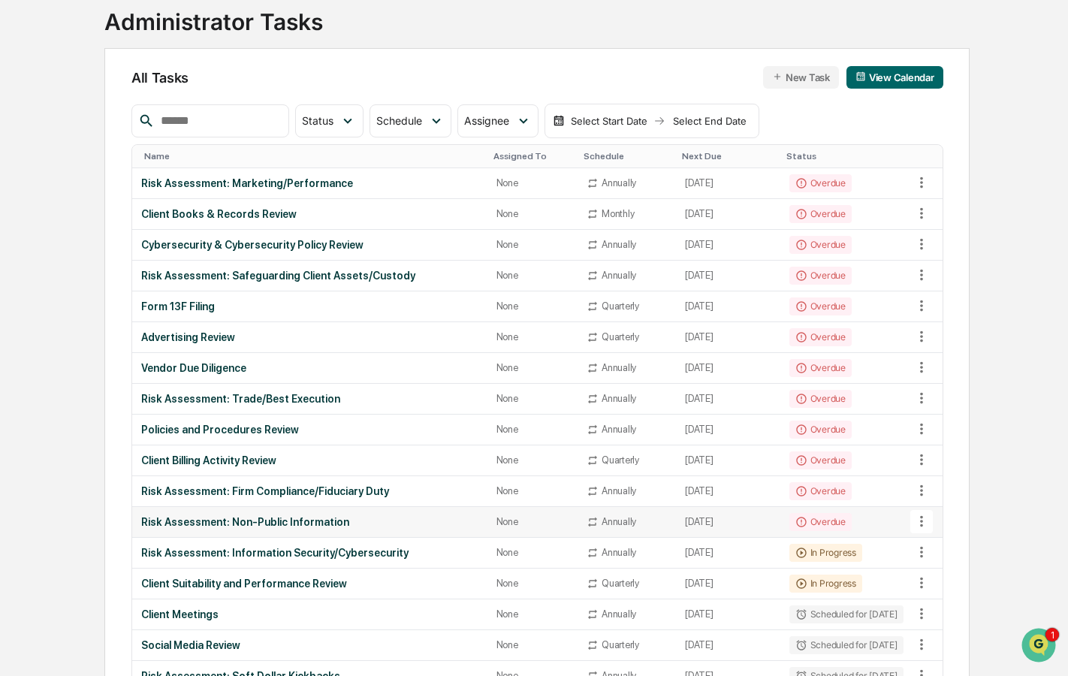
click at [348, 531] on td "Risk Assessment: Non-Public Information" at bounding box center [309, 522] width 355 height 31
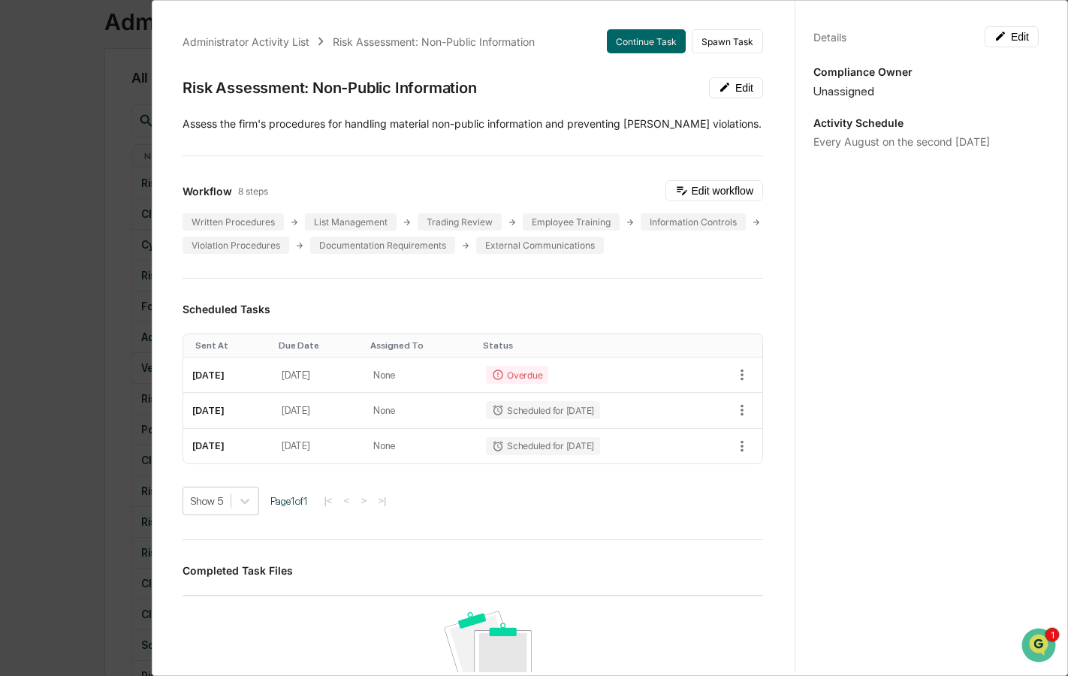
click at [79, 316] on div "Administrator Activity List Risk Assessment: Non-Public Information Continue Ta…" at bounding box center [534, 338] width 1068 height 676
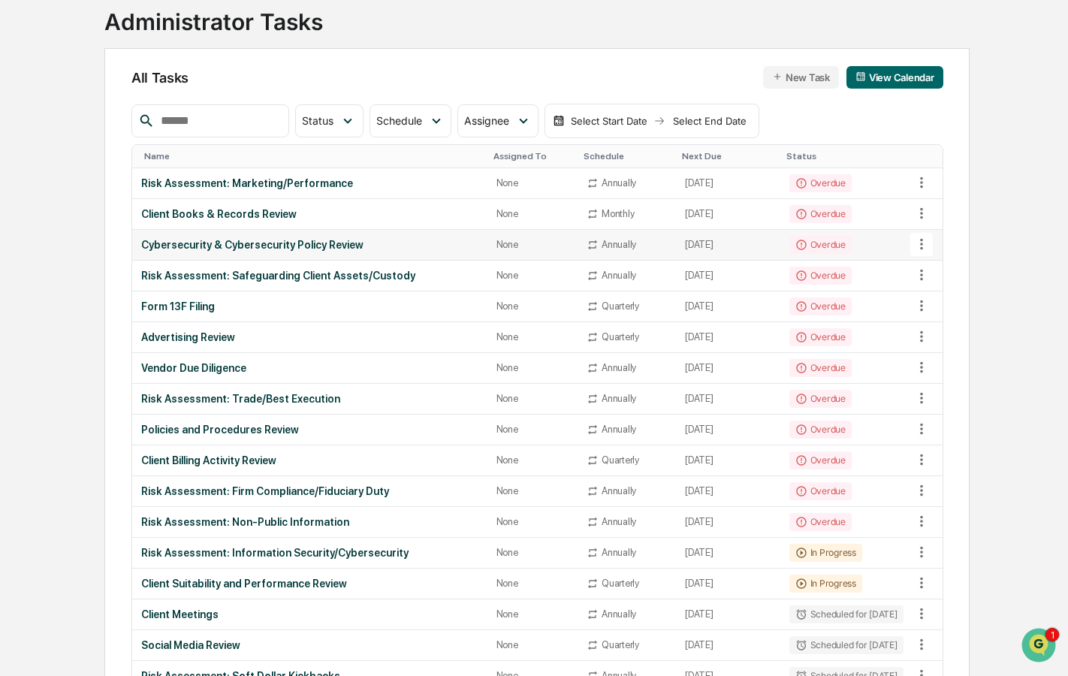
click at [201, 243] on div "Cybersecurity & Cybersecurity Policy Review" at bounding box center [309, 245] width 337 height 12
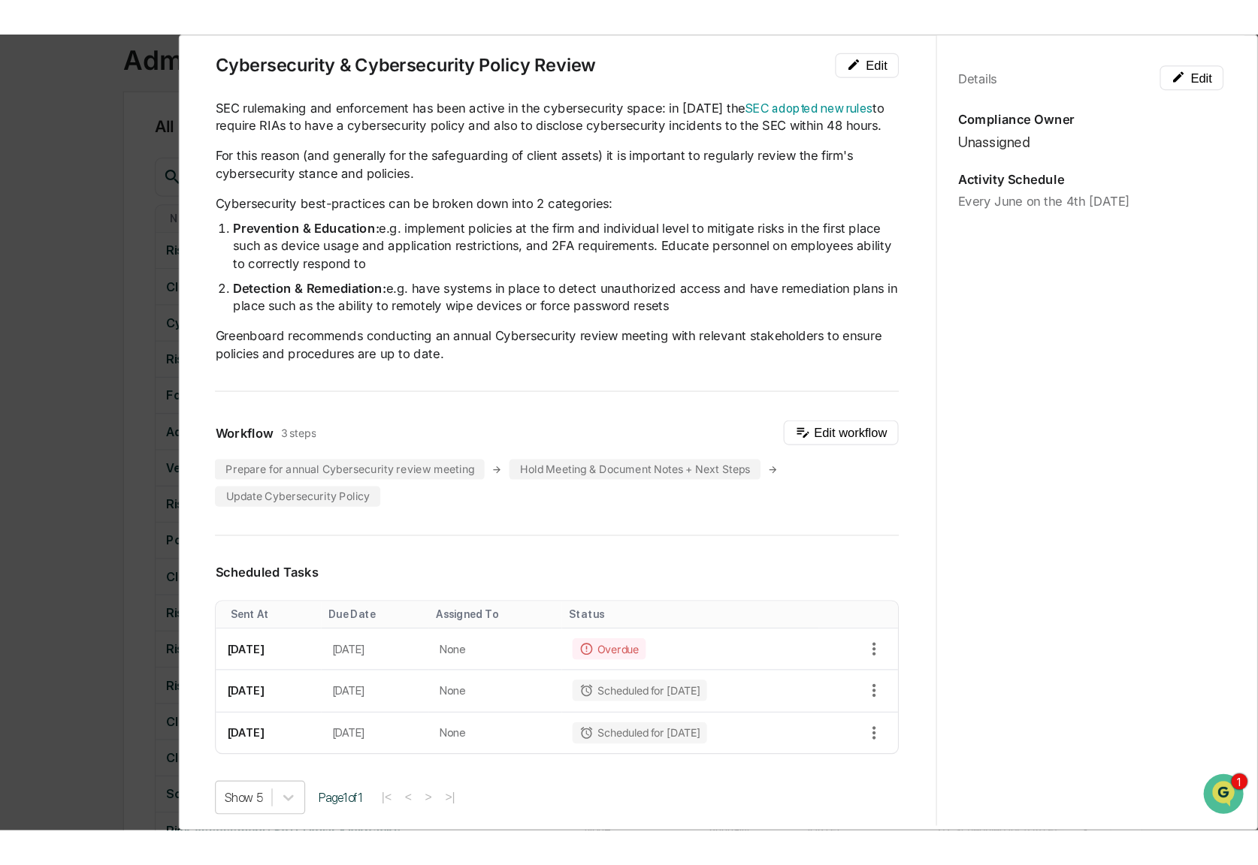
scroll to position [63, 0]
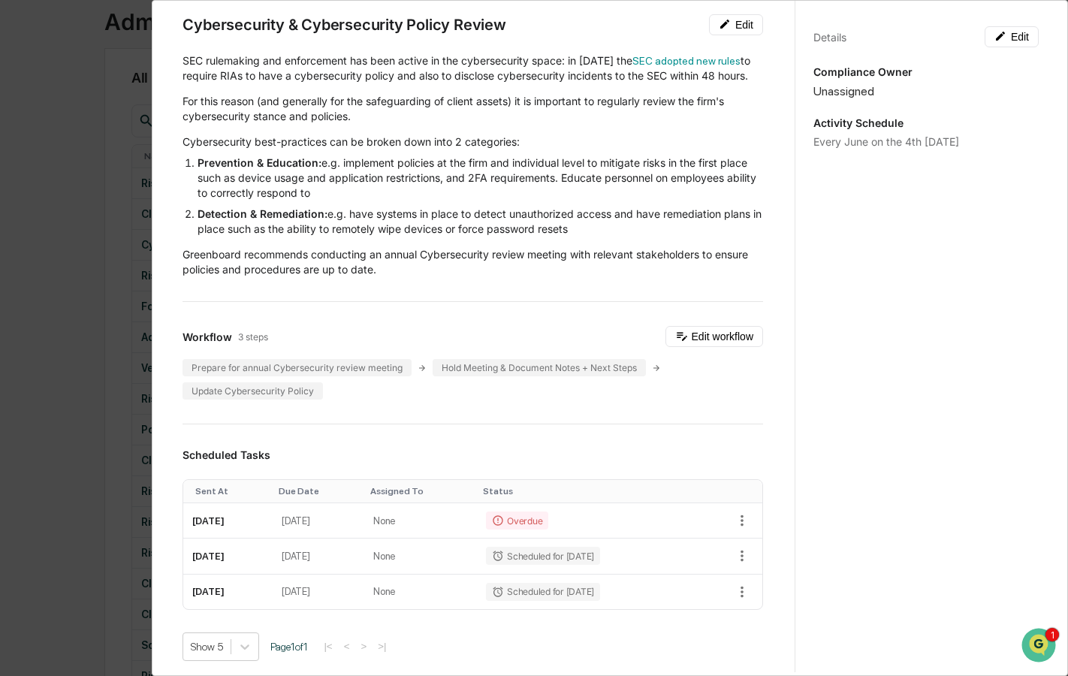
click at [110, 292] on div "Administrator Activity List Cybersecurity & Cybersecurity Policy Review Continu…" at bounding box center [534, 338] width 1068 height 676
